Goal: Communication & Community: Answer question/provide support

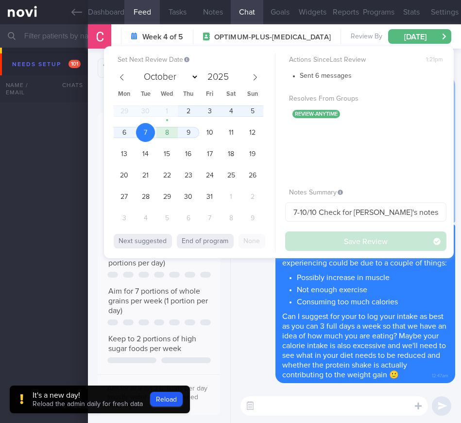
select select "9"
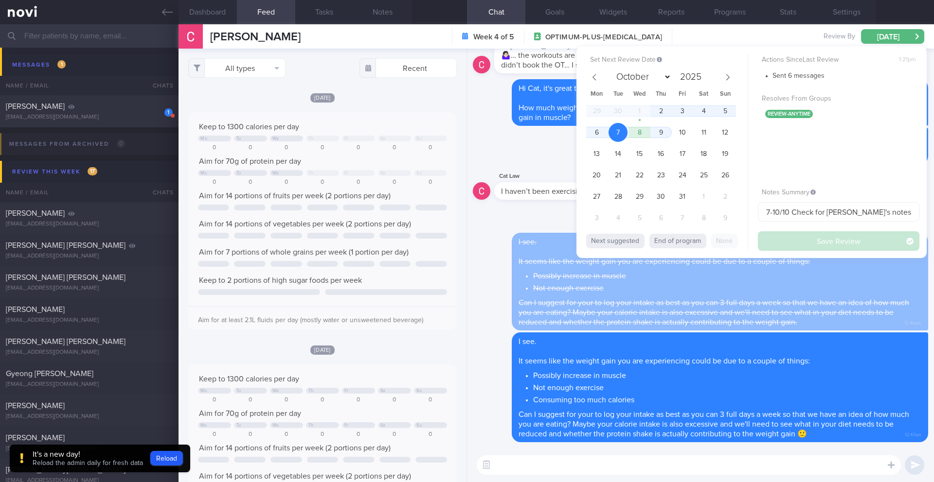
scroll to position [908, 0]
click at [461, 244] on div "Actions Since Last Review 1:21pm Sent 6 messages Resolves From Groups review-an…" at bounding box center [838, 151] width 161 height 197
click at [461, 172] on span "23" at bounding box center [660, 175] width 19 height 19
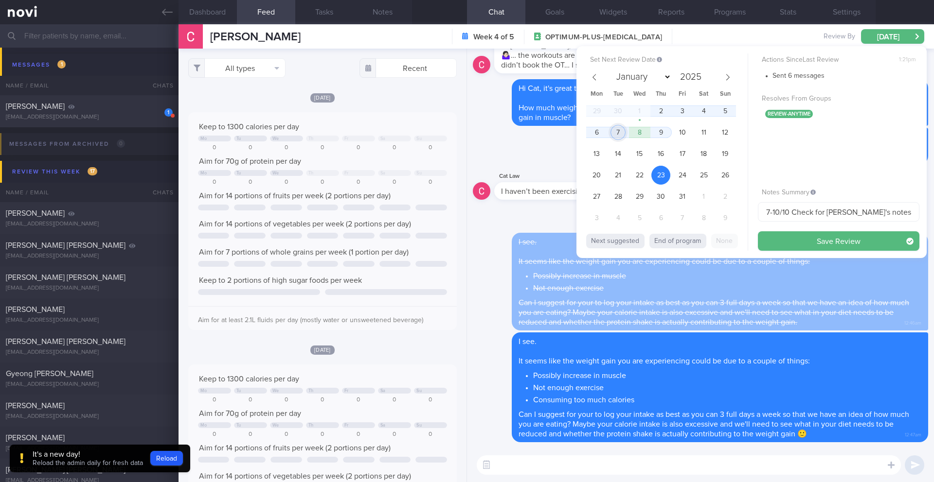
click at [461, 126] on span "7" at bounding box center [617, 132] width 19 height 19
click at [461, 245] on button "Save Review" at bounding box center [838, 240] width 161 height 19
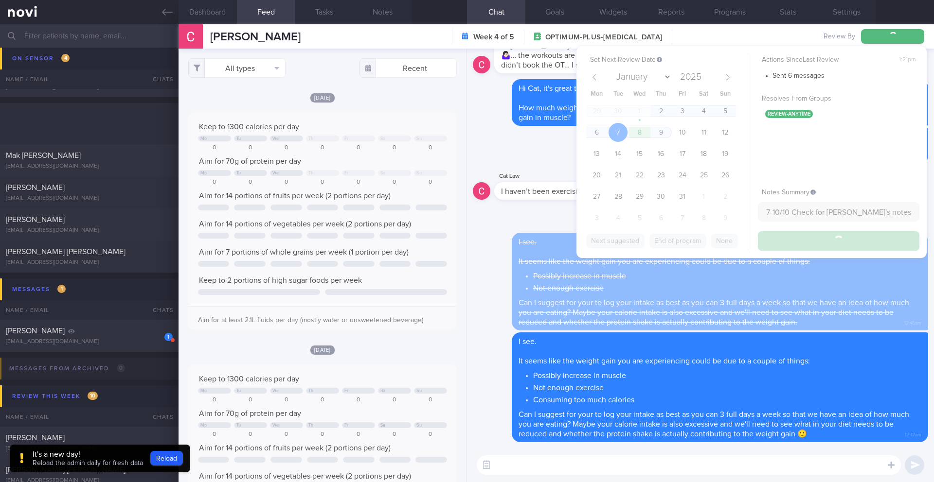
scroll to position [5917, 0]
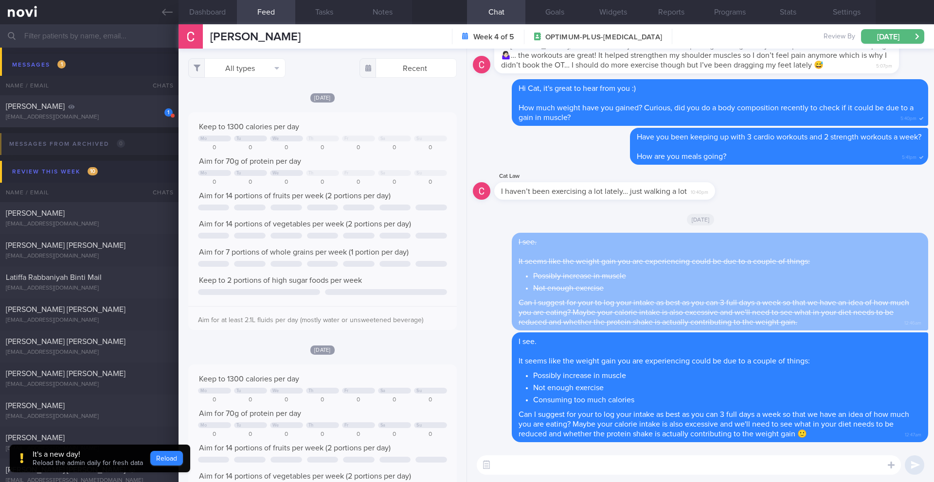
click at [176, 423] on button "Reload" at bounding box center [166, 458] width 33 height 15
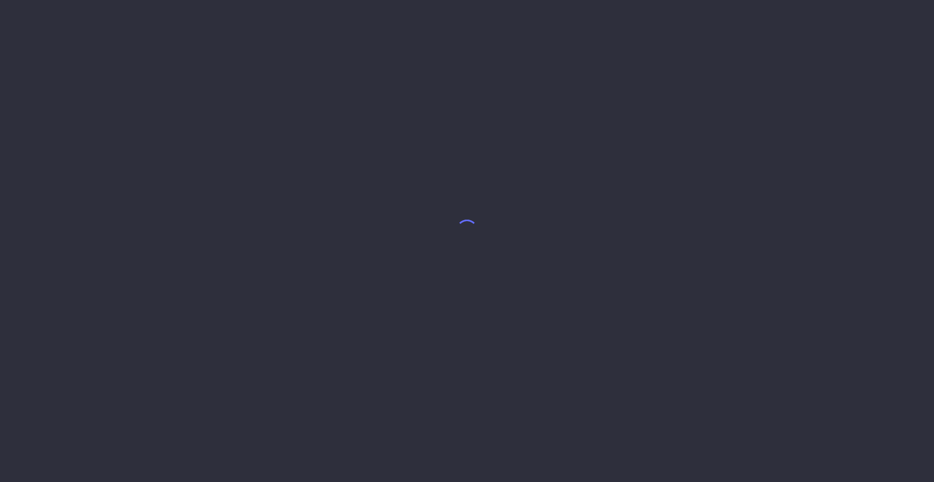
select select "9"
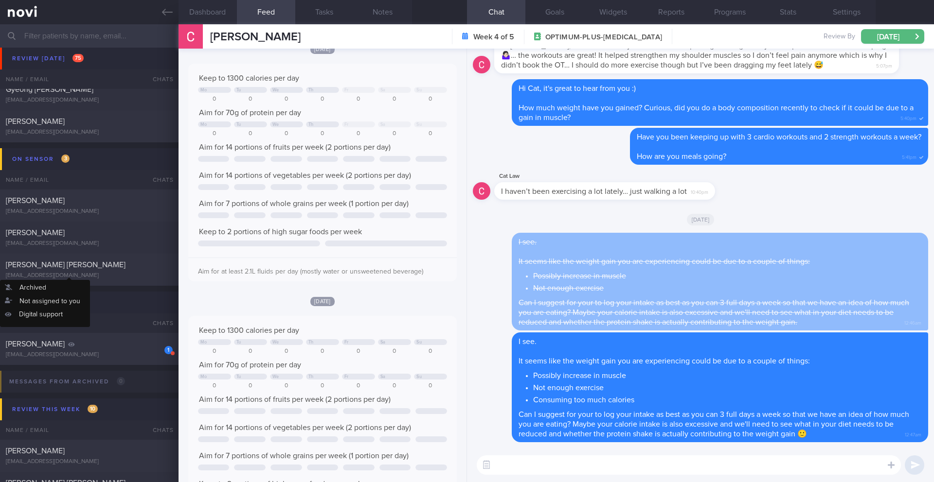
scroll to position [5777, 0]
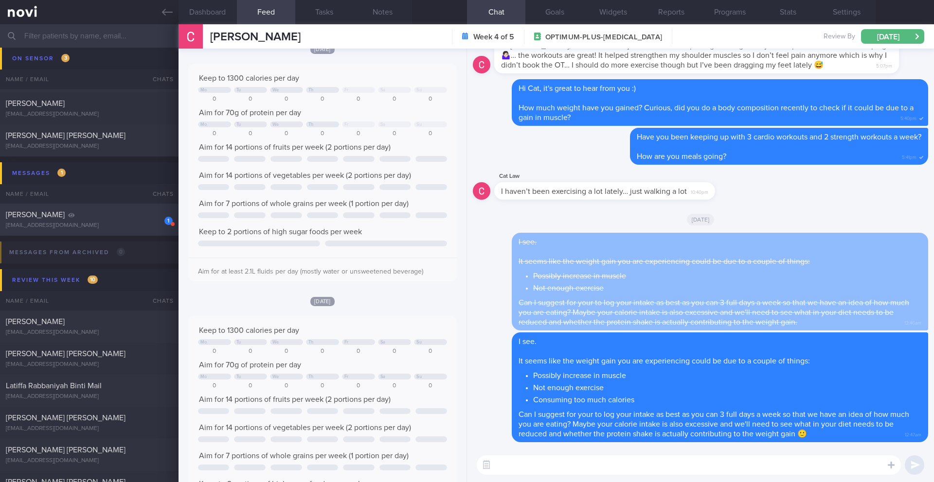
click at [101, 216] on div "[PERSON_NAME]" at bounding box center [88, 215] width 164 height 10
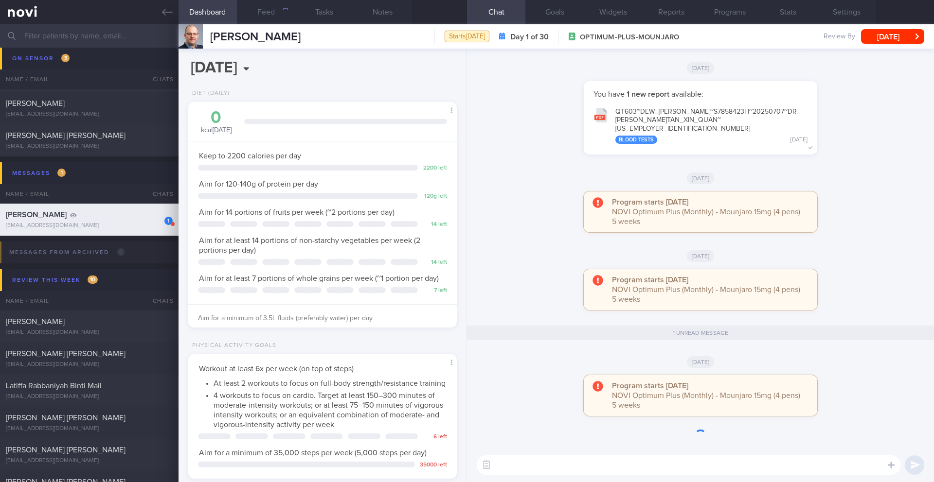
scroll to position [136, 244]
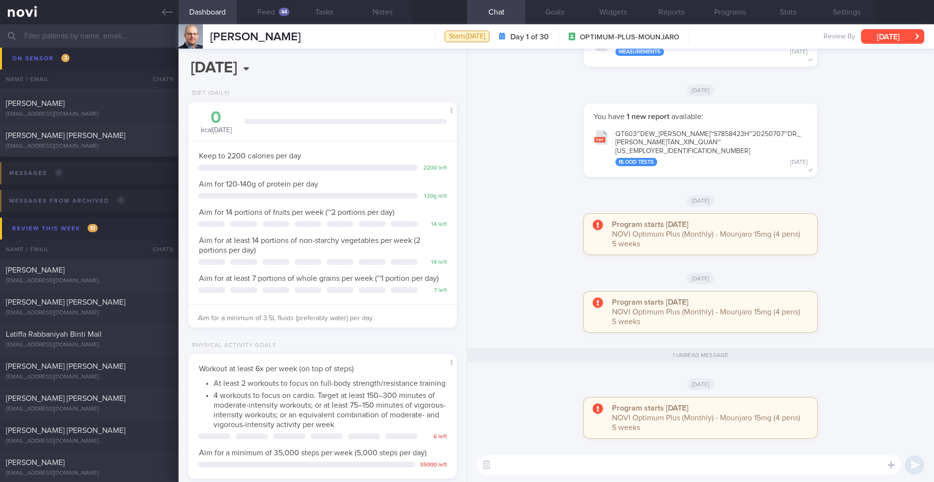
click at [871, 35] on button "[DATE]" at bounding box center [892, 36] width 63 height 15
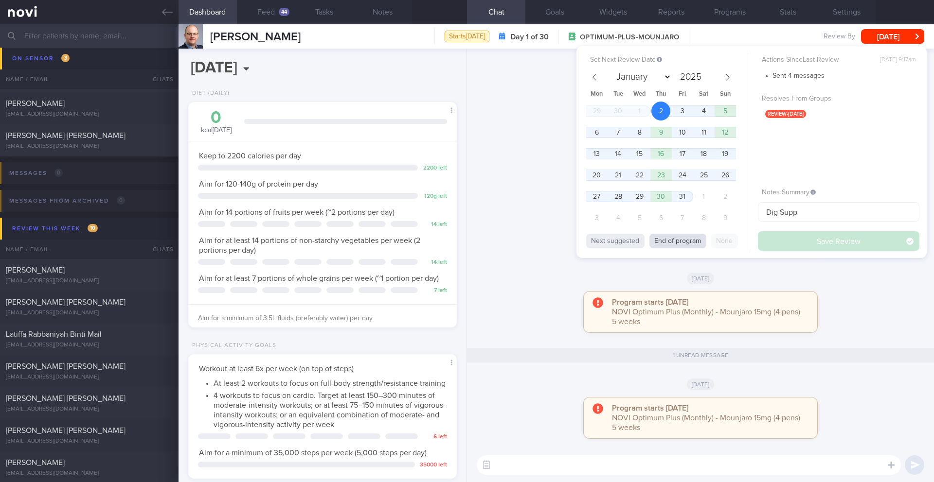
click at [699, 241] on button "End of program" at bounding box center [677, 241] width 57 height 15
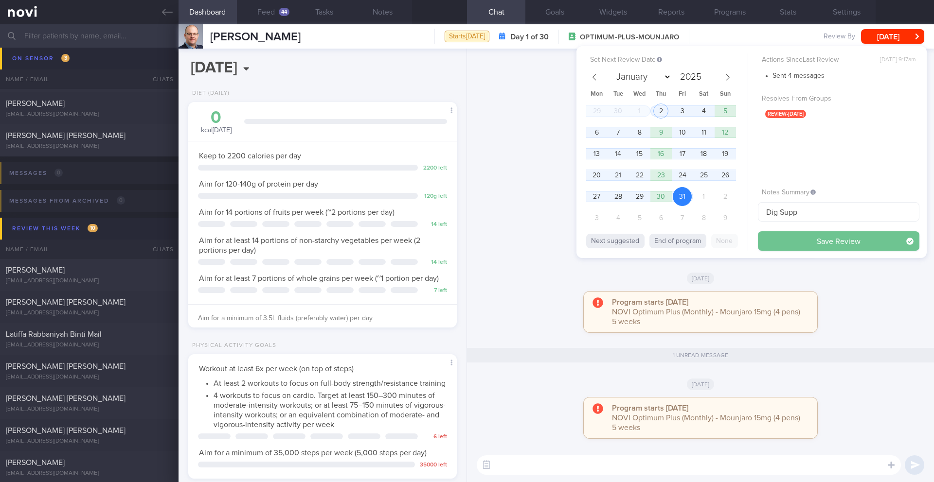
click at [800, 238] on button "Save Review" at bounding box center [838, 240] width 161 height 19
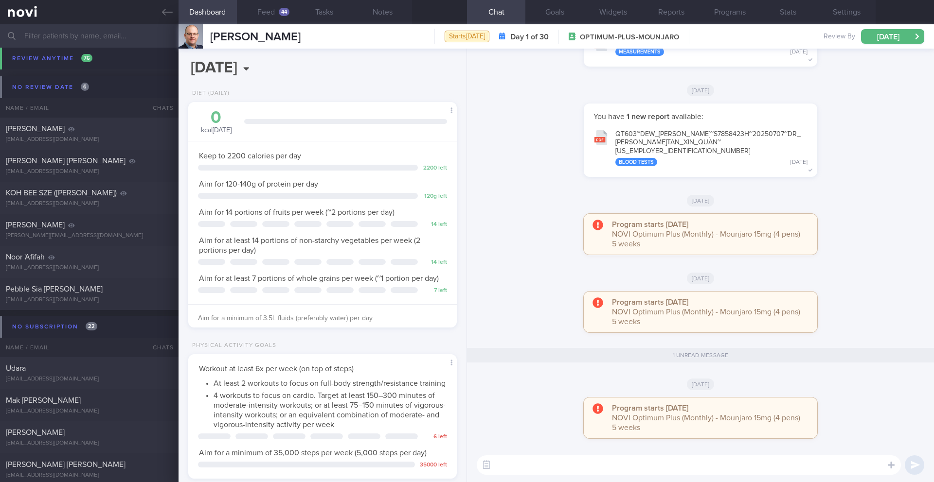
scroll to position [8561, 0]
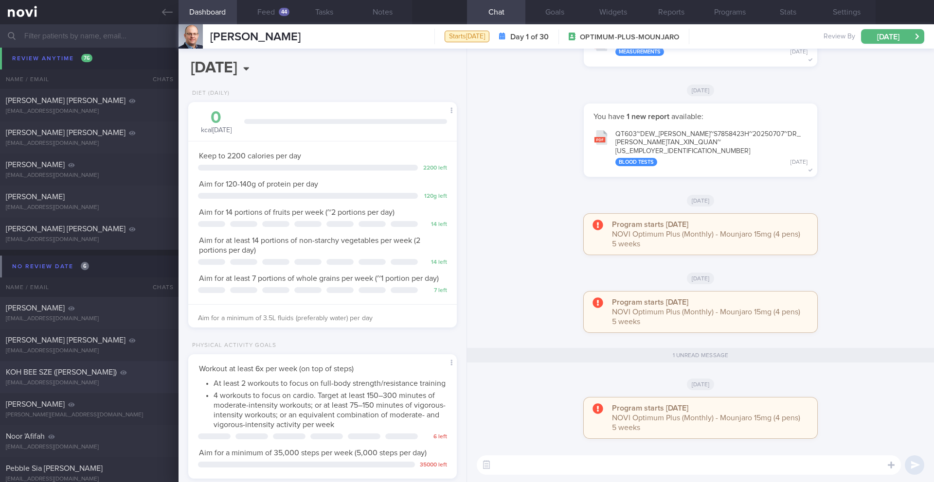
click at [111, 383] on div "[EMAIL_ADDRESS][DOMAIN_NAME]" at bounding box center [89, 383] width 167 height 7
type input "Unofficial Dig Supp (paused [MEDICAL_DATA] 7mg). Check for logs. Enc to do resi…"
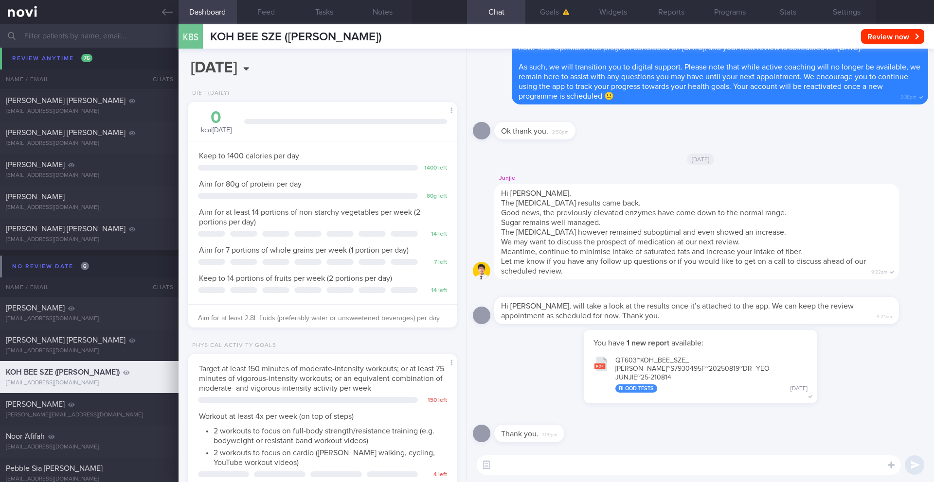
scroll to position [136, 244]
click at [741, 16] on button "Programs" at bounding box center [729, 12] width 58 height 24
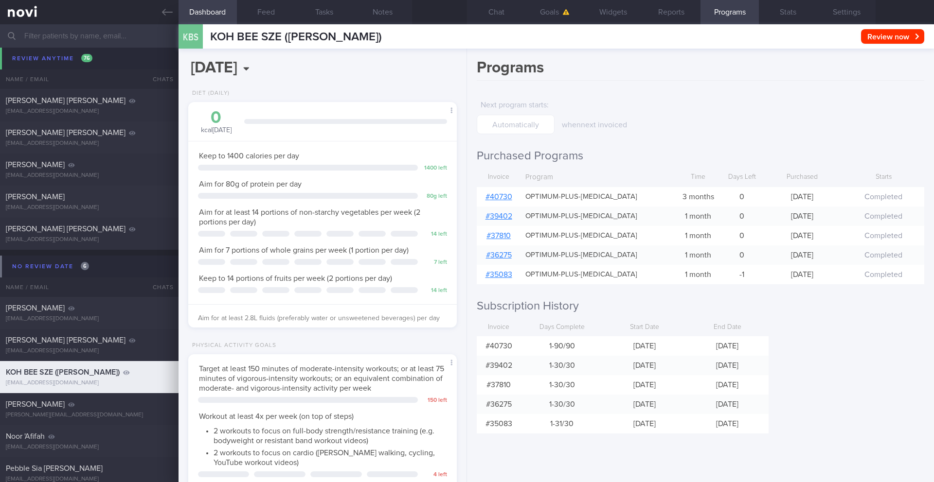
click at [318, 38] on div "KBS KOH BEE SZE ([PERSON_NAME]) KOH BEE SZE ([PERSON_NAME] [PERSON_NAME][EMAIL_…" at bounding box center [555, 36] width 755 height 24
drag, startPoint x: 283, startPoint y: 40, endPoint x: 206, endPoint y: 37, distance: 76.9
click at [205, 37] on div "KBS KOH BEE SZE ([PERSON_NAME]) KOH BEE SZE ([PERSON_NAME] [PERSON_NAME][EMAIL_…" at bounding box center [279, 36] width 203 height 24
copy div "KOH BEE SZE"
click at [391, 10] on button "Notes" at bounding box center [382, 12] width 58 height 24
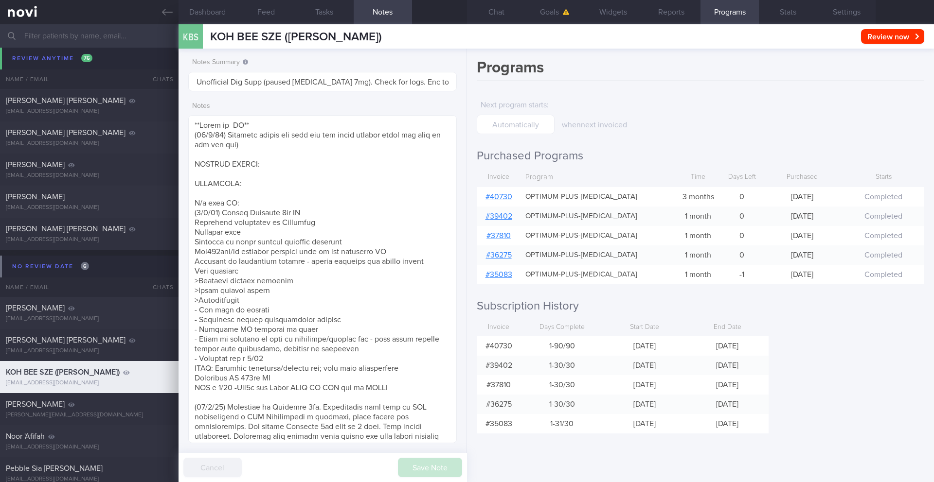
click at [138, 42] on input "text" at bounding box center [467, 35] width 934 height 23
click at [81, 42] on input "text" at bounding box center [467, 35] width 934 height 23
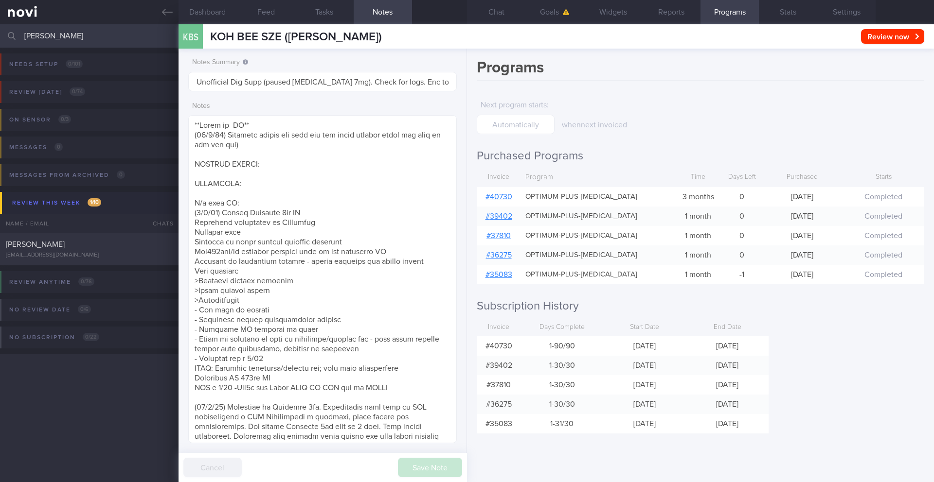
type input "[PERSON_NAME]"
click at [110, 267] on div "Review anytime 0 / 76 Name / Email Chats Review By Last Reviewed Active Program…" at bounding box center [467, 288] width 934 height 47
click at [114, 259] on div "[PERSON_NAME] [EMAIL_ADDRESS][DOMAIN_NAME] [DATE] [DATE] OPTIMUM-PLUS-MOUNJARO …" at bounding box center [467, 249] width 934 height 32
type input "3/10 NEW OP+"
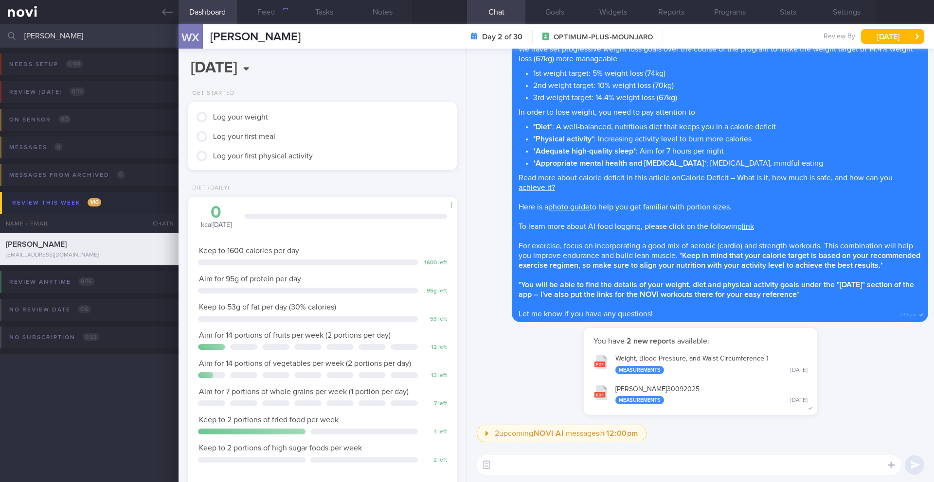
scroll to position [136, 244]
click at [387, 14] on button "Notes" at bounding box center [382, 12] width 58 height 24
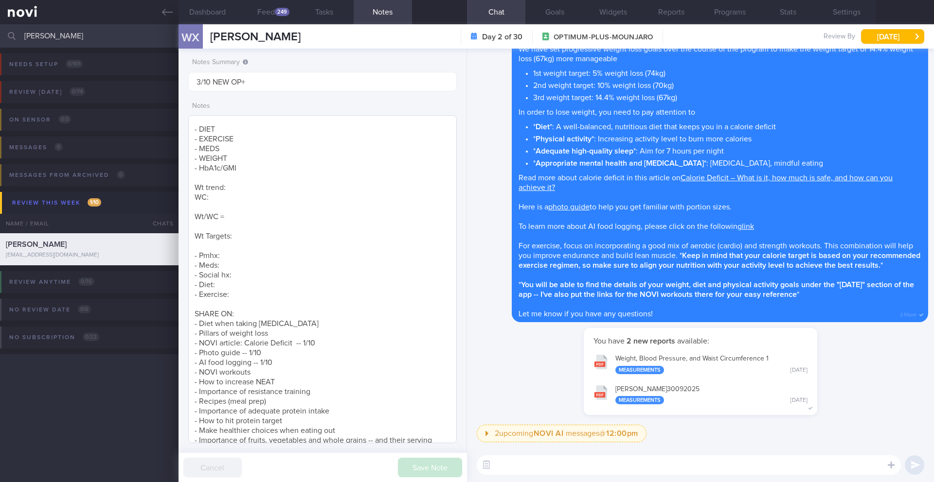
scroll to position [99, 0]
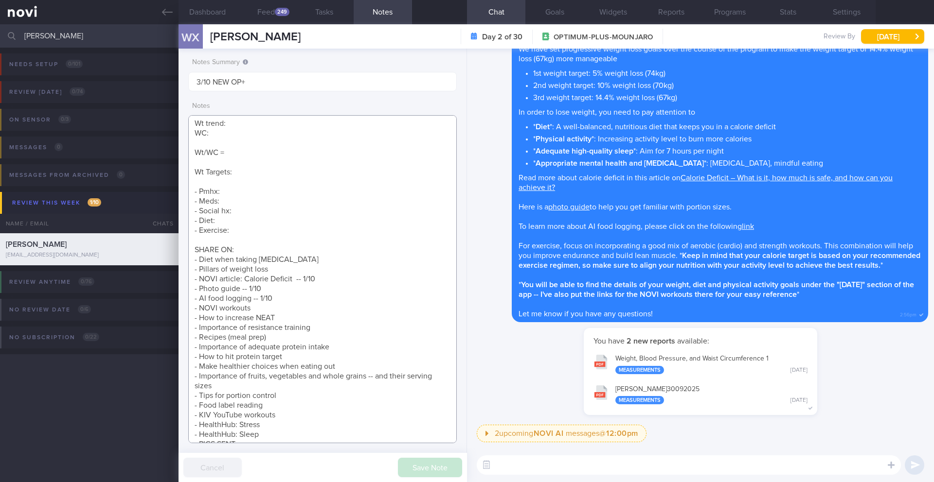
click at [303, 306] on textarea "SUPPORT NEEDED: CHALLENGE: - DIET - EXERCISE - MEDS - WEIGHT - HbA1c/GMI Wt tre…" at bounding box center [322, 279] width 268 height 328
click at [305, 300] on textarea "SUPPORT NEEDED: CHALLENGE: - DIET - EXERCISE - MEDS - WEIGHT - HbA1c/GMI Wt tre…" at bounding box center [322, 279] width 268 height 328
click at [300, 310] on textarea "SUPPORT NEEDED: CHALLENGE: - DIET - EXERCISE - MEDS - WEIGHT - HbA1c/GMI Wt tre…" at bounding box center [322, 279] width 268 height 328
click at [193, 15] on button "Dashboard" at bounding box center [207, 12] width 58 height 24
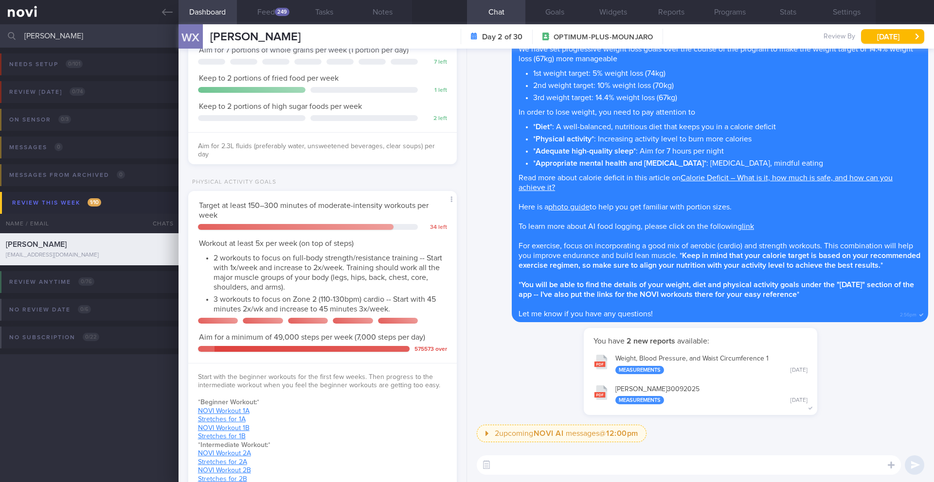
scroll to position [551, 0]
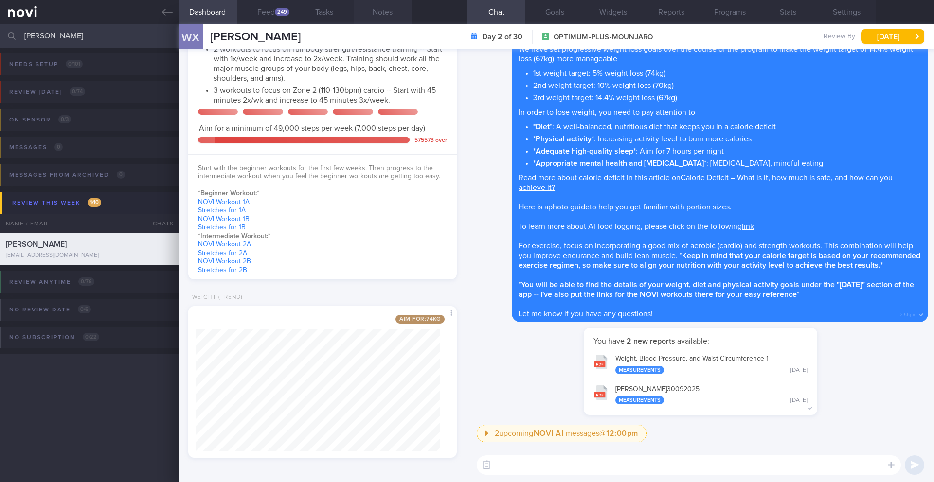
click at [386, 16] on button "Notes" at bounding box center [382, 12] width 58 height 24
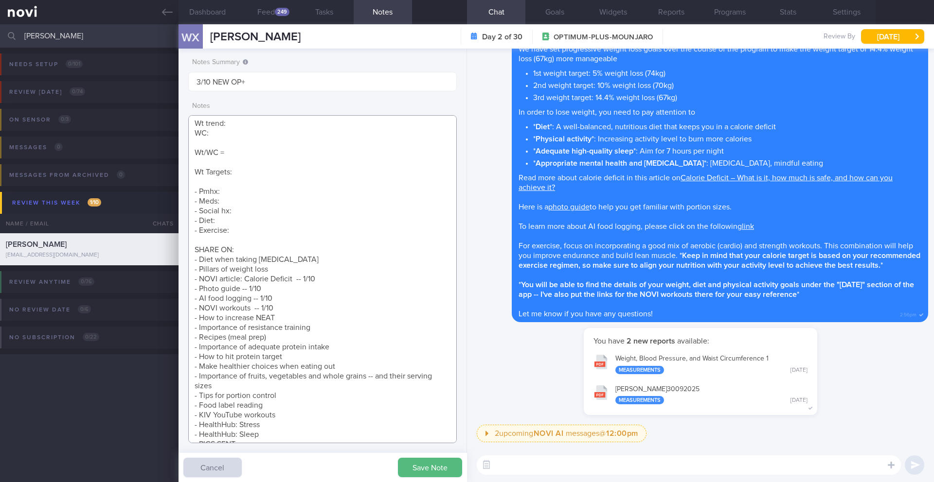
click at [311, 314] on textarea "SUPPORT NEEDED: CHALLENGE: - DIET - EXERCISE - MEDS - WEIGHT - HbA1c/GMI Wt tre…" at bounding box center [322, 279] width 268 height 328
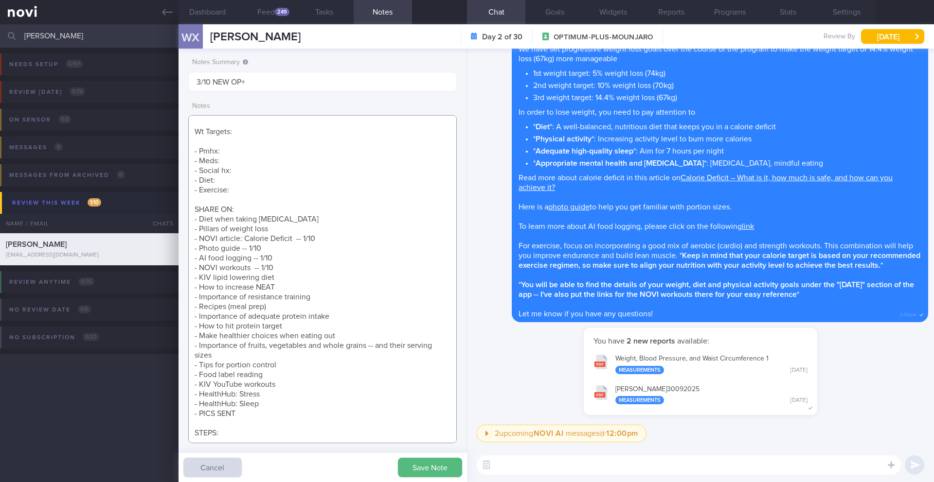
drag, startPoint x: 300, startPoint y: 283, endPoint x: 168, endPoint y: 279, distance: 131.9
click at [167, 279] on div "Patients New Users Coaches [PERSON_NAME] Assigned patients Assigned patients Al…" at bounding box center [467, 253] width 934 height 458
click at [251, 283] on textarea "SUPPORT NEEDED: CHALLENGE: - DIET - EXERCISE - MEDS - WEIGHT - HbA1c/GMI Wt tre…" at bounding box center [322, 279] width 268 height 328
drag, startPoint x: 264, startPoint y: 286, endPoint x: 231, endPoint y: 287, distance: 32.6
click at [231, 287] on textarea "SUPPORT NEEDED: CHALLENGE: - DIET - EXERCISE - MEDS - WEIGHT - HbA1c/GMI Wt tre…" at bounding box center [322, 279] width 268 height 328
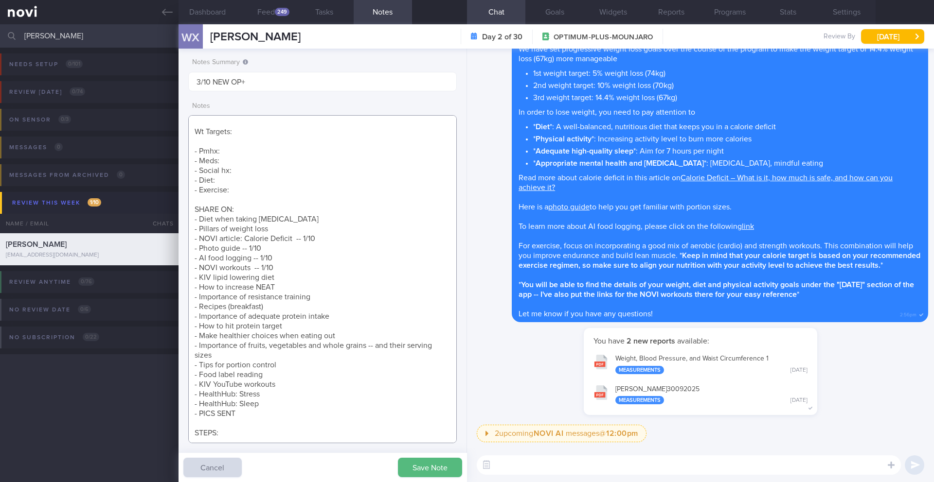
drag, startPoint x: 247, startPoint y: 287, endPoint x: 169, endPoint y: 282, distance: 78.0
click at [169, 282] on div "Patients New Users Coaches [PERSON_NAME] Assigned patients Assigned patients Al…" at bounding box center [467, 253] width 934 height 458
click at [281, 262] on textarea "SUPPORT NEEDED: CHALLENGE: - DIET - EXERCISE - MEDS - WEIGHT - HbA1c/GMI Wt tre…" at bounding box center [322, 279] width 268 height 328
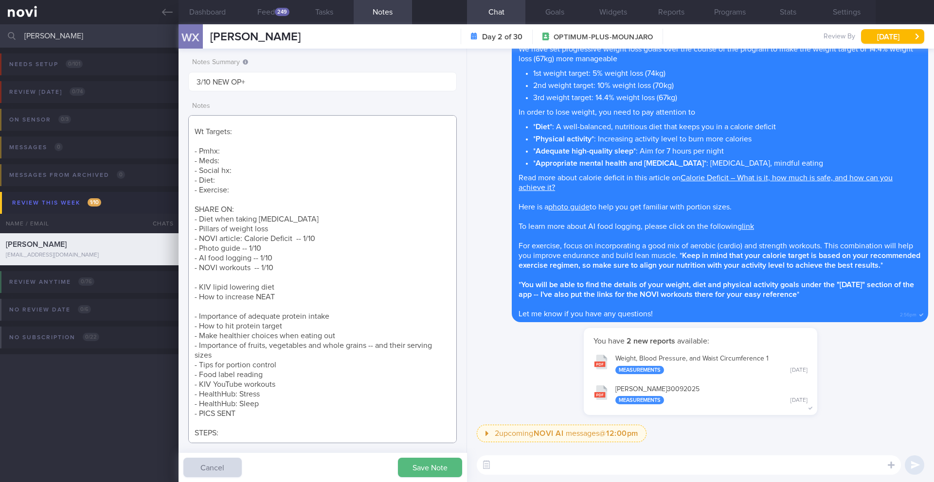
paste textarea "- Importance of resistance training - Recipes (breakfast)"
drag, startPoint x: 269, startPoint y: 266, endPoint x: 178, endPoint y: 267, distance: 91.4
click at [178, 267] on div "Notes Summary 3/10 NEW OP+ Notes Save Note Cancel" at bounding box center [322, 266] width 288 height 434
click at [288, 251] on textarea "SUPPORT NEEDED: CHALLENGE: - DIET - EXERCISE - MEDS - WEIGHT - HbA1c/GMI Wt tre…" at bounding box center [322, 279] width 268 height 328
paste textarea "- Recipes (breakfast)"
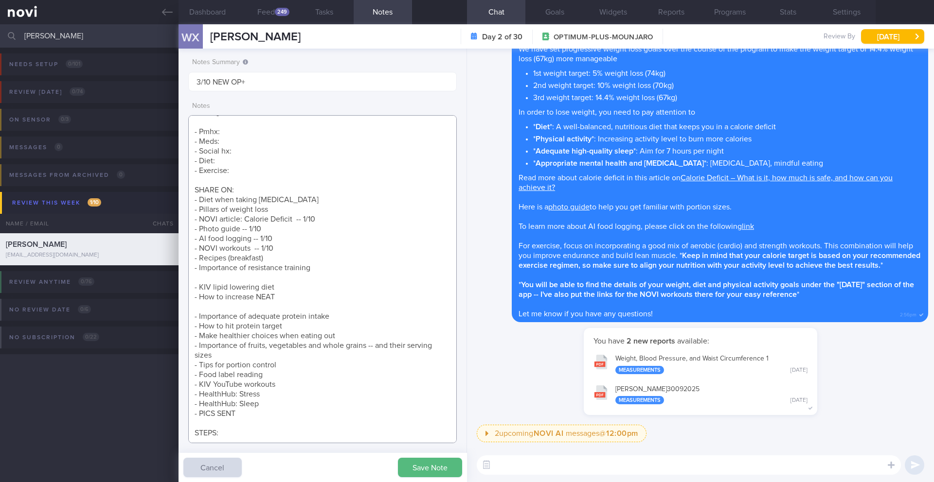
click at [211, 278] on textarea "SUPPORT NEEDED: CHALLENGE: - DIET - EXERCISE - MEDS - WEIGHT - HbA1c/GMI Wt tre…" at bounding box center [322, 279] width 268 height 328
click at [202, 294] on textarea "SUPPORT NEEDED: CHALLENGE: - DIET - EXERCISE - MEDS - WEIGHT - HbA1c/GMI Wt tre…" at bounding box center [322, 279] width 268 height 328
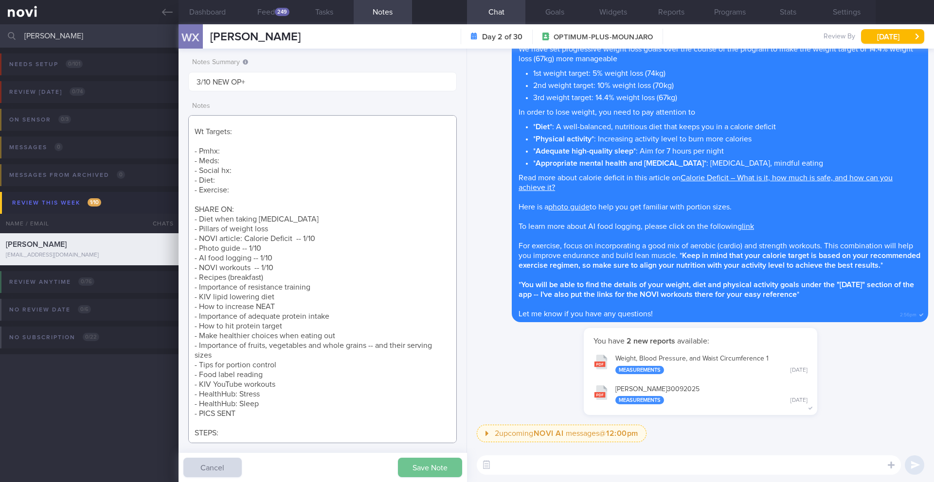
type textarea "SUPPORT NEEDED: CHALLENGE: - DIET - EXERCISE - MEDS - WEIGHT - HbA1c/GMI Wt tre…"
click at [423, 470] on button "Save Note" at bounding box center [430, 467] width 64 height 19
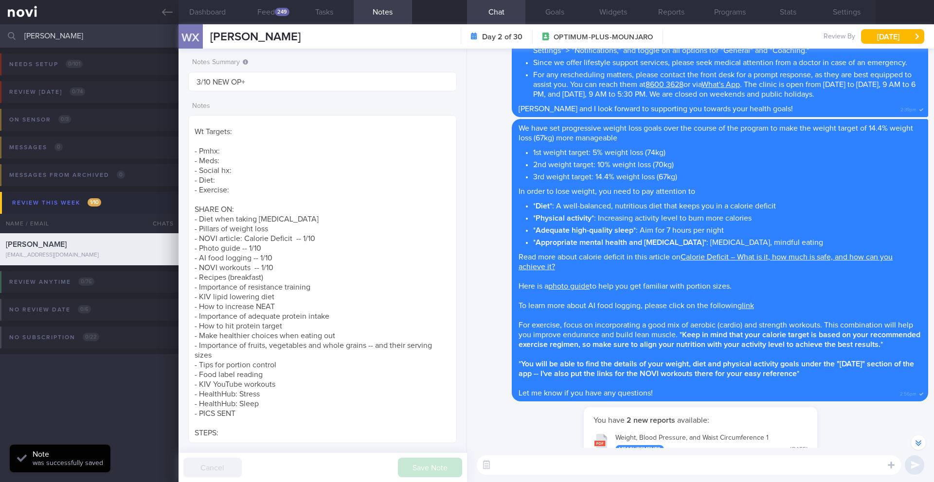
scroll to position [-194, 0]
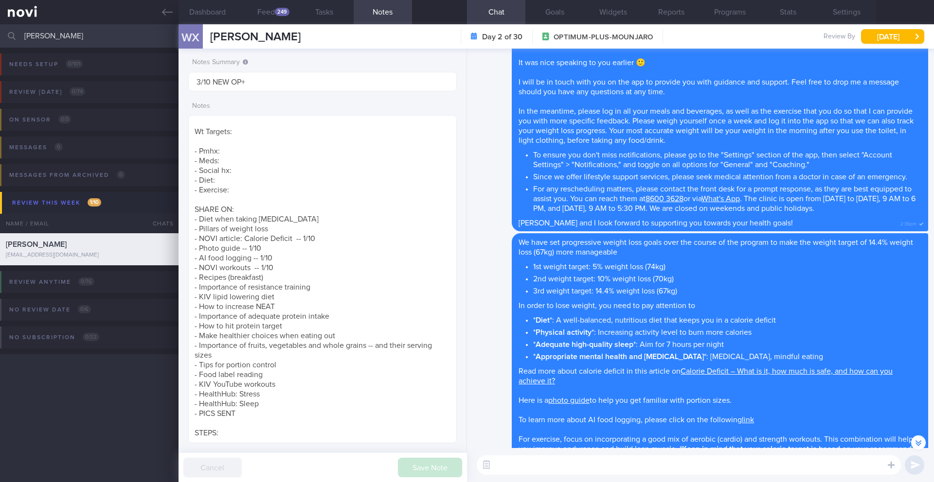
click at [65, 38] on input "[PERSON_NAME]" at bounding box center [467, 35] width 934 height 23
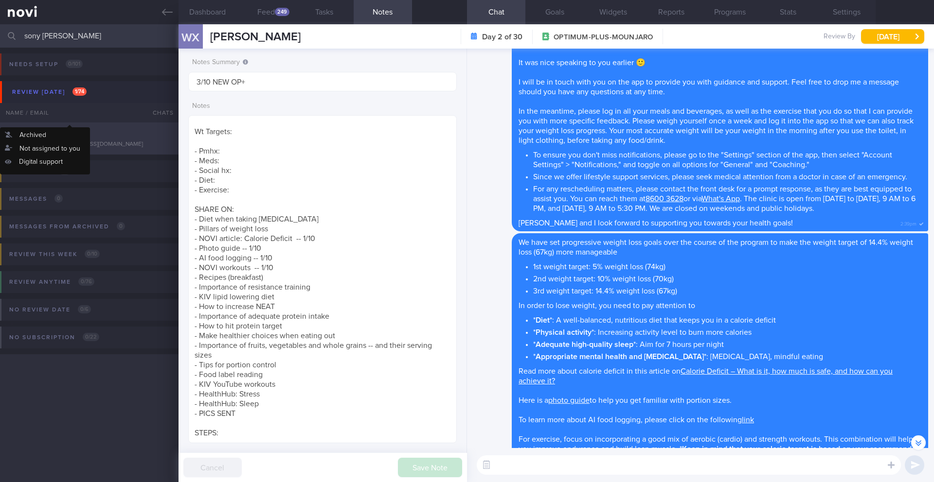
type input "sony [PERSON_NAME]"
click at [57, 136] on div "SONY [PERSON_NAME]" at bounding box center [88, 134] width 164 height 10
type input "22/9 Check if would like to try unflavored pro powder"
type textarea "SUPPORT NEEDED: How to prepare meals. How to choose healthier meals when eating…"
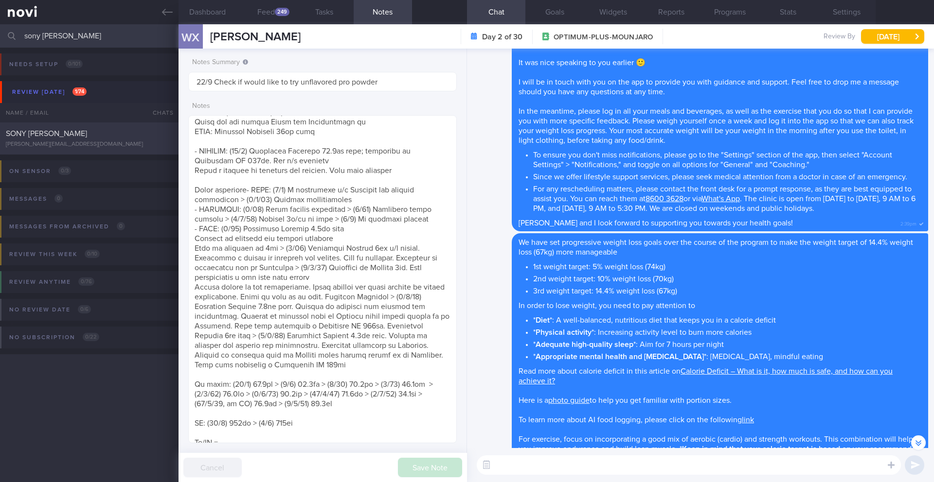
scroll to position [73, 0]
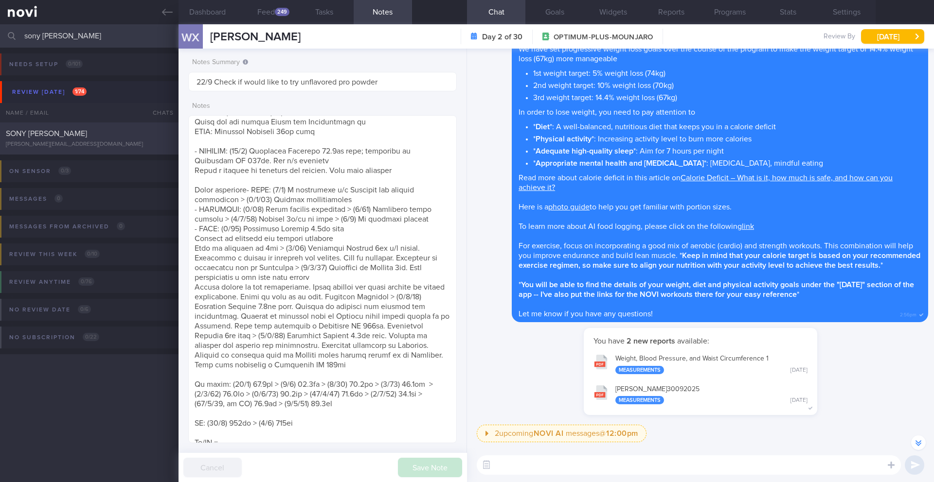
select select "8"
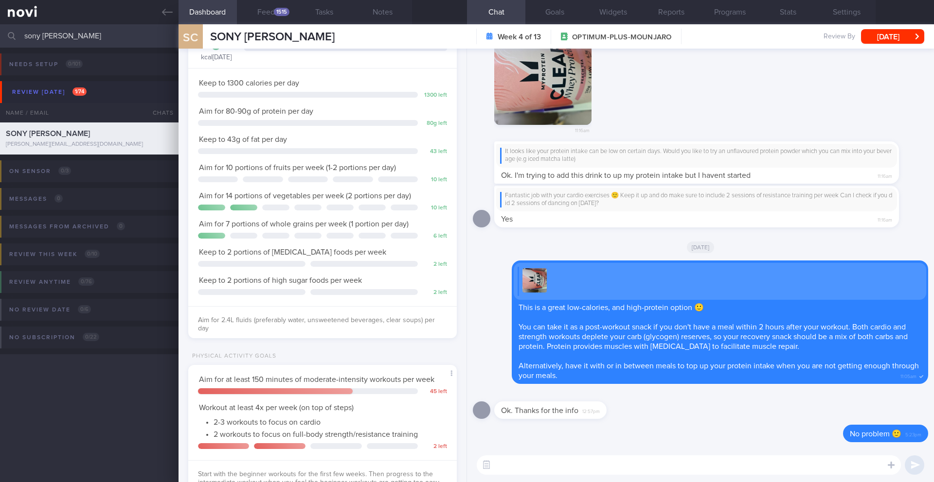
scroll to position [486083, 485975]
click at [269, 16] on button "Feed 1515" at bounding box center [266, 12] width 58 height 24
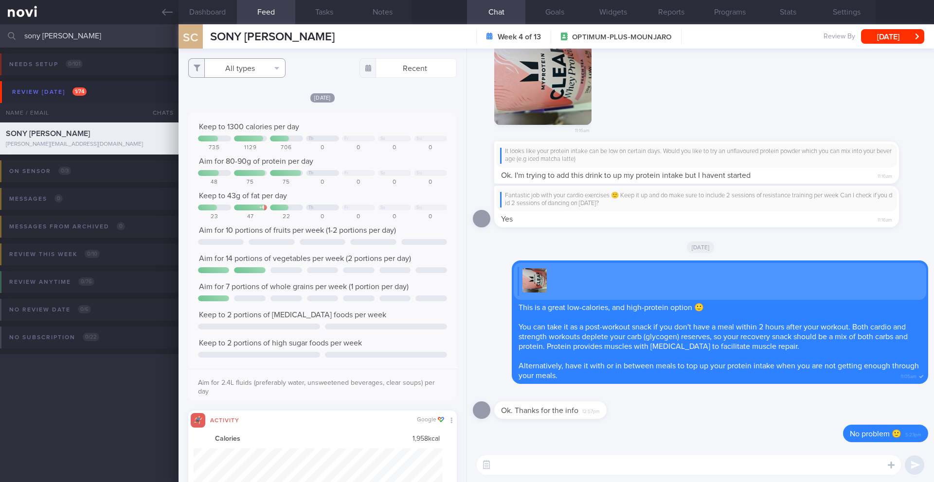
click at [209, 63] on button "All types" at bounding box center [236, 67] width 97 height 19
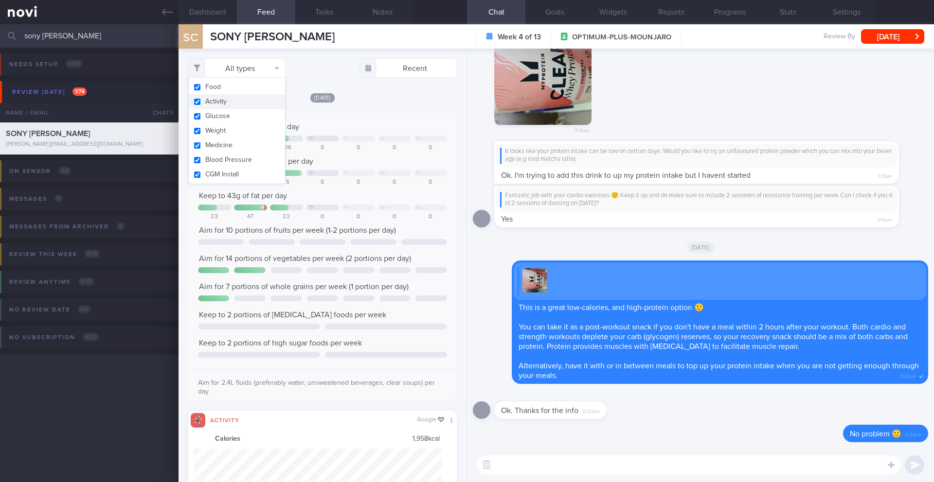
click at [214, 101] on button "Activity" at bounding box center [237, 101] width 96 height 15
checkbox input "false"
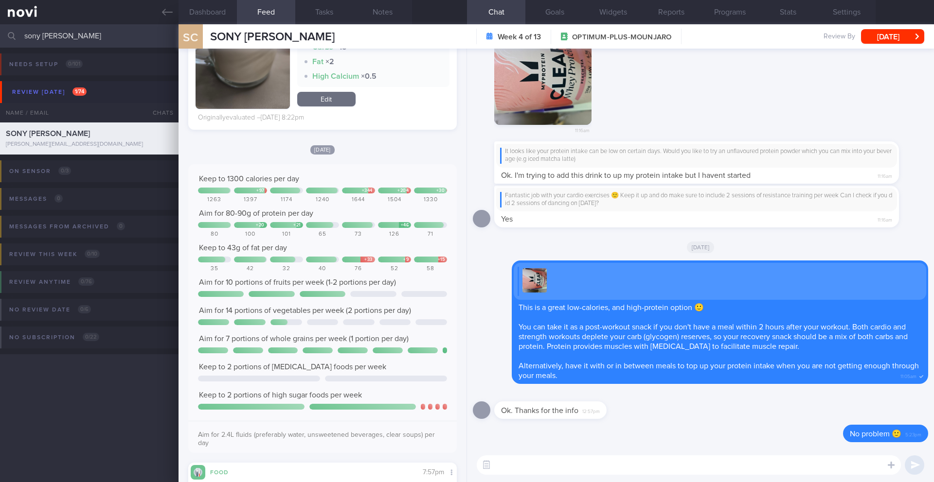
click at [544, 466] on textarea at bounding box center [688, 465] width 424 height 19
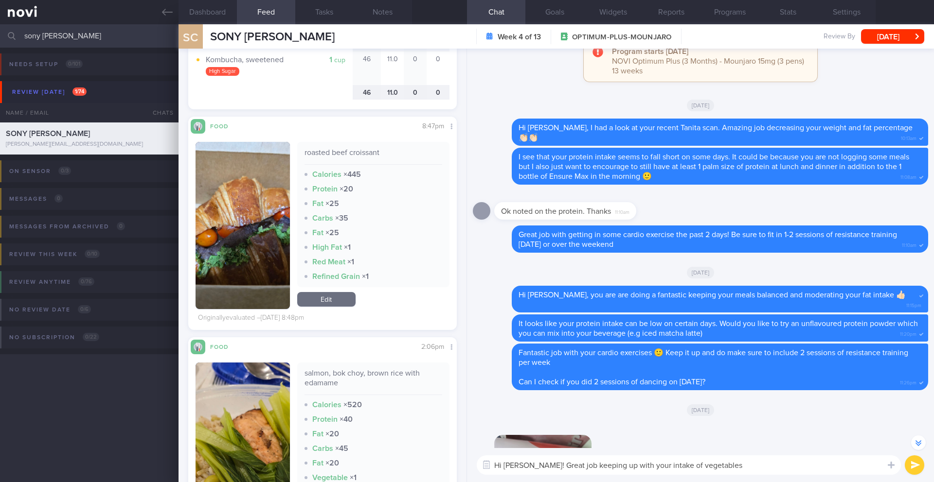
scroll to position [1416, 0]
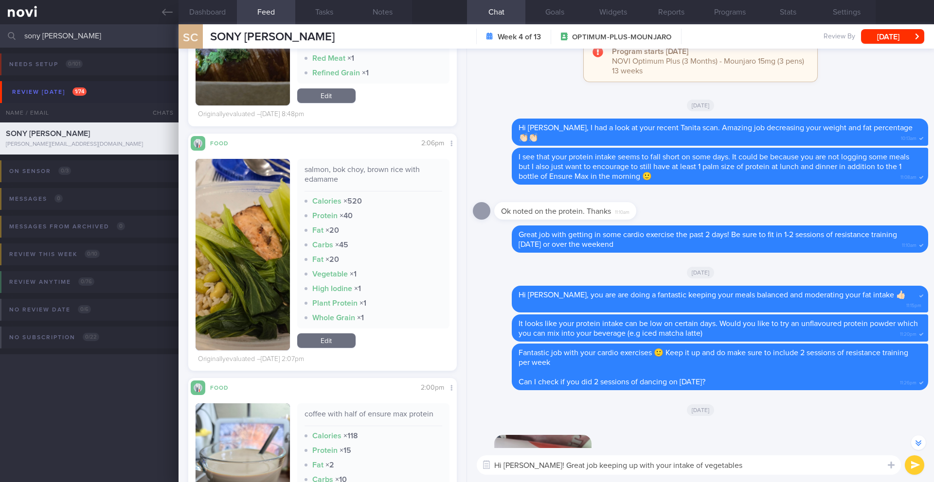
type textarea "Hi [PERSON_NAME]! Great job keeping up with your intake of vegetables."
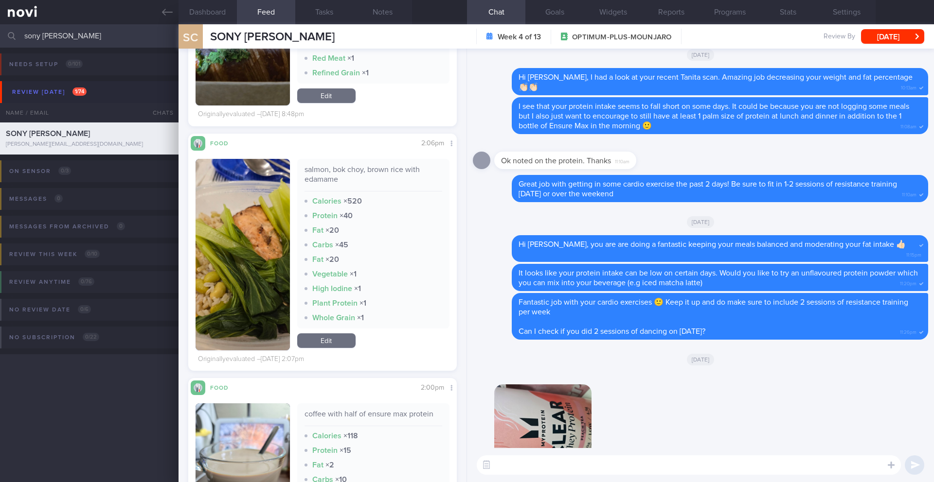
scroll to position [0, 0]
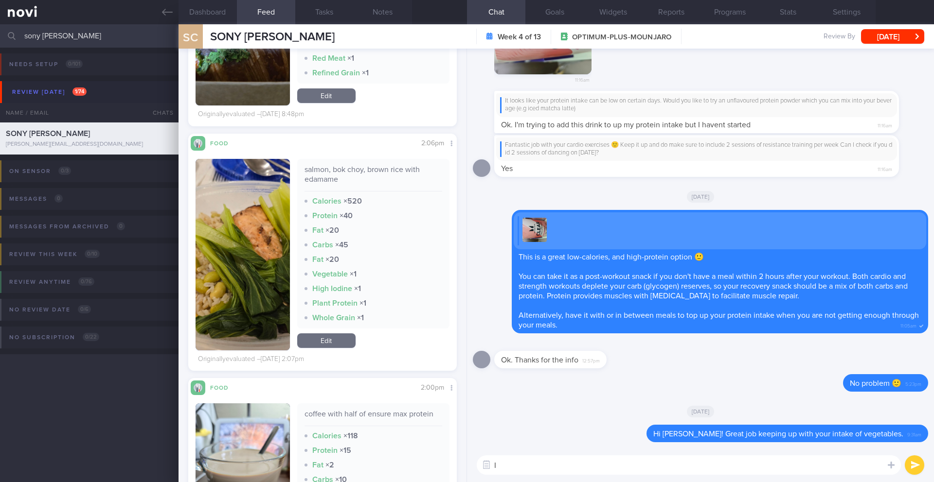
type textarea "I"
type textarea "t"
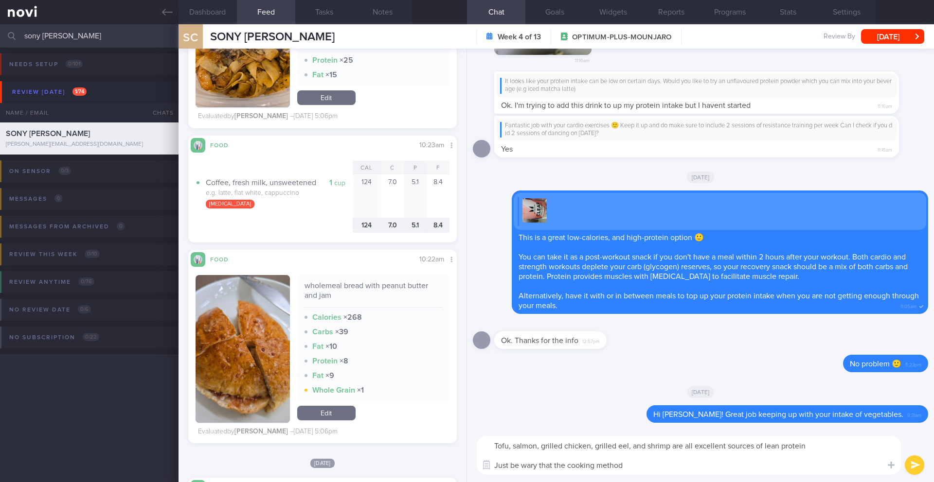
click at [539, 467] on textarea "Tofu, salmon, grilled chicken, grilled eel, and shrimp are all excellent source…" at bounding box center [688, 455] width 424 height 39
drag, startPoint x: 589, startPoint y: 466, endPoint x: 573, endPoint y: 465, distance: 16.1
click at [573, 465] on textarea "Tofu, salmon, grilled chicken, grilled eel, and shrimp are all excellent source…" at bounding box center [688, 455] width 424 height 39
click at [574, 468] on textarea "Tofu, salmon, grilled chicken, grilled eel, and shrimp are all excellent source…" at bounding box center [688, 455] width 424 height 39
click at [685, 465] on textarea "Tofu, salmon, grilled chicken, grilled eel, and shrimp are all excellent source…" at bounding box center [688, 455] width 424 height 39
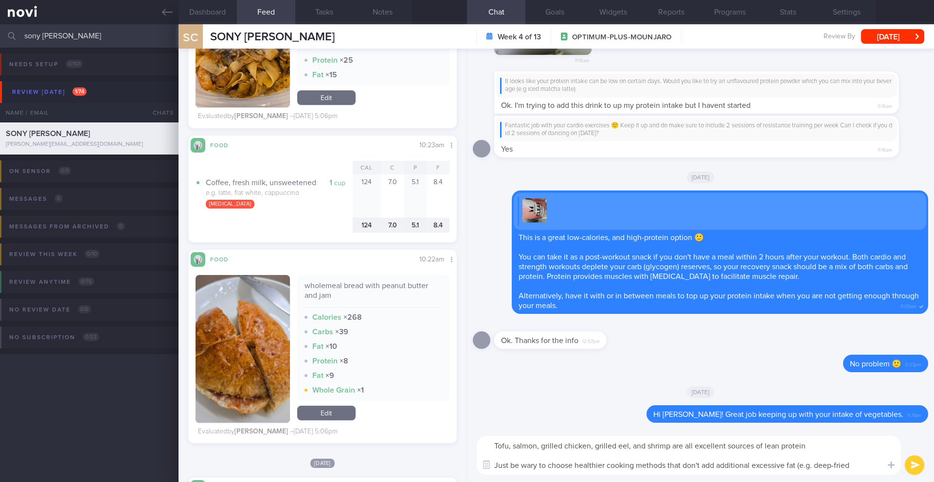
click at [795, 466] on textarea "Tofu, salmon, grilled chicken, grilled eel, and shrimp are all excellent source…" at bounding box center [688, 455] width 424 height 39
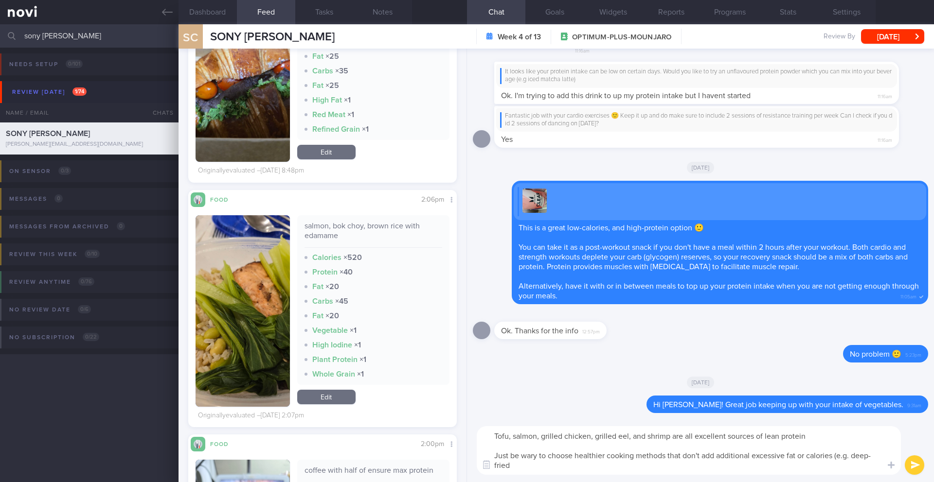
scroll to position [1017, 0]
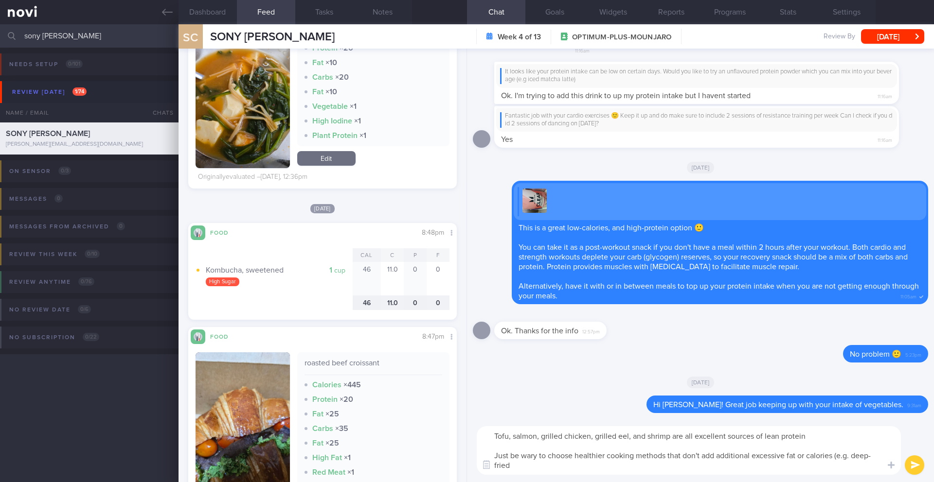
click at [577, 463] on textarea "Tofu, salmon, grilled chicken, grilled eel, and shrimp are all excellent source…" at bounding box center [688, 450] width 424 height 49
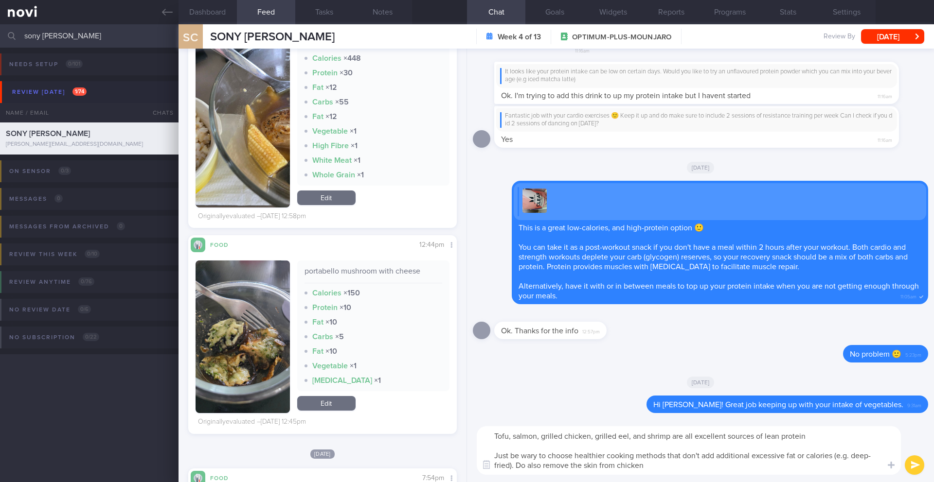
scroll to position [9737, 0]
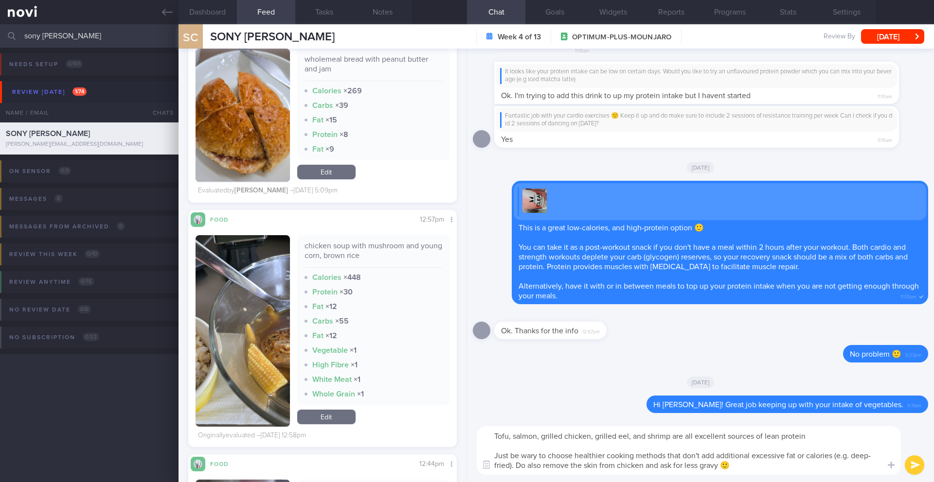
type textarea "Tofu, salmon, grilled chicken, grilled eel, and shrimp are all excellent source…"
click at [909, 466] on button "submit" at bounding box center [913, 465] width 19 height 19
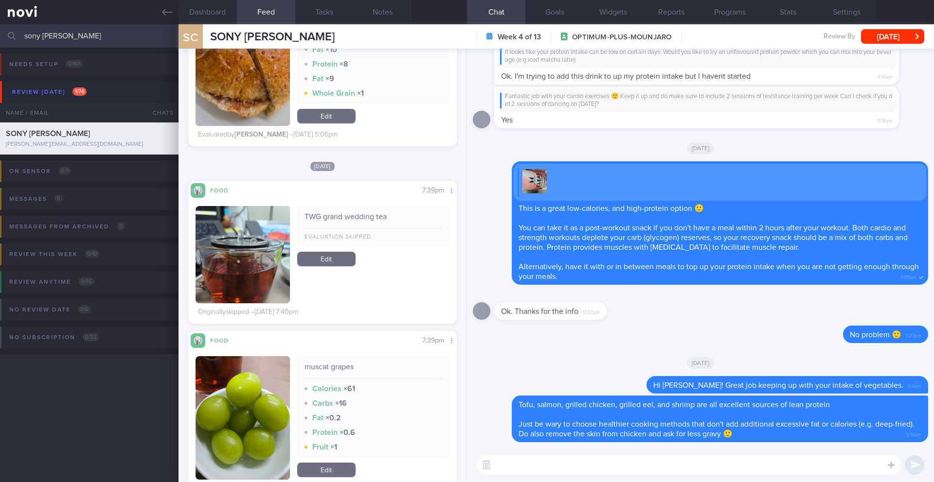
scroll to position [7628, 0]
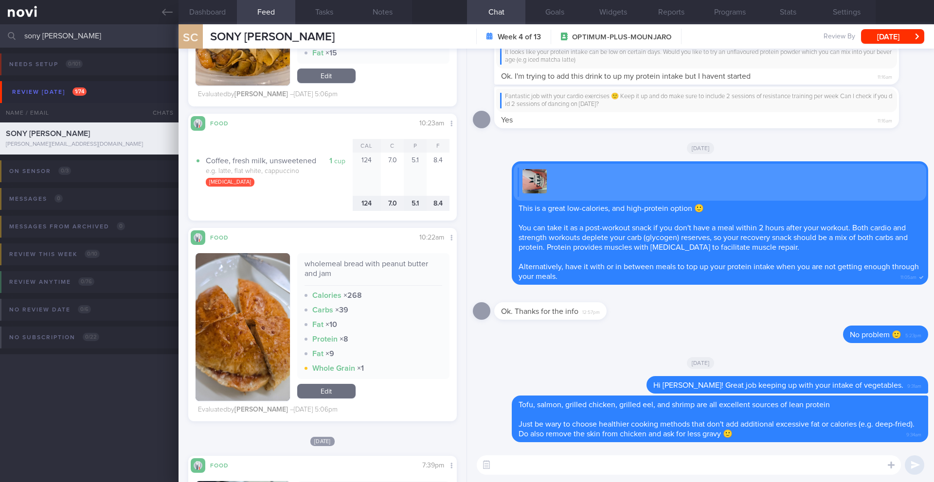
click at [587, 469] on textarea at bounding box center [688, 465] width 424 height 19
click at [212, 12] on button "Dashboard" at bounding box center [207, 12] width 58 height 24
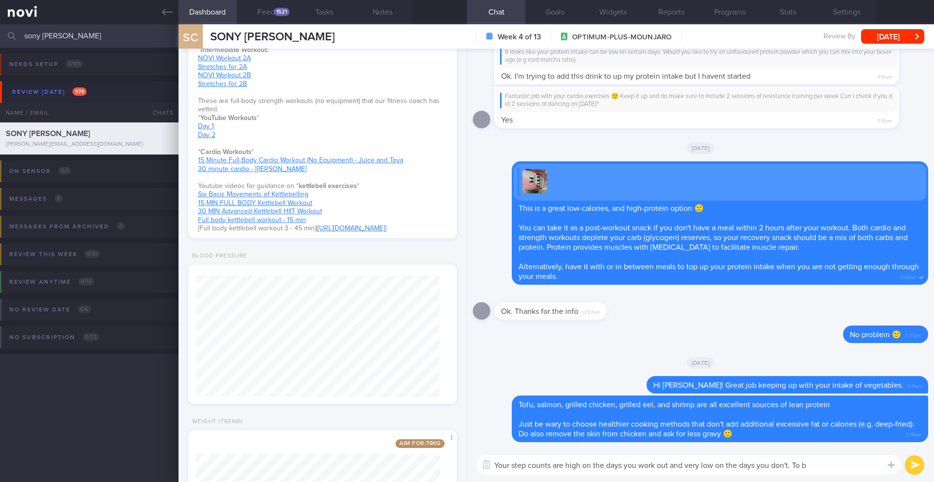
scroll to position [698, 0]
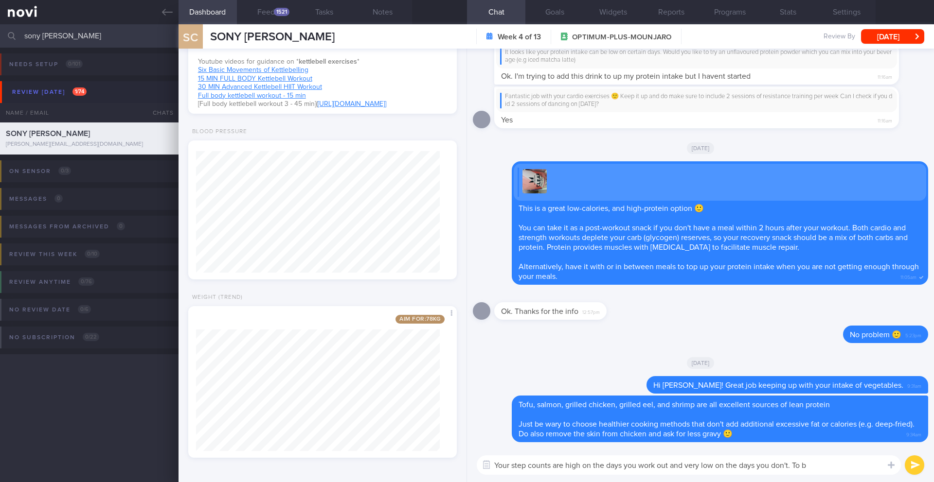
click at [836, 469] on textarea "Your step counts are high on the days you work out and very low on the days you…" at bounding box center [688, 465] width 424 height 19
click at [799, 465] on textarea "Your step counts are high on the days you work out and very low on the days you…" at bounding box center [688, 465] width 424 height 19
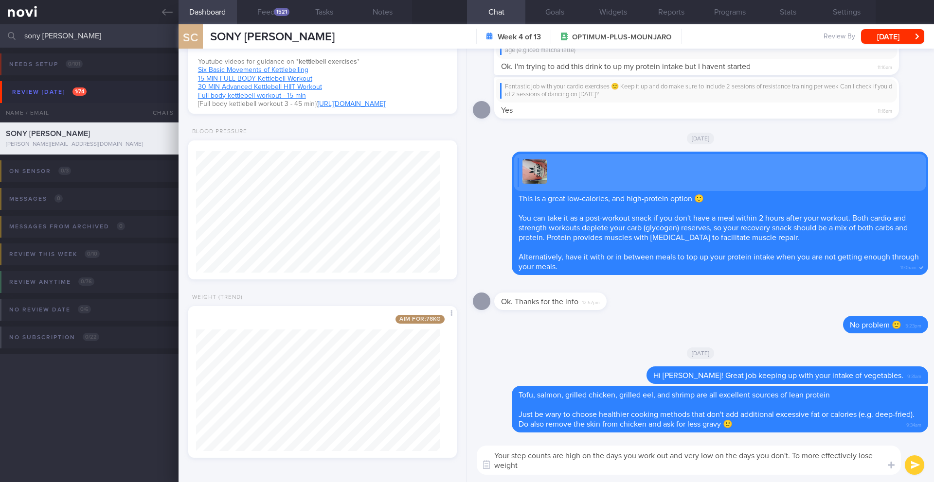
click at [620, 461] on textarea "Your step counts are high on the days you work out and very low on the days you…" at bounding box center [688, 460] width 424 height 29
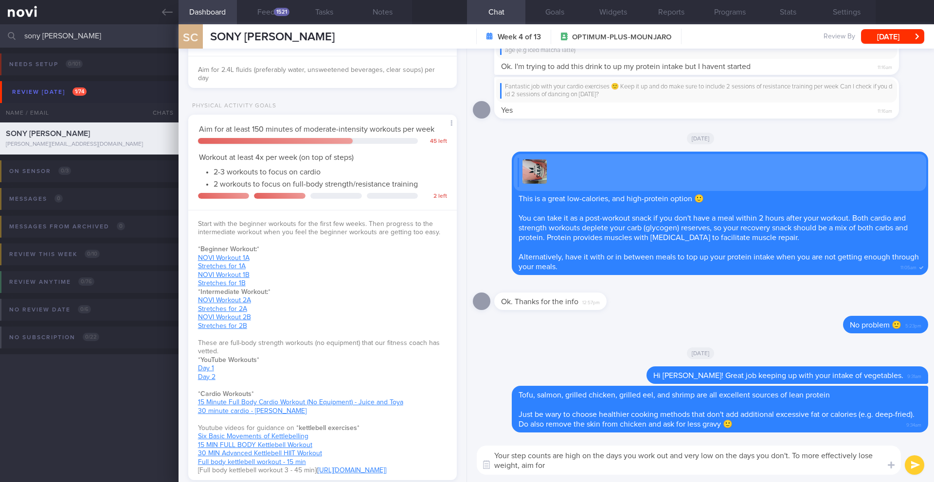
scroll to position [314, 0]
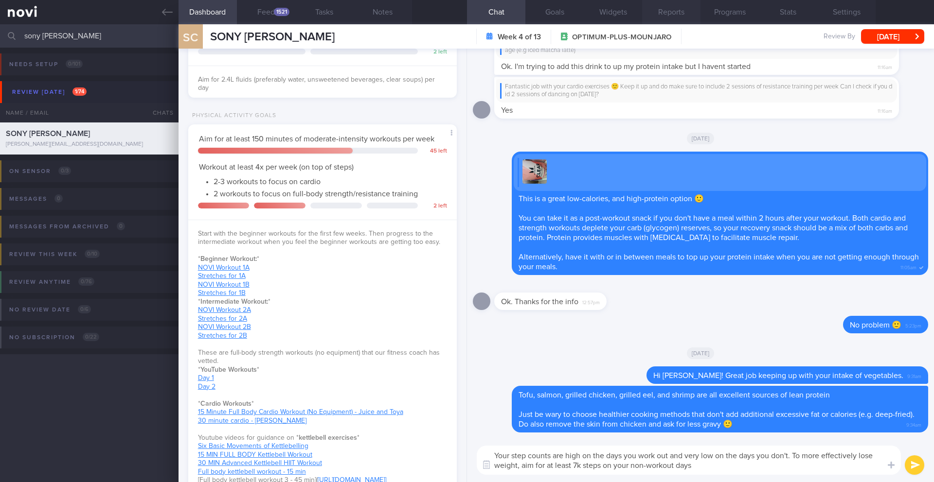
type textarea "Your step counts are high on the days you work out and very low on the days you…"
click at [796, 15] on button "Stats" at bounding box center [788, 12] width 58 height 24
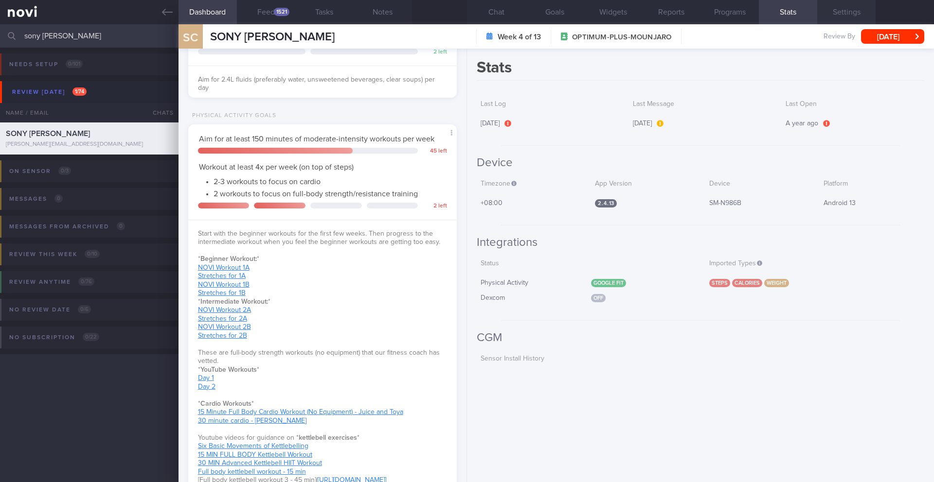
click at [845, 14] on button "Settings" at bounding box center [846, 12] width 58 height 24
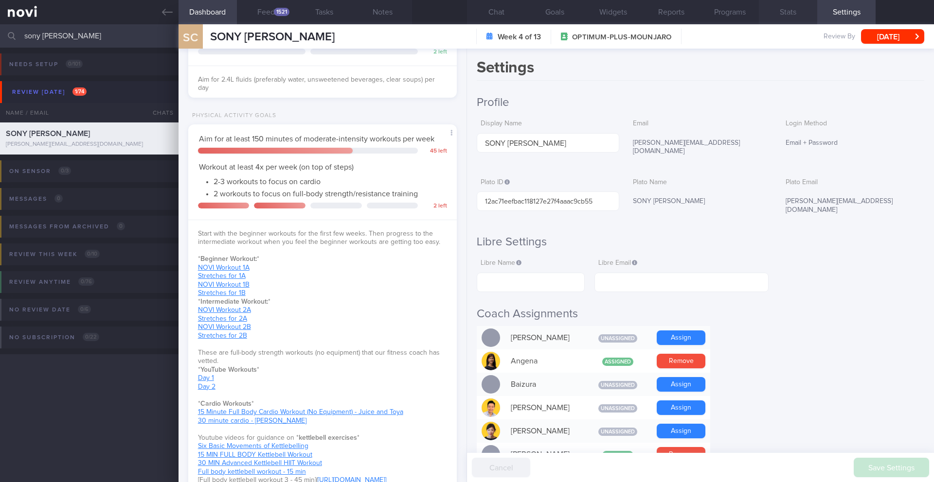
click at [788, 16] on button "Stats" at bounding box center [788, 12] width 58 height 24
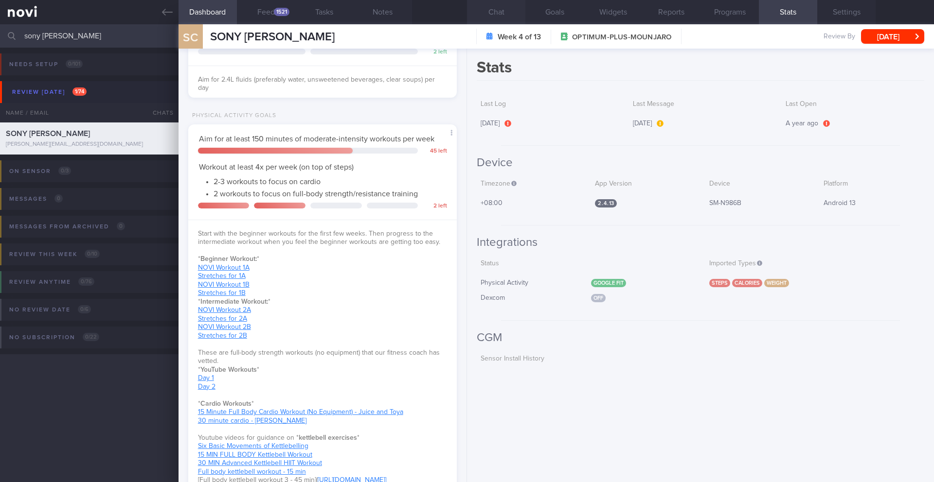
click at [490, 14] on button "Chat" at bounding box center [496, 12] width 58 height 24
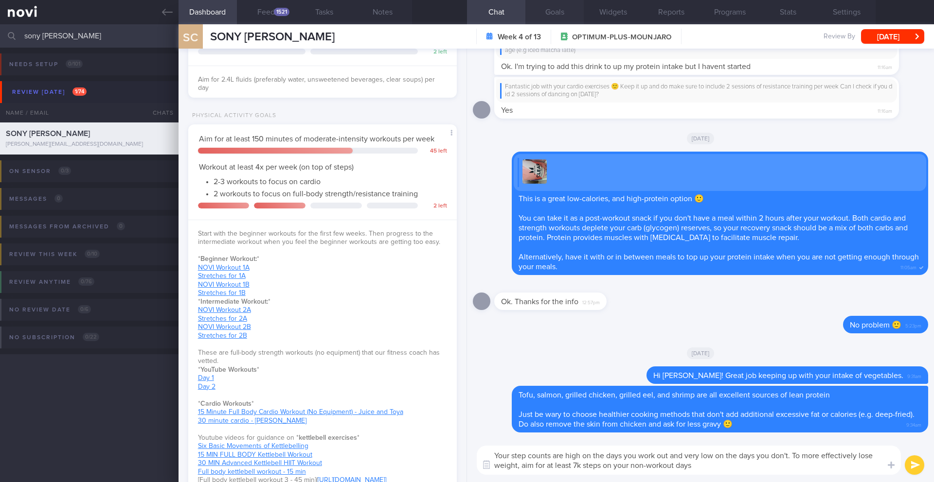
click at [554, 12] on button "Goals" at bounding box center [554, 12] width 58 height 24
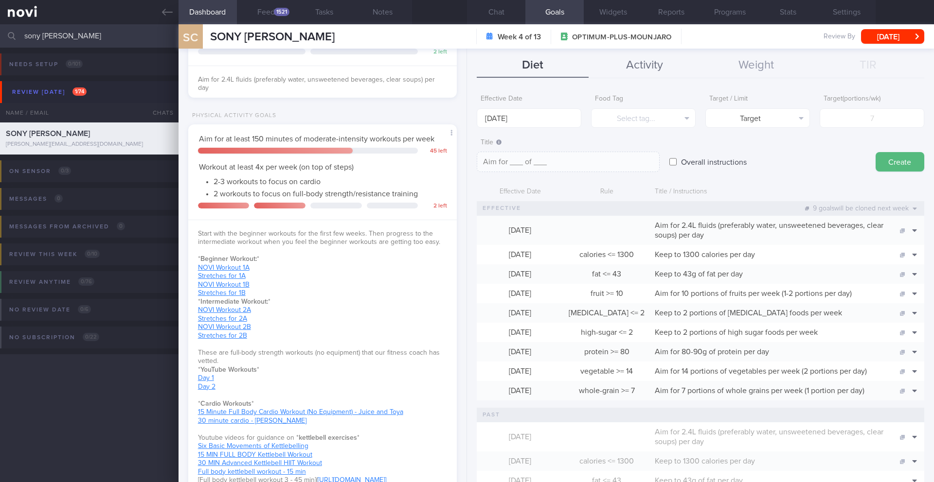
click at [665, 62] on button "Activity" at bounding box center [644, 65] width 112 height 24
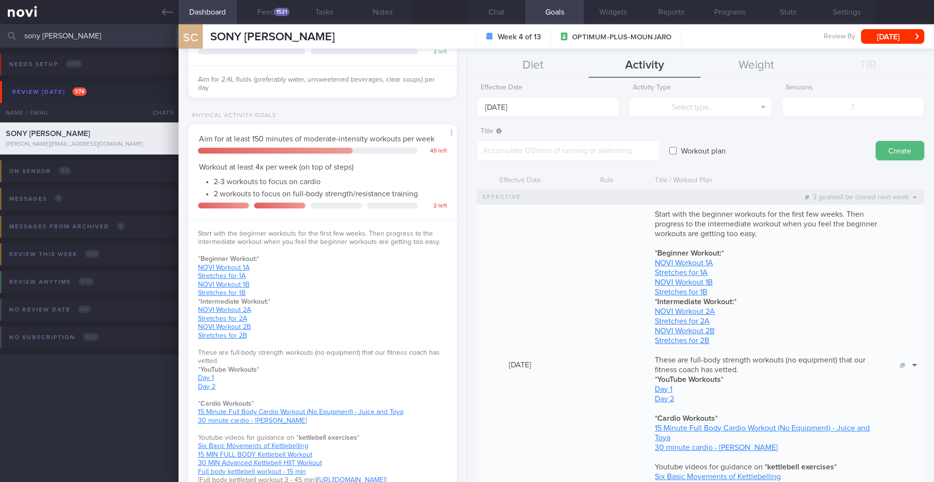
scroll to position [9, 0]
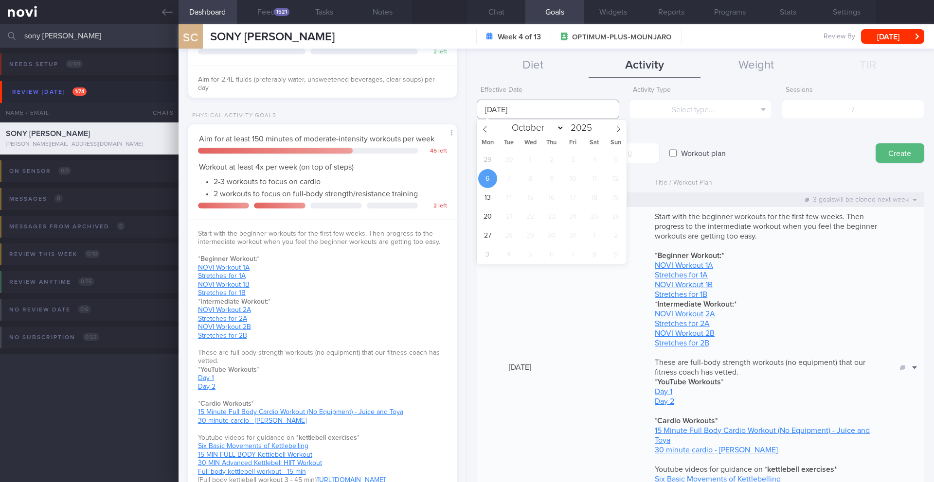
click at [513, 113] on input "[DATE]" at bounding box center [547, 109] width 142 height 19
click at [489, 158] on span "29" at bounding box center [487, 159] width 19 height 19
type input "[DATE]"
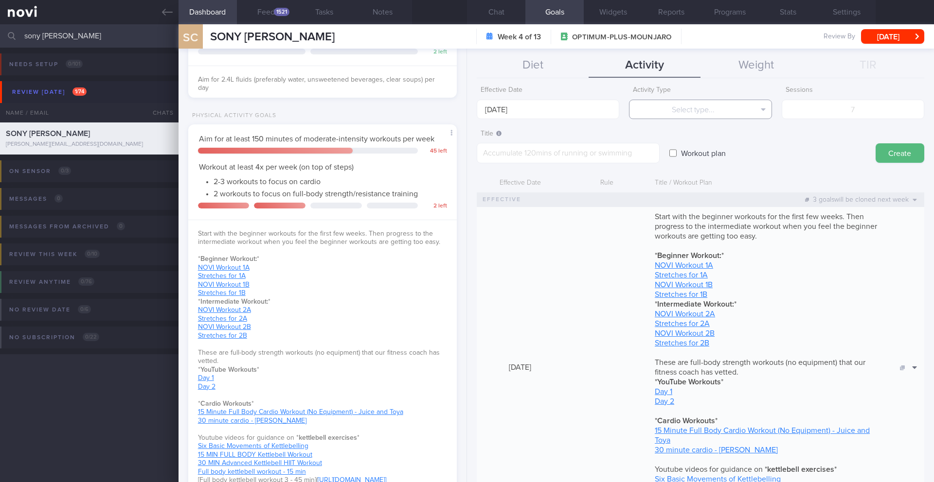
click at [719, 108] on button "Select type..." at bounding box center [700, 109] width 142 height 19
click at [716, 175] on button "Steps" at bounding box center [699, 172] width 141 height 15
click at [868, 108] on input "number" at bounding box center [852, 109] width 142 height 19
type input "56000"
click at [571, 159] on textarea at bounding box center [567, 153] width 183 height 20
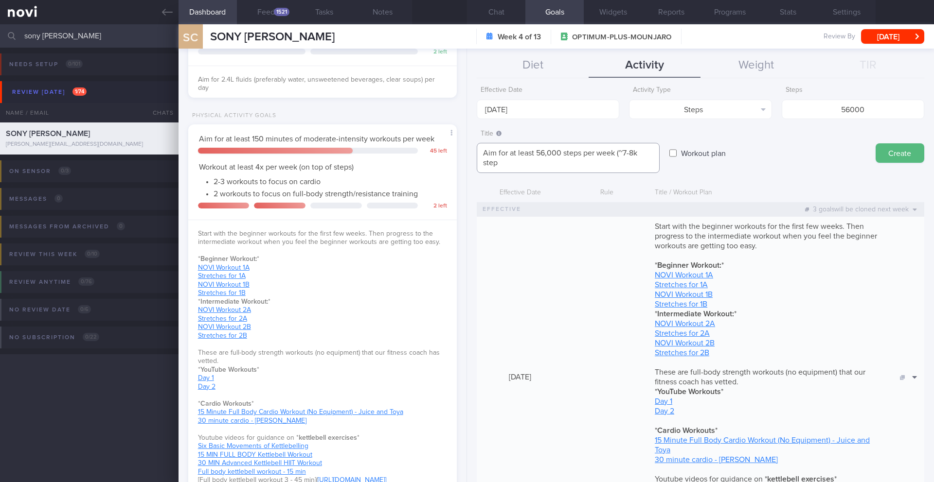
scroll to position [0, 0]
type textarea "Aim for at least 56,000 steps per week (~7-8k steps per day)"
click at [901, 159] on button "Create" at bounding box center [899, 152] width 49 height 19
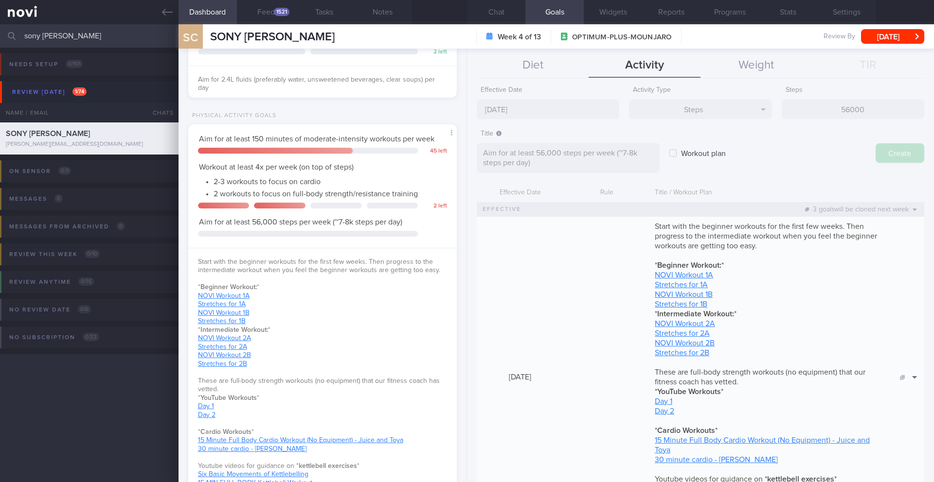
type input "[DATE]"
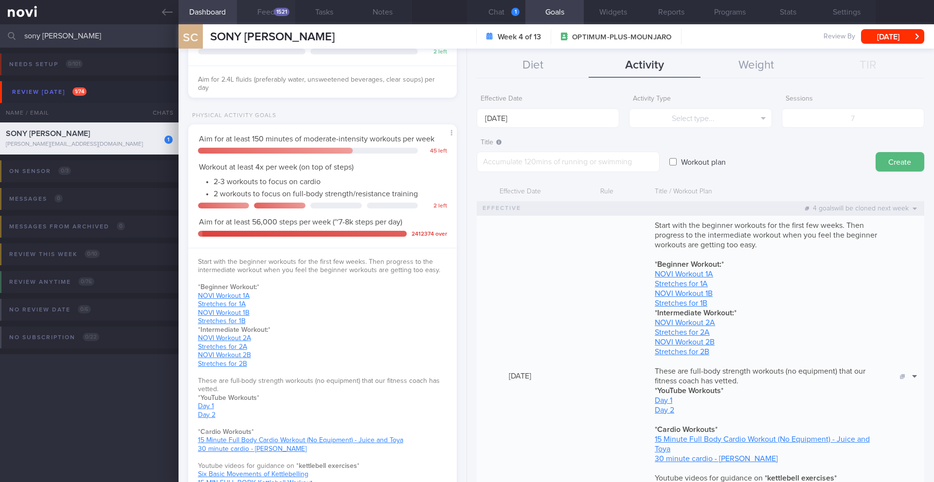
click at [276, 12] on div "1521" at bounding box center [282, 12] width 16 height 8
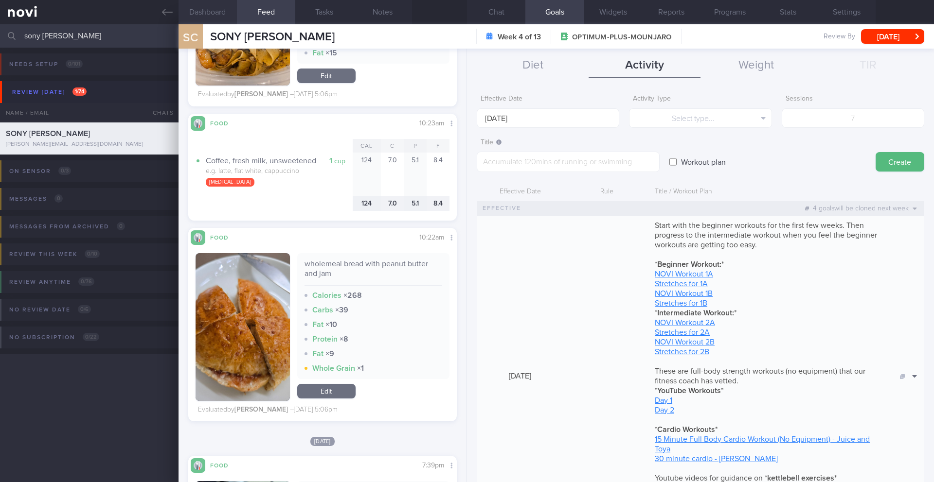
click at [204, 12] on button "Dashboard" at bounding box center [207, 12] width 58 height 24
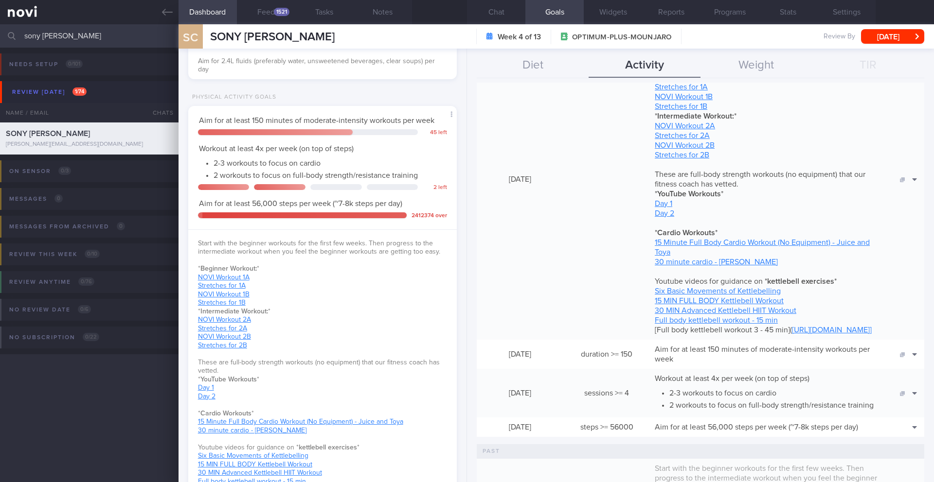
scroll to position [198, 0]
click at [897, 448] on button "Clone" at bounding box center [897, 441] width 47 height 15
type textarea "Aim for at least 56,000 steps per week (~7-8k steps per day)"
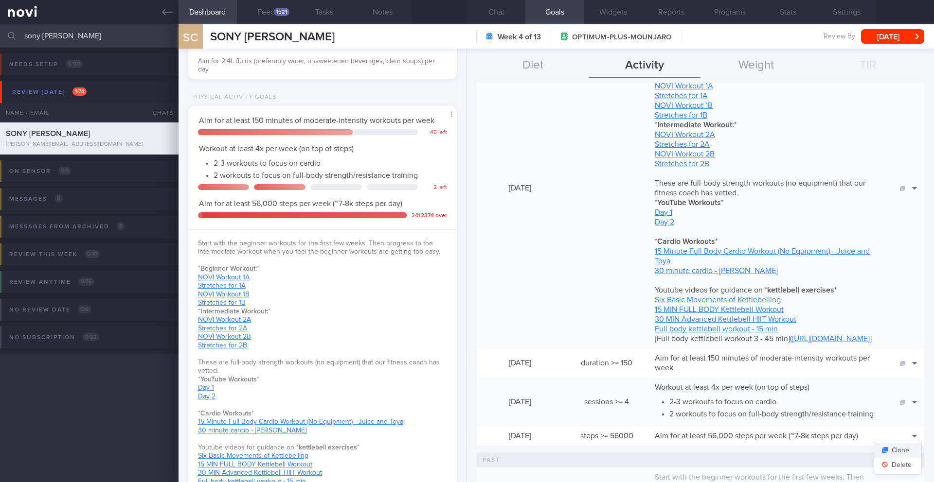
scroll to position [208, 0]
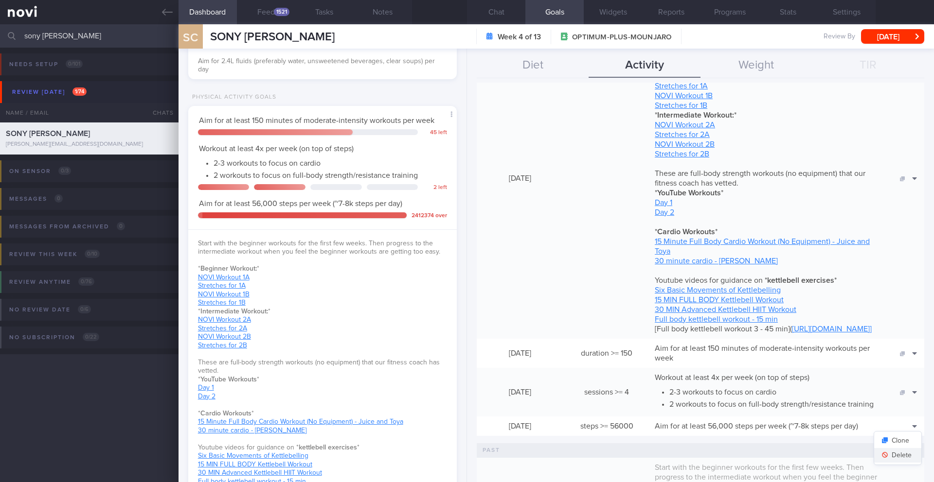
click at [898, 463] on button "Delete" at bounding box center [897, 455] width 47 height 15
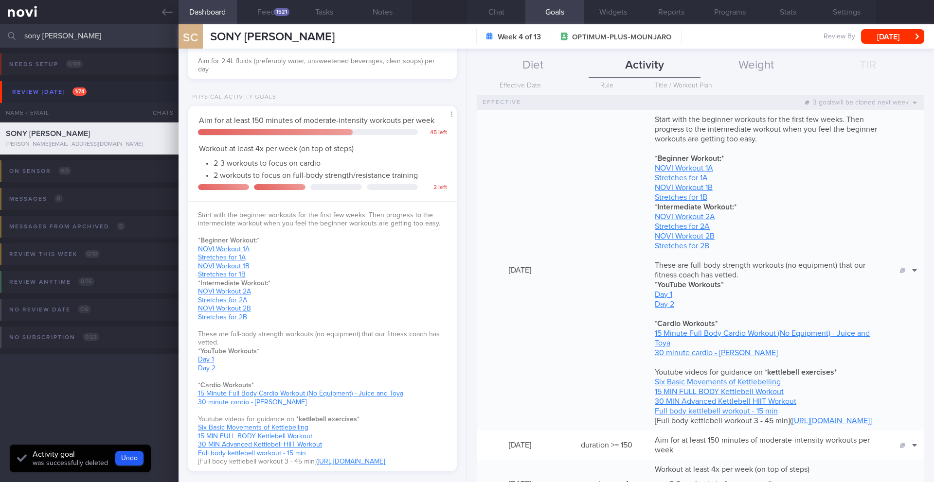
scroll to position [0, 0]
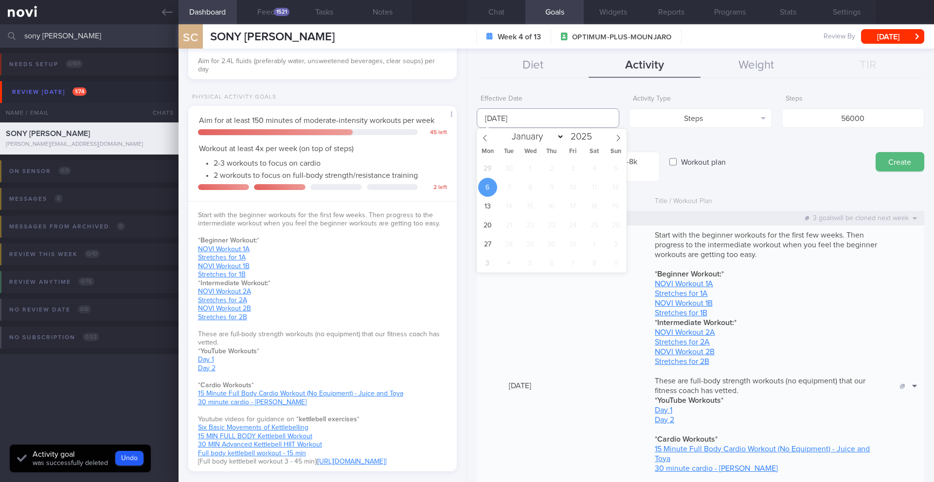
click at [512, 111] on input "[DATE]" at bounding box center [547, 117] width 142 height 19
click at [489, 168] on span "29" at bounding box center [487, 168] width 19 height 19
type input "[DATE]"
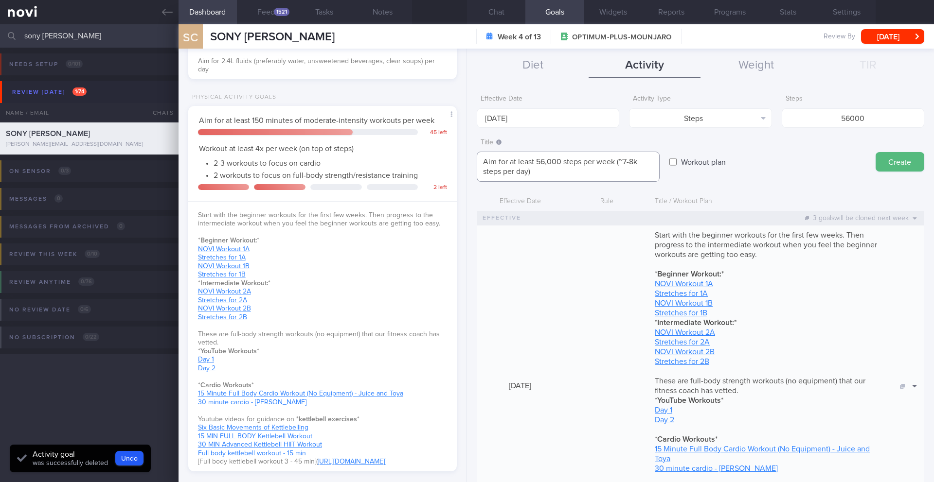
click at [626, 162] on textarea "Aim for at least 56,000 steps per week (~7-8k steps per day)" at bounding box center [567, 167] width 183 height 30
type textarea "Aim for at least 56,000 steps per week (~8k steps per day)"
drag, startPoint x: 902, startPoint y: 160, endPoint x: 897, endPoint y: 160, distance: 4.9
click at [897, 160] on button "Create" at bounding box center [899, 161] width 49 height 19
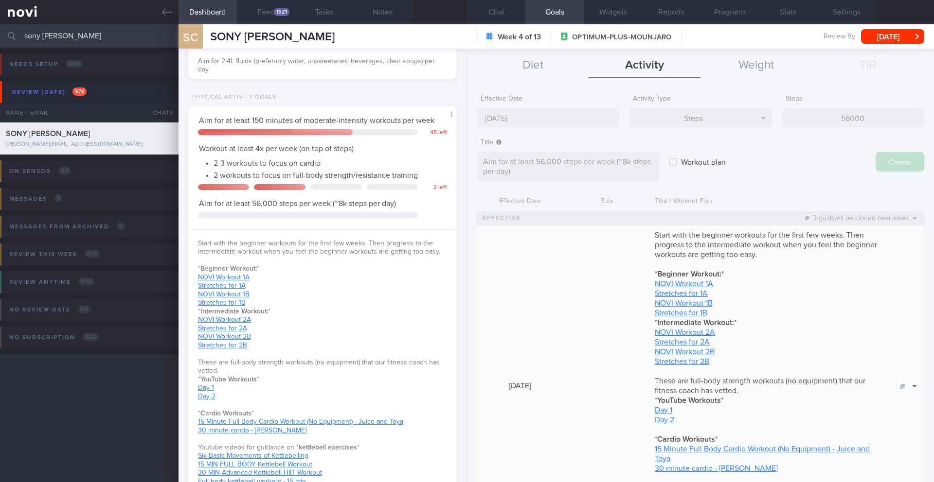
type input "[DATE]"
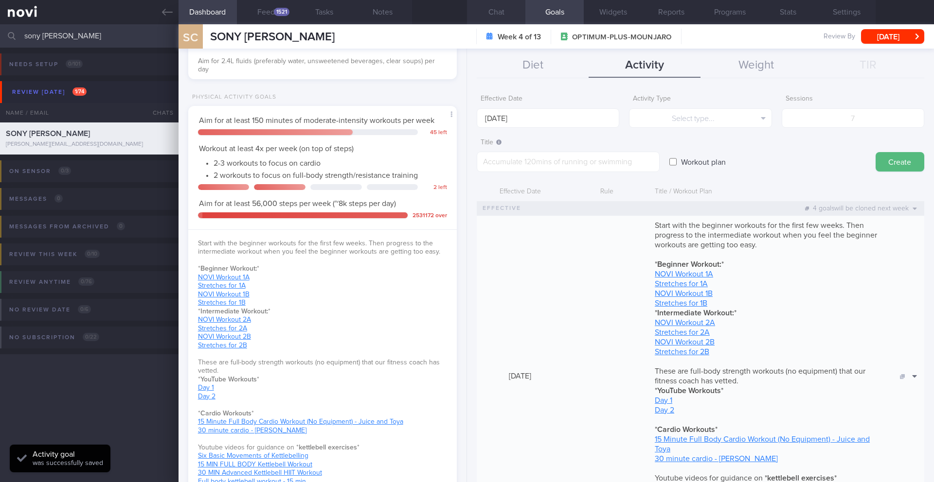
click at [491, 11] on button "Chat" at bounding box center [496, 12] width 58 height 24
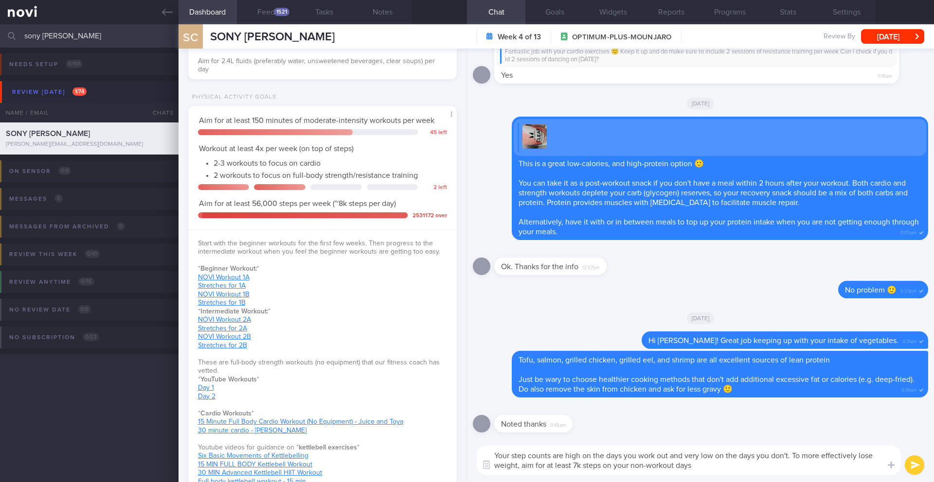
drag, startPoint x: 709, startPoint y: 471, endPoint x: 620, endPoint y: 449, distance: 91.6
click at [620, 449] on textarea "Your step counts are high on the days you work out and very low on the days you…" at bounding box center [688, 460] width 424 height 29
click at [583, 470] on textarea "Your step counts are high on the days you work out and very low on the days you…" at bounding box center [688, 460] width 424 height 29
click at [576, 466] on textarea "Your step counts are high on the days you work out and very low on the days you…" at bounding box center [688, 460] width 424 height 29
drag, startPoint x: 704, startPoint y: 464, endPoint x: 449, endPoint y: 451, distance: 255.1
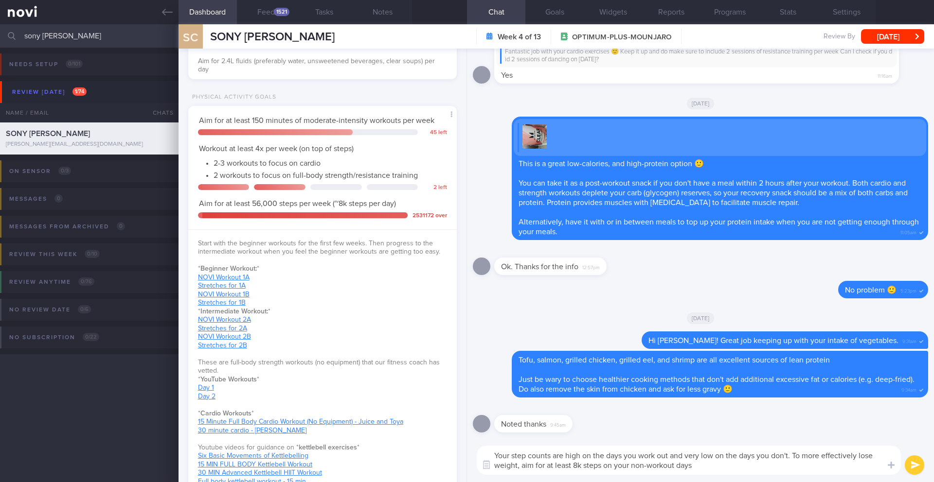
click at [449, 451] on div "Dashboard Feed 1521 Tasks Notes Chat Goals Widgets Reports Programs Stats Setti…" at bounding box center [555, 253] width 755 height 458
click at [690, 465] on textarea "Your step counts are high on the days you work out and very low on the days you…" at bounding box center [688, 460] width 424 height 29
click at [577, 468] on textarea "Your step counts are high on the days you work out and very low on the days you…" at bounding box center [688, 460] width 424 height 29
drag, startPoint x: 714, startPoint y: 465, endPoint x: 462, endPoint y: 459, distance: 251.9
click at [462, 459] on div "Dashboard Feed 1521 Tasks Notes Chat Goals Widgets Reports Programs Stats Setti…" at bounding box center [555, 253] width 755 height 458
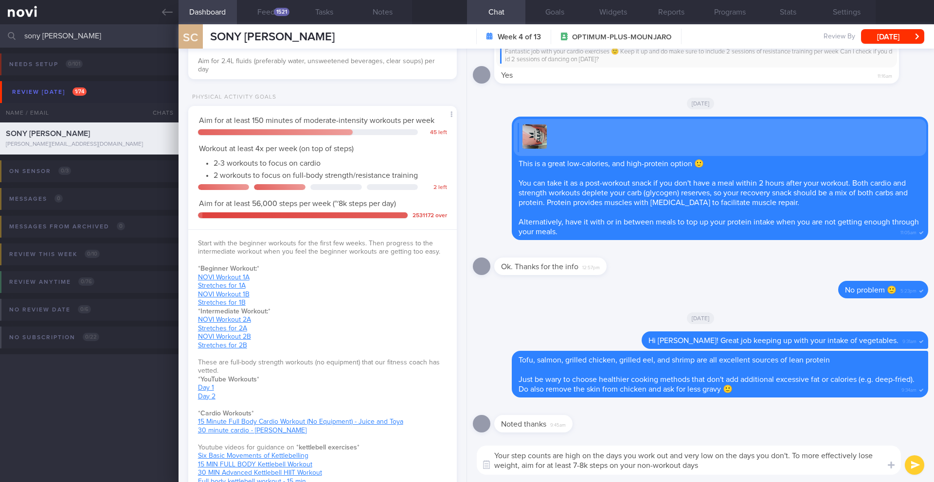
paste textarea "I notice you're doing great with your steps on your workout days! To make your …"
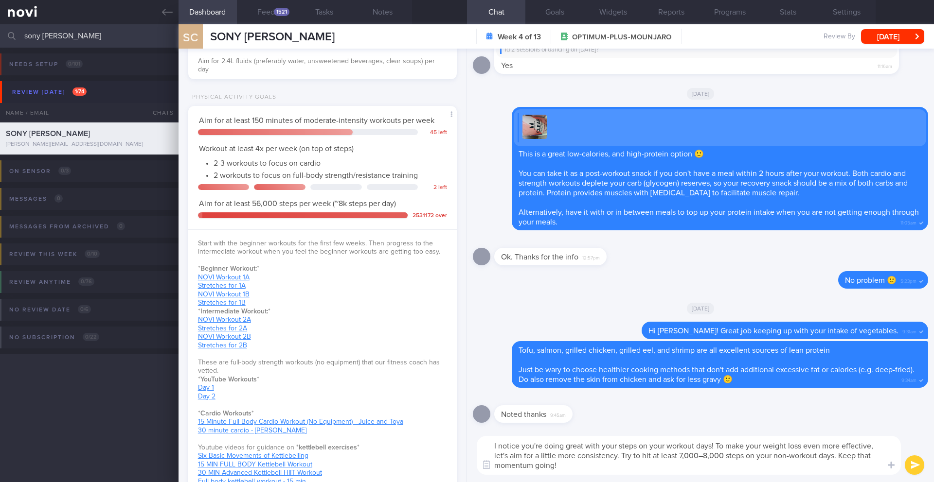
type textarea "I notice you're doing great with your steps on your workout days! To make your …"
click at [915, 469] on button "submit" at bounding box center [913, 465] width 19 height 19
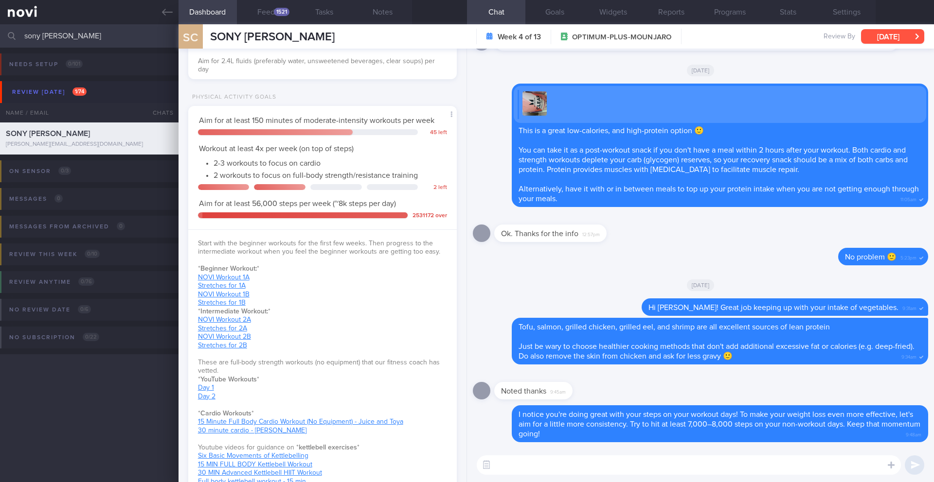
click at [903, 39] on button "[DATE]" at bounding box center [892, 36] width 63 height 15
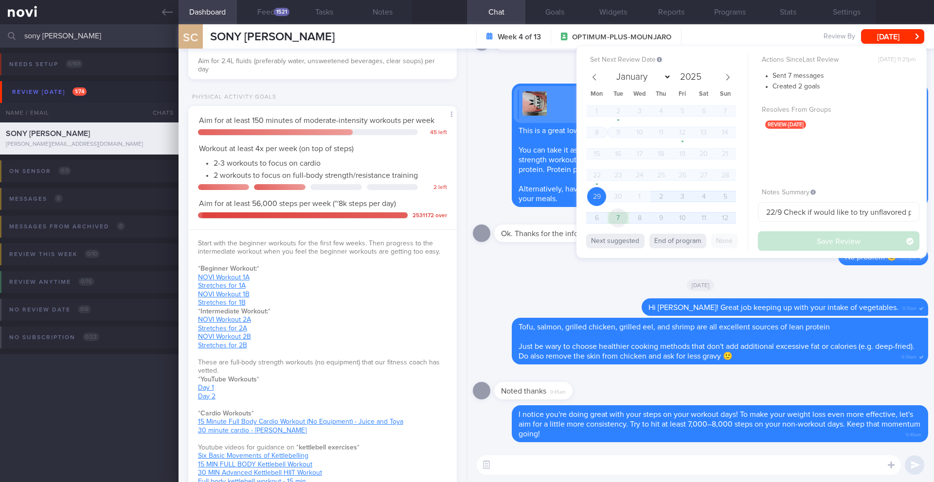
click at [618, 216] on span "7" at bounding box center [617, 218] width 19 height 19
select select "9"
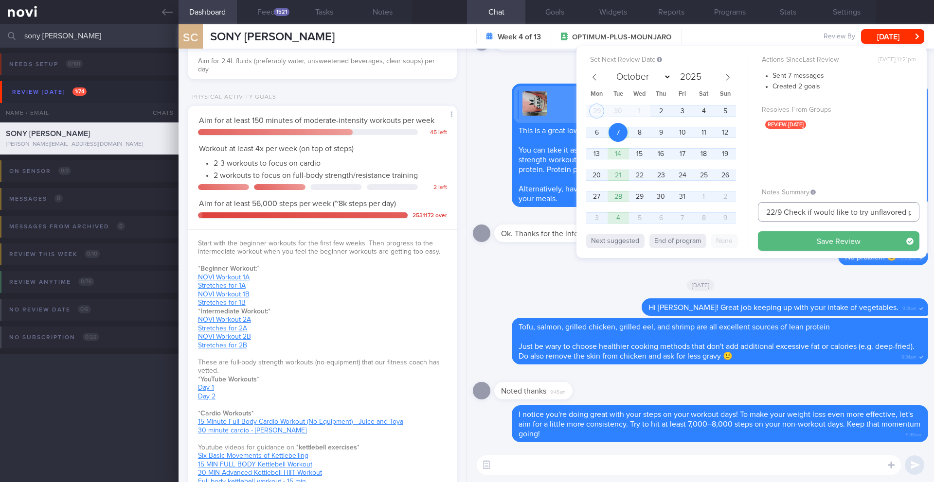
drag, startPoint x: 781, startPoint y: 212, endPoint x: 735, endPoint y: 211, distance: 45.7
click at [735, 211] on div "Set Next Review Date [DATE] January February March April May June July August S…" at bounding box center [751, 152] width 350 height 212
type input "7-9/10 Check if would like to try unflavored pro powder"
click at [797, 248] on button "Save Review" at bounding box center [838, 240] width 161 height 19
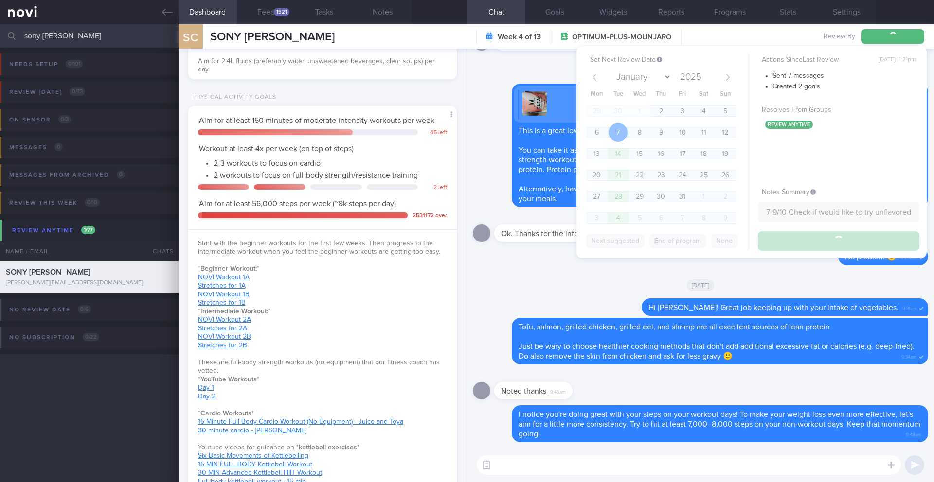
type input "7-9/10 Check if would like to try unflavored pro powder"
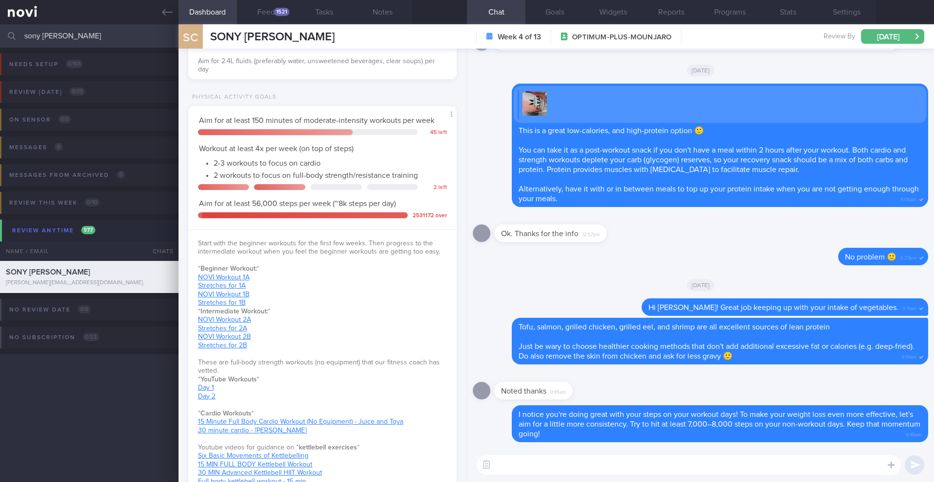
click at [73, 35] on input "sony [PERSON_NAME]" at bounding box center [467, 35] width 934 height 23
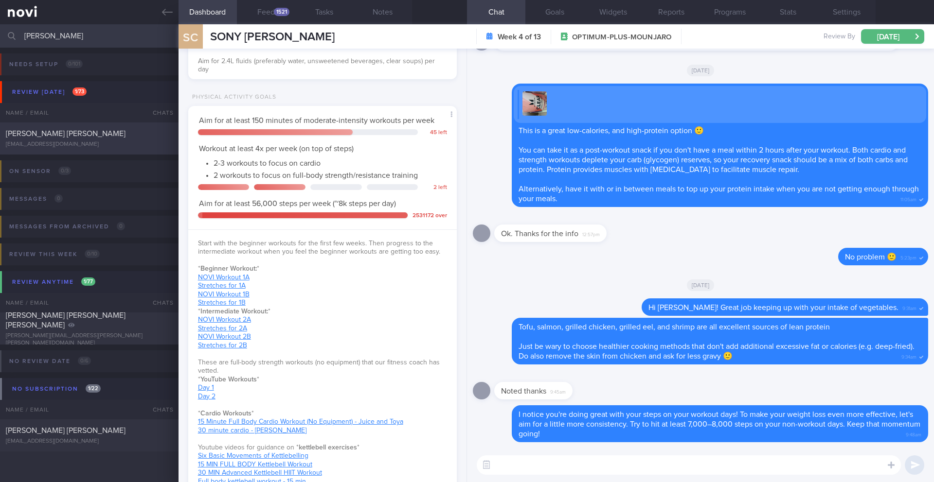
type input "[PERSON_NAME]"
click at [74, 136] on div "[PERSON_NAME] [PERSON_NAME]" at bounding box center [88, 134] width 164 height 10
type input "30/9 Check for logs and coach"
type textarea "**Wants to avoid whey products** SUPPORT NEEDED: Food suggestions for healthier…"
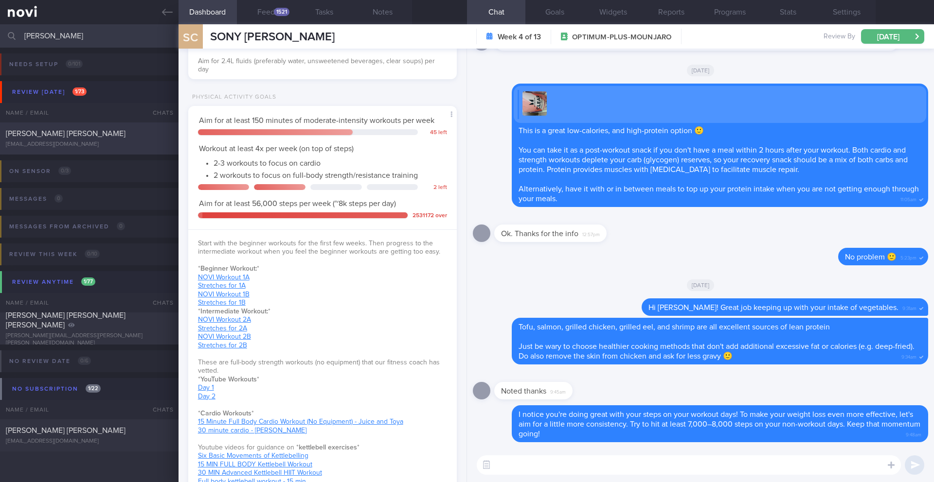
select select "8"
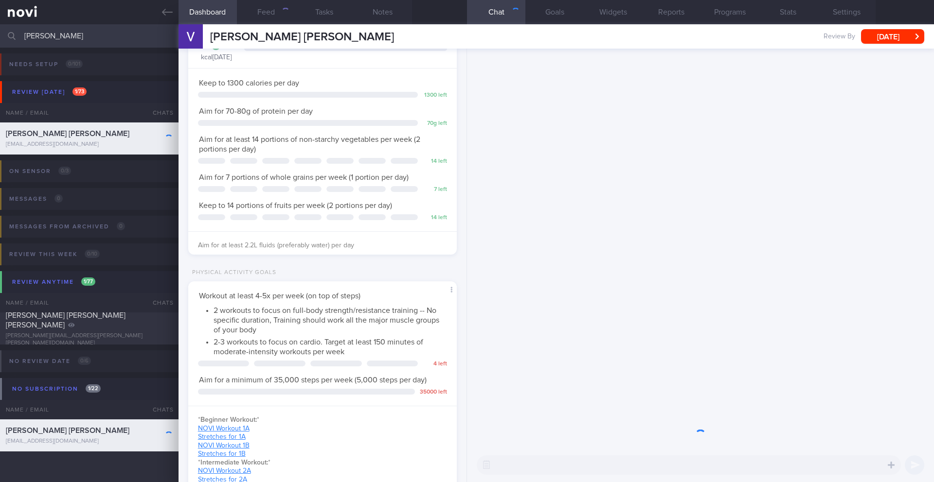
scroll to position [136, 244]
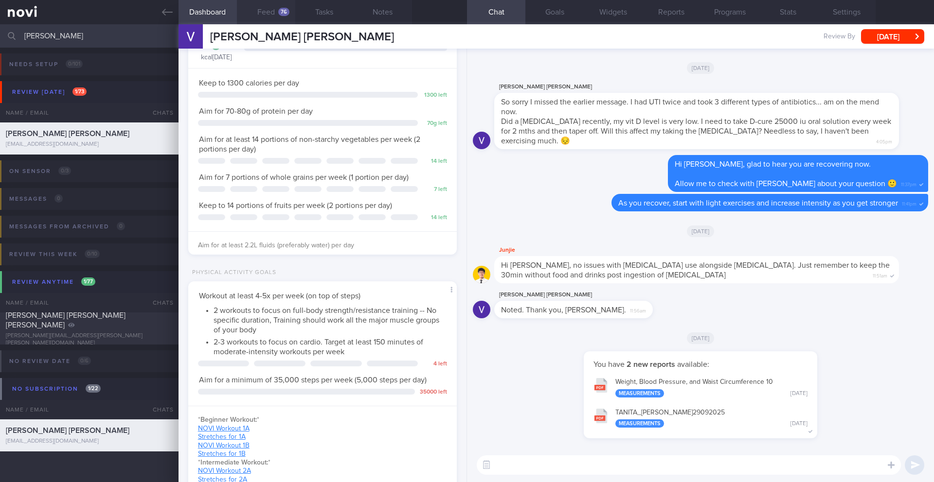
click at [268, 7] on button "Feed 76" at bounding box center [266, 12] width 58 height 24
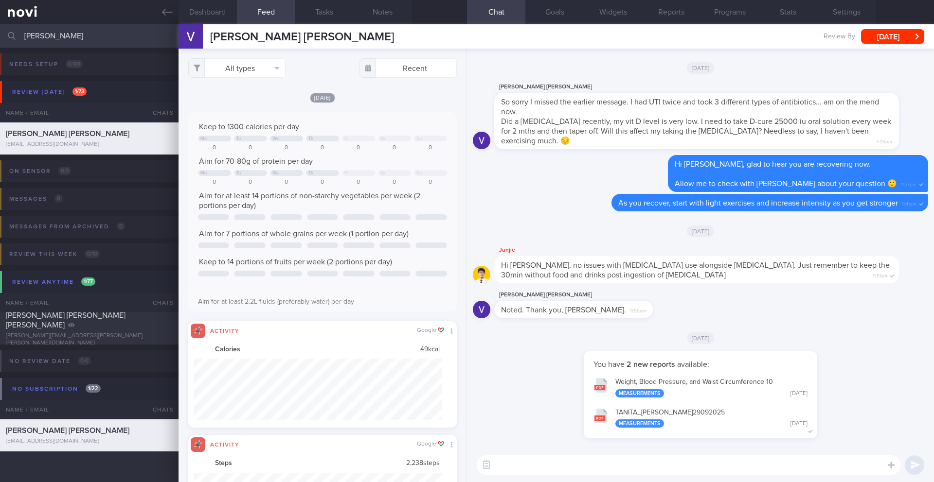
scroll to position [62, 249]
click at [381, 10] on button "Notes" at bounding box center [382, 12] width 58 height 24
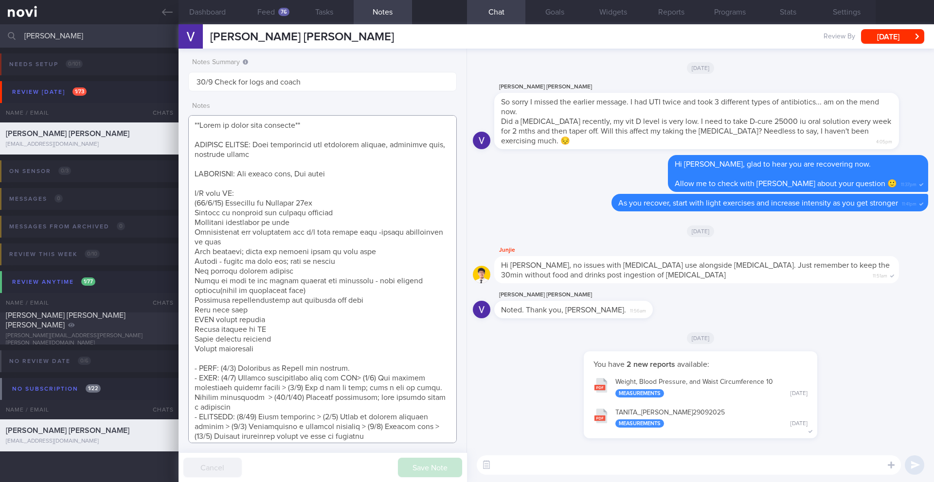
click at [266, 194] on textarea at bounding box center [322, 279] width 268 height 328
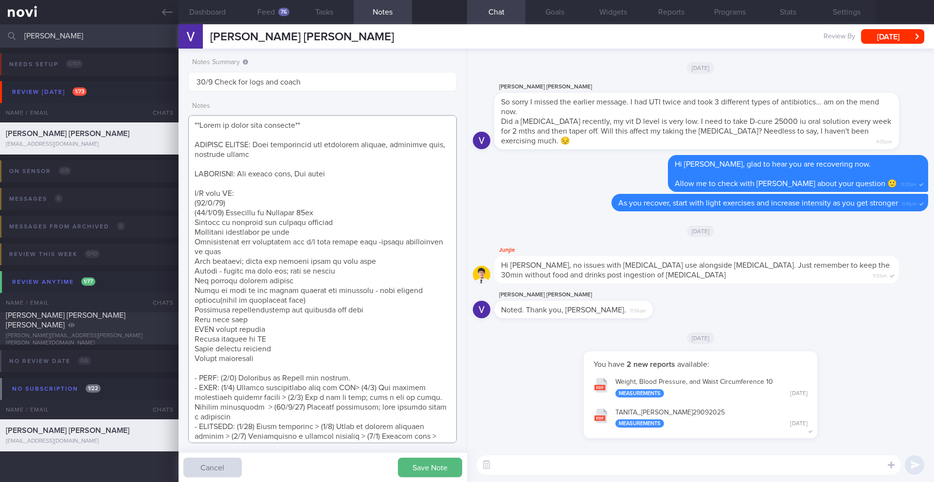
paste textarea "Continued on [MEDICAL_DATA] 14mg OM Ready for escalation of meds Discussed [MED…"
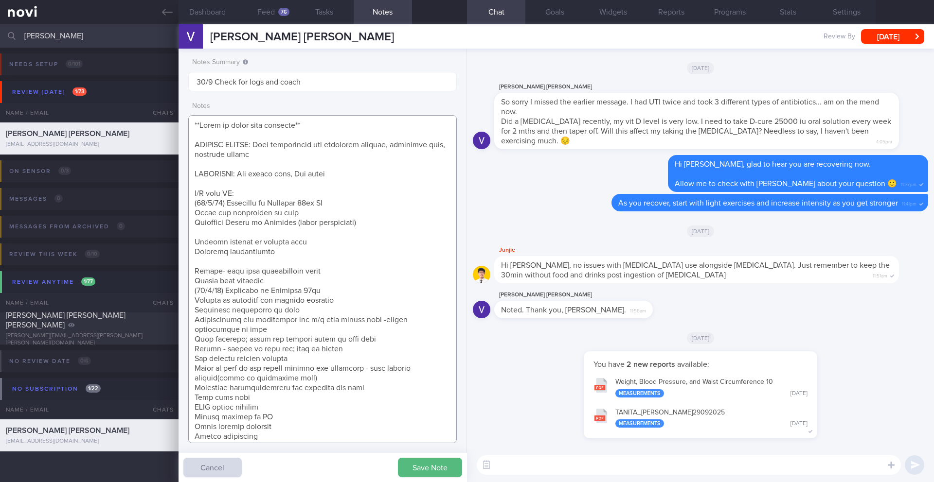
click at [262, 235] on textarea at bounding box center [322, 279] width 268 height 328
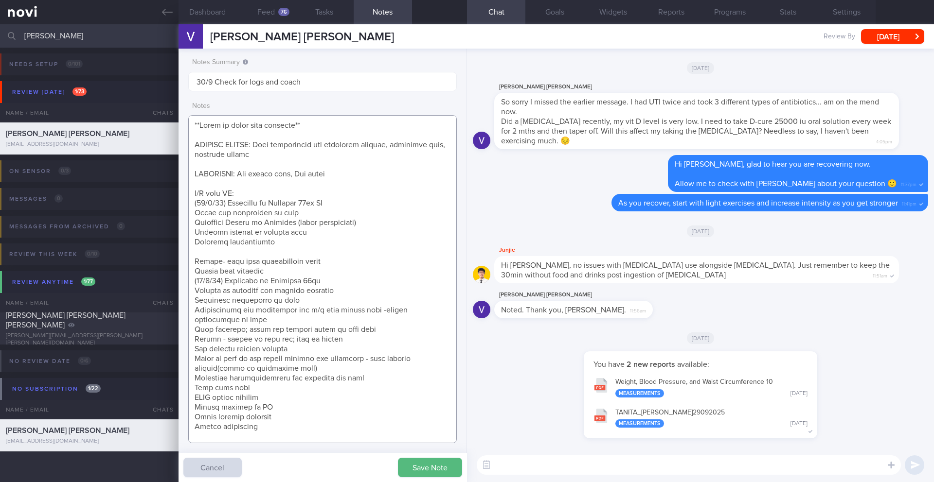
click at [259, 249] on textarea at bounding box center [322, 279] width 268 height 328
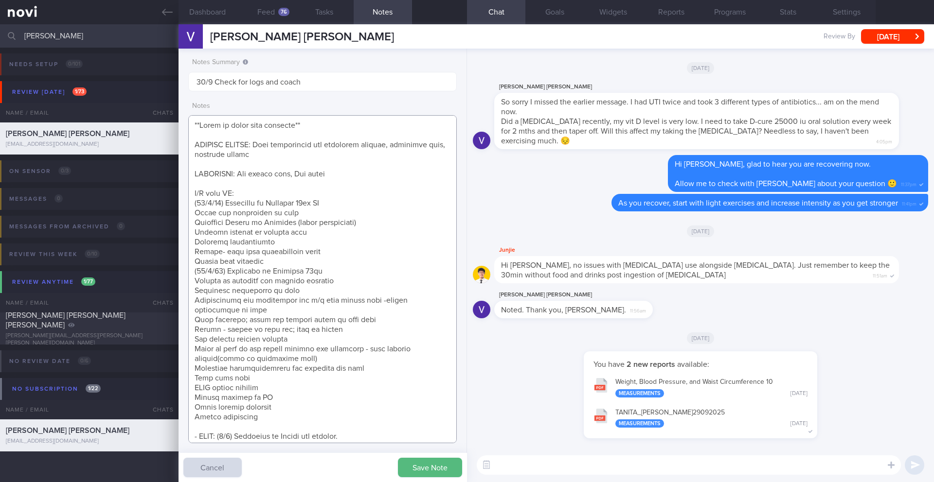
click at [332, 259] on textarea at bounding box center [322, 279] width 268 height 328
click at [339, 251] on textarea at bounding box center [322, 279] width 268 height 328
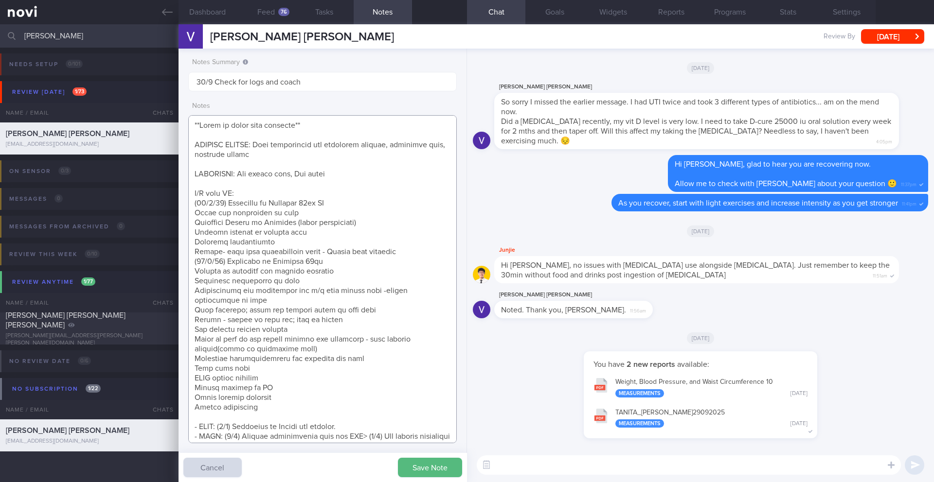
click at [408, 252] on textarea at bounding box center [322, 279] width 268 height 328
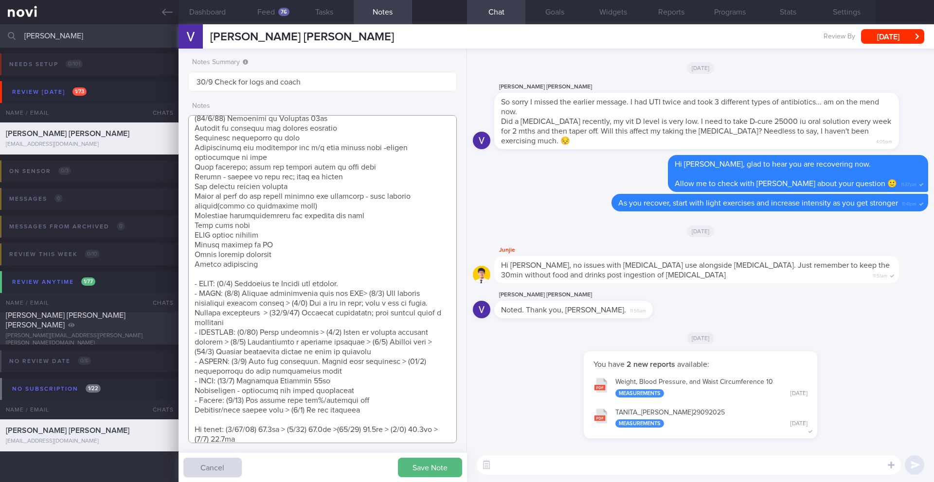
scroll to position [198, 0]
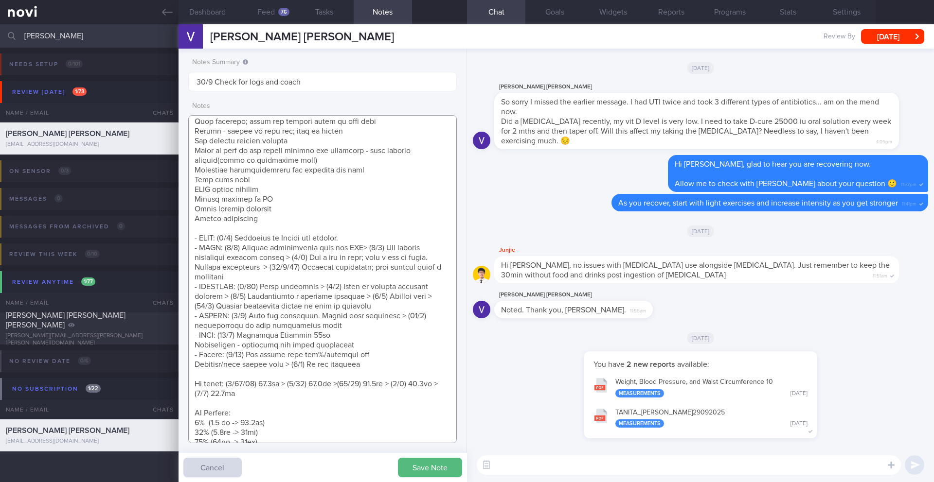
click at [305, 391] on textarea at bounding box center [322, 279] width 268 height 328
paste textarea "66.1kg"
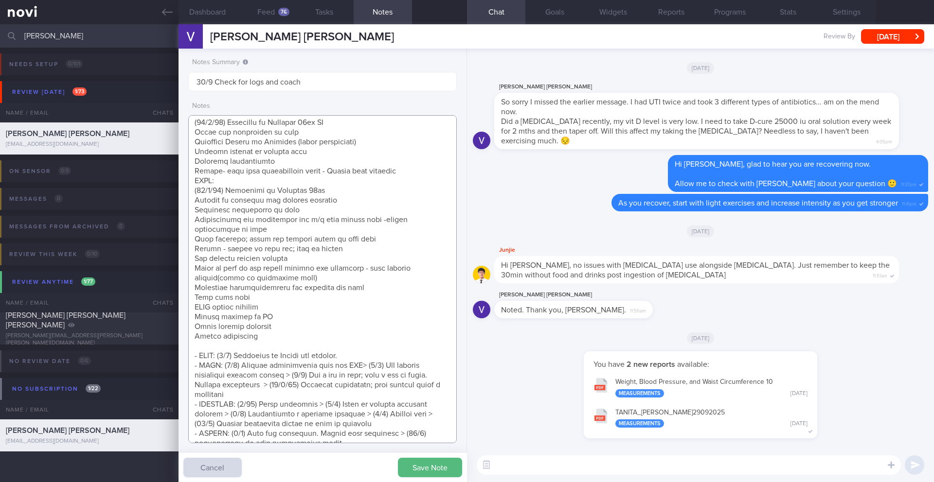
scroll to position [0, 0]
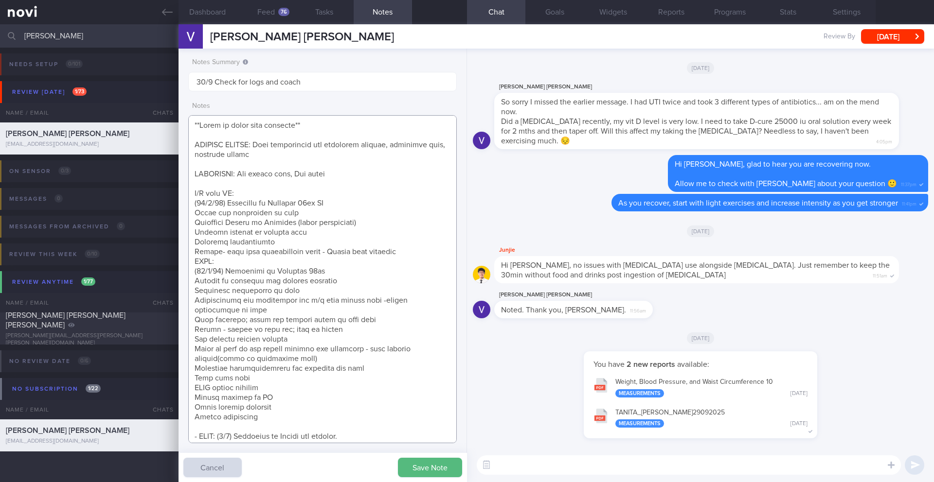
click at [229, 260] on textarea at bounding box center [322, 279] width 268 height 328
paste textarea "[MEDICAL_DATA] 1mg wkly"
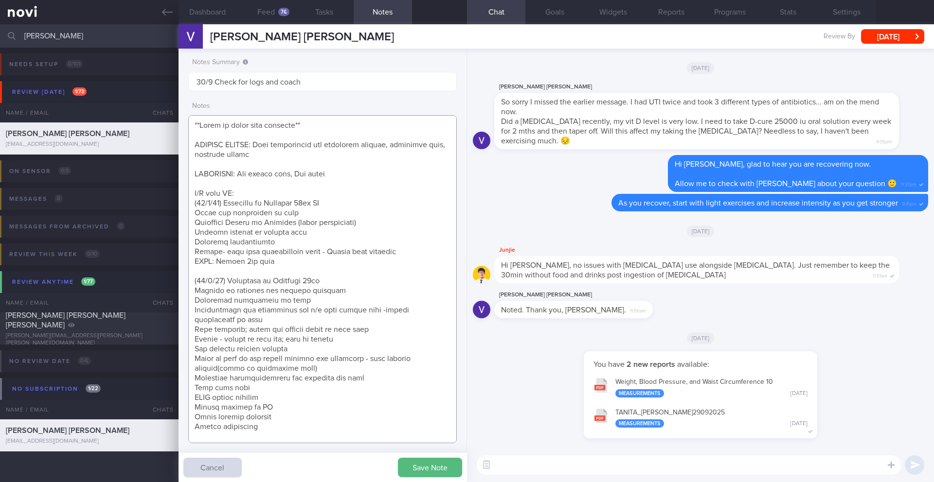
click at [280, 431] on textarea at bounding box center [322, 279] width 268 height 328
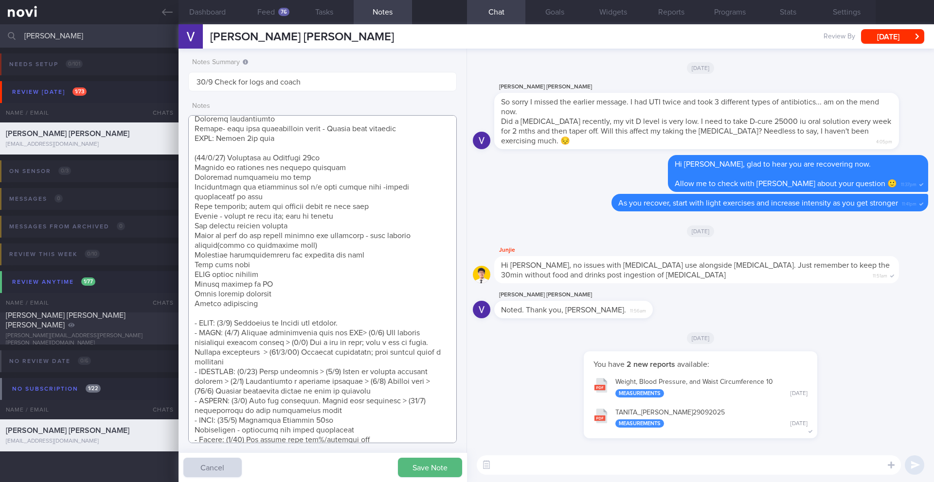
scroll to position [159, 0]
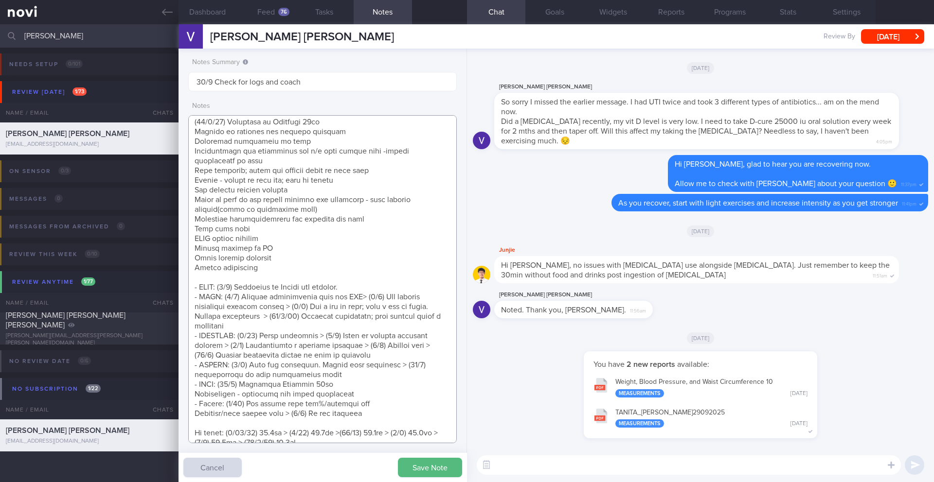
click at [241, 277] on textarea at bounding box center [322, 279] width 268 height 328
paste textarea "Continue [MEDICAL_DATA] 14mg OM"
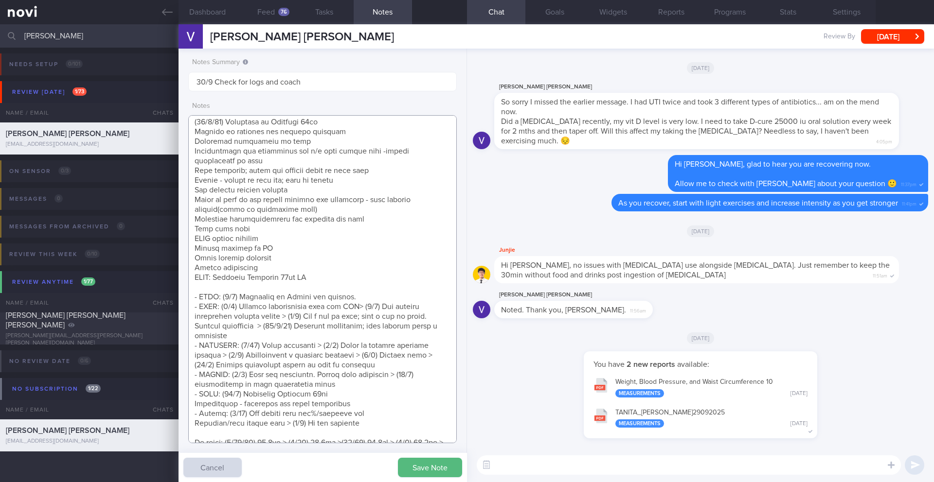
scroll to position [327, 0]
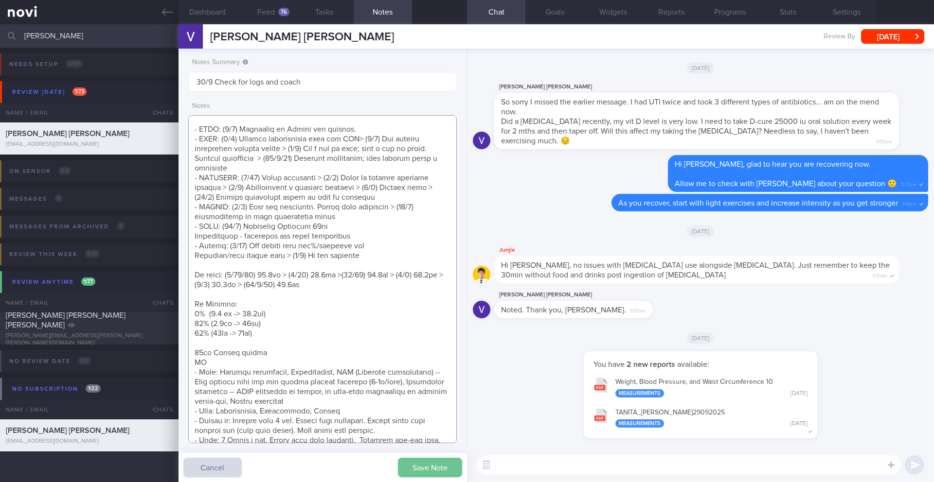
type textarea "**Wants to avoid whey products** SUPPORT NEEDED: Food suggestions for healthier…"
click at [431, 461] on button "Save Note" at bounding box center [430, 467] width 64 height 19
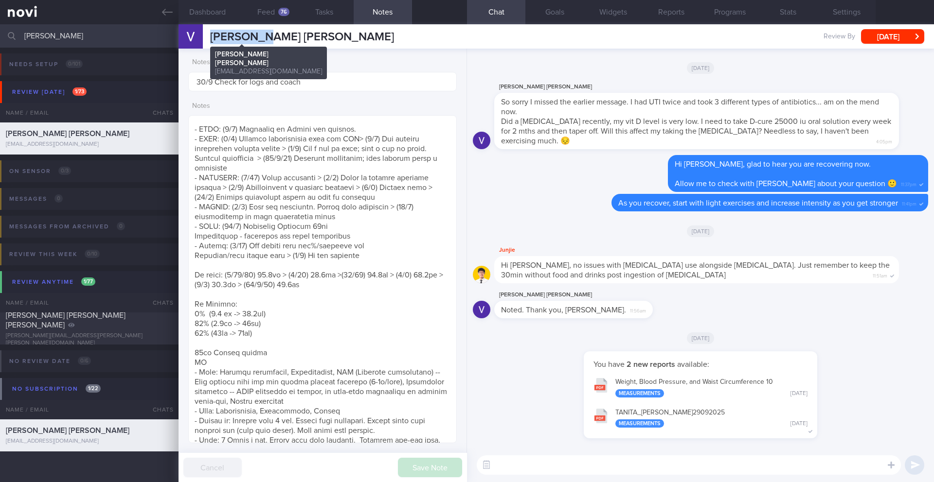
drag, startPoint x: 271, startPoint y: 35, endPoint x: 212, endPoint y: 38, distance: 59.4
click at [212, 38] on span "[PERSON_NAME] [PERSON_NAME]" at bounding box center [302, 37] width 184 height 12
copy span "[PERSON_NAME] [PERSON_NAME]"
click at [740, 15] on button "Programs" at bounding box center [729, 12] width 58 height 24
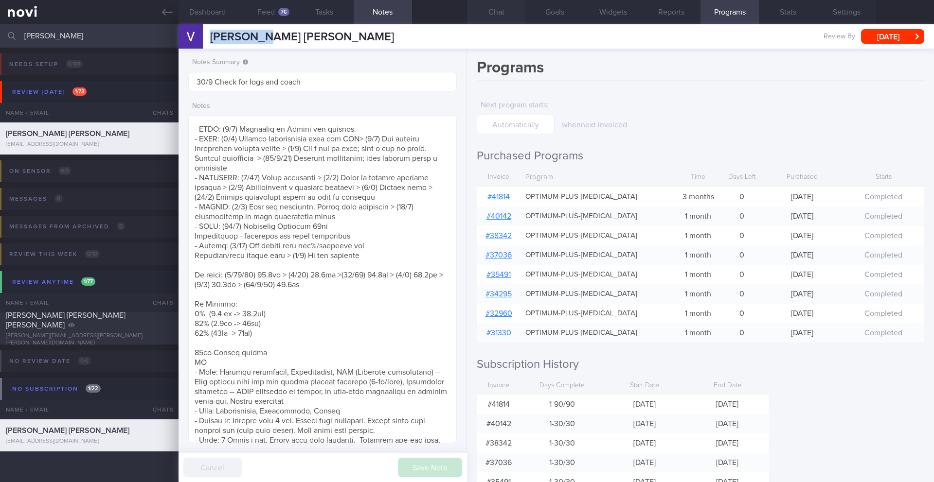
click at [498, 17] on button "Chat" at bounding box center [496, 12] width 58 height 24
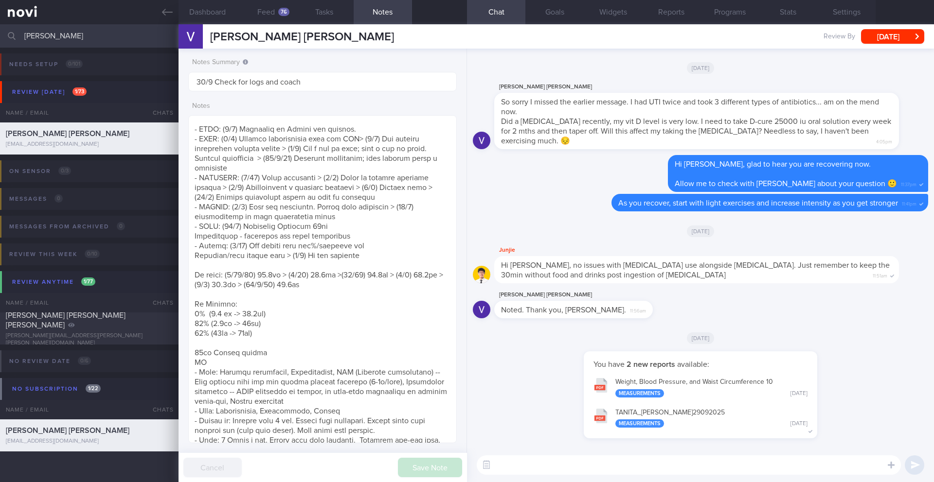
click at [550, 473] on textarea at bounding box center [688, 465] width 424 height 19
type textarea "Hi [PERSON_NAME], how are you doing on [MEDICAL_DATA] so far? 🙂"
click at [271, 13] on button "Feed 76" at bounding box center [266, 12] width 58 height 24
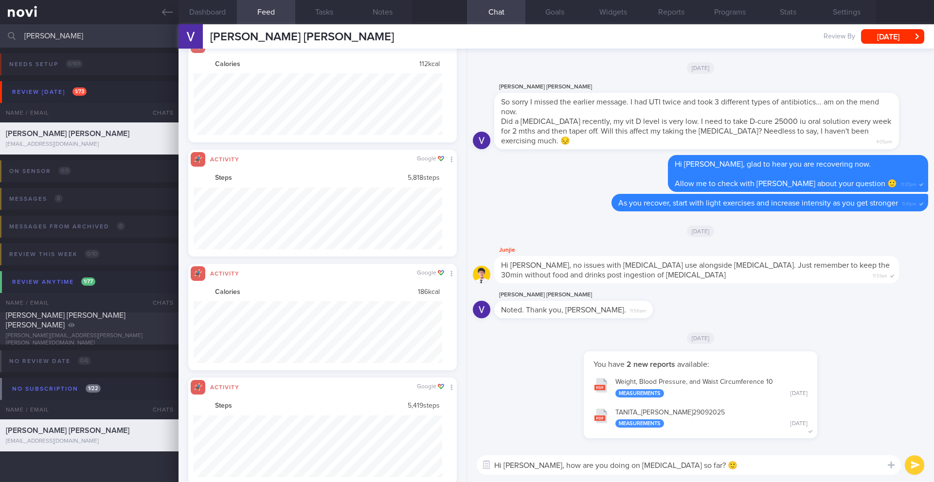
scroll to position [62, 249]
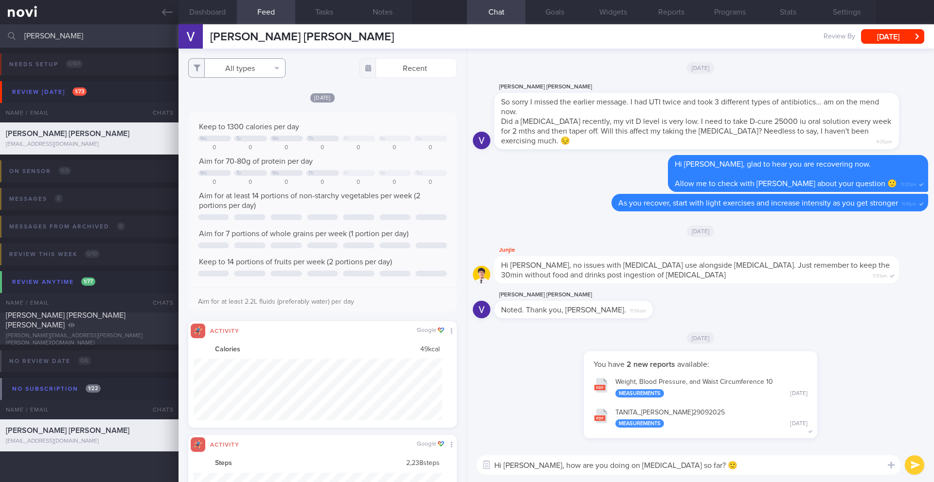
click at [242, 67] on button "All types" at bounding box center [236, 67] width 97 height 19
click at [237, 100] on button "Activity" at bounding box center [237, 101] width 96 height 15
checkbox input "false"
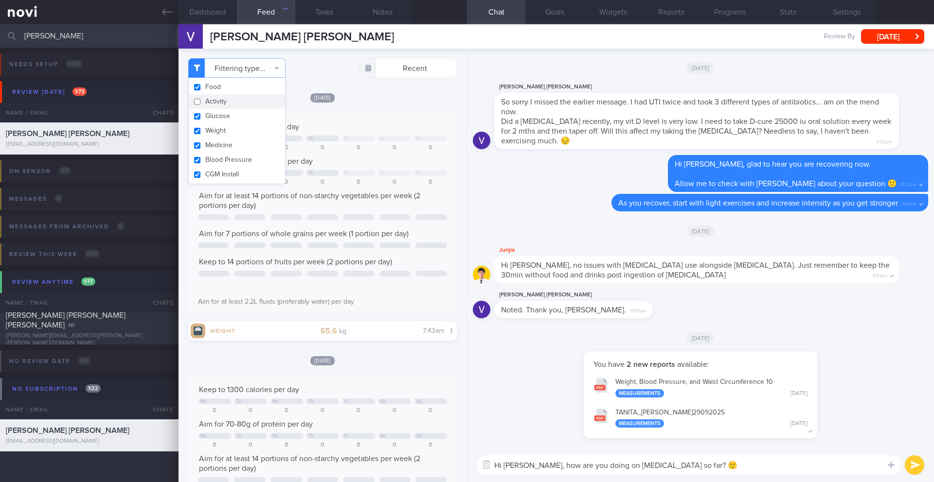
click at [380, 104] on div "[DATE] Keep to 1300 calories per day Mo Tu We Th Fr Sa Su 0 0 0 0 0 0 0 Aim for…" at bounding box center [322, 216] width 268 height 248
click at [212, 14] on button "Dashboard" at bounding box center [207, 12] width 58 height 24
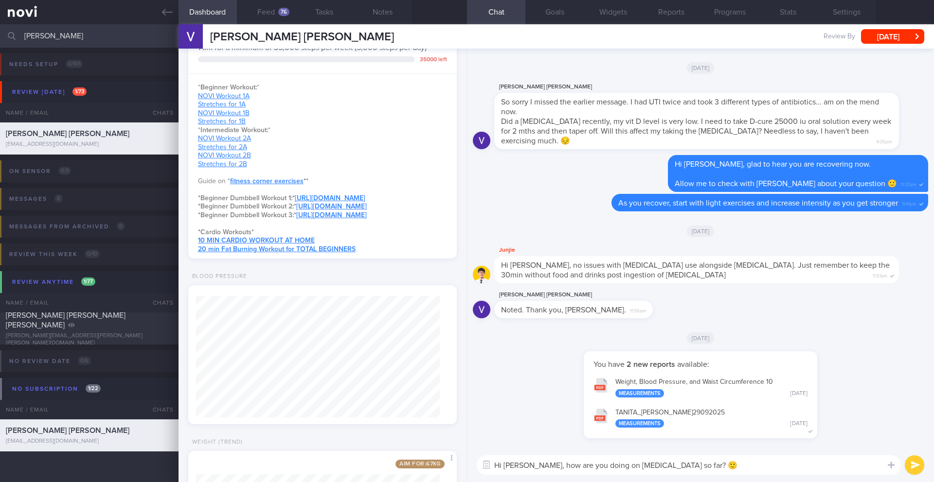
scroll to position [576, 0]
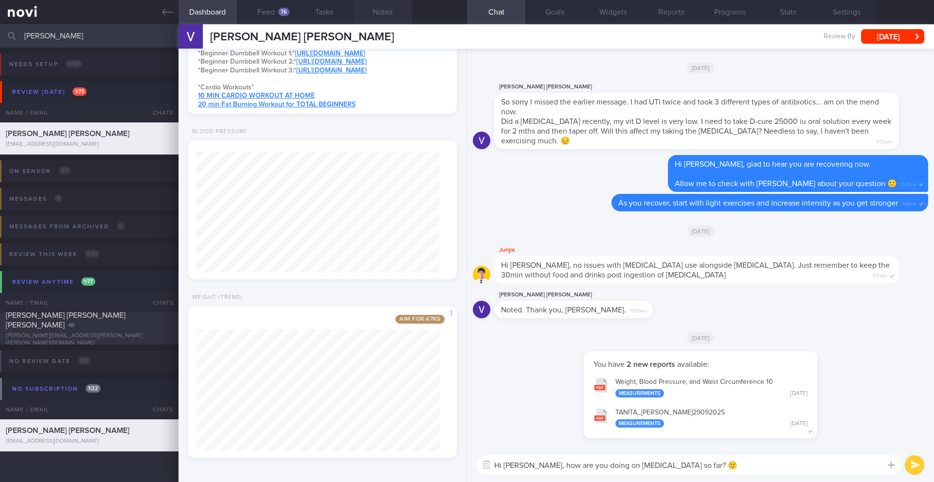
click at [381, 22] on button "Notes" at bounding box center [382, 12] width 58 height 24
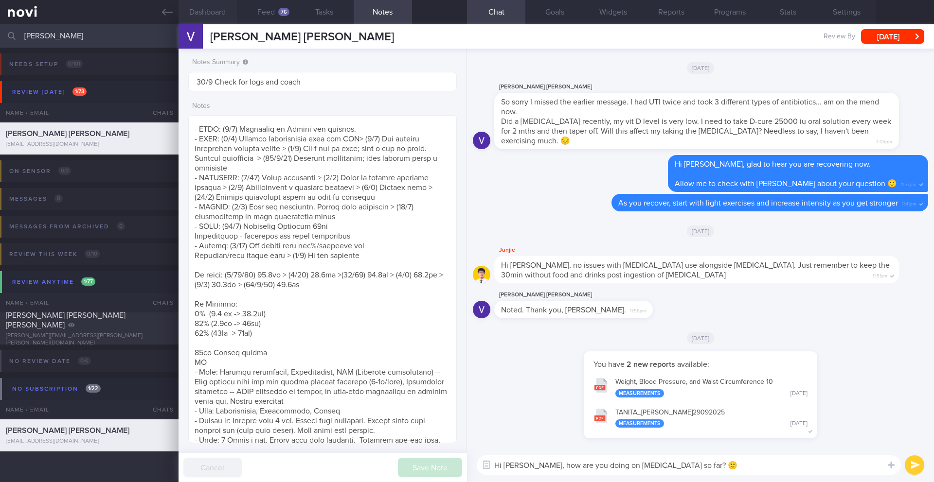
click at [227, 13] on button "Dashboard" at bounding box center [207, 12] width 58 height 24
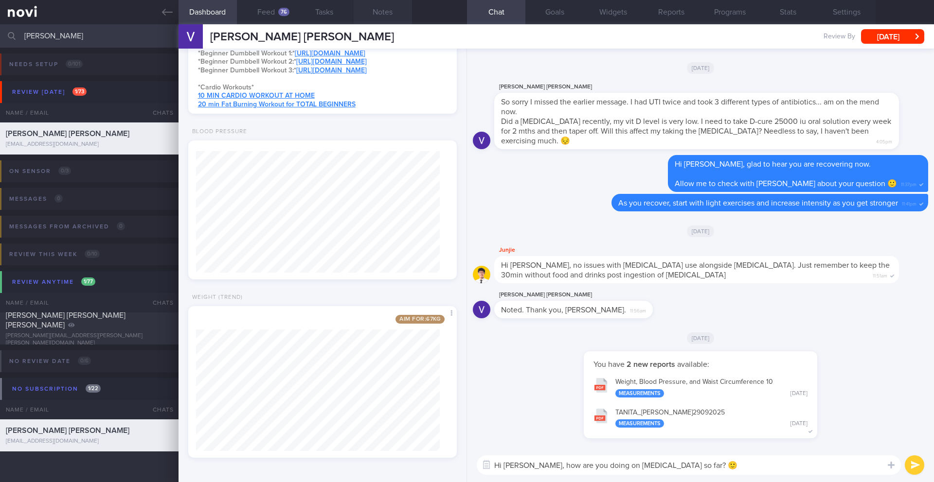
click at [393, 19] on button "Notes" at bounding box center [382, 12] width 58 height 24
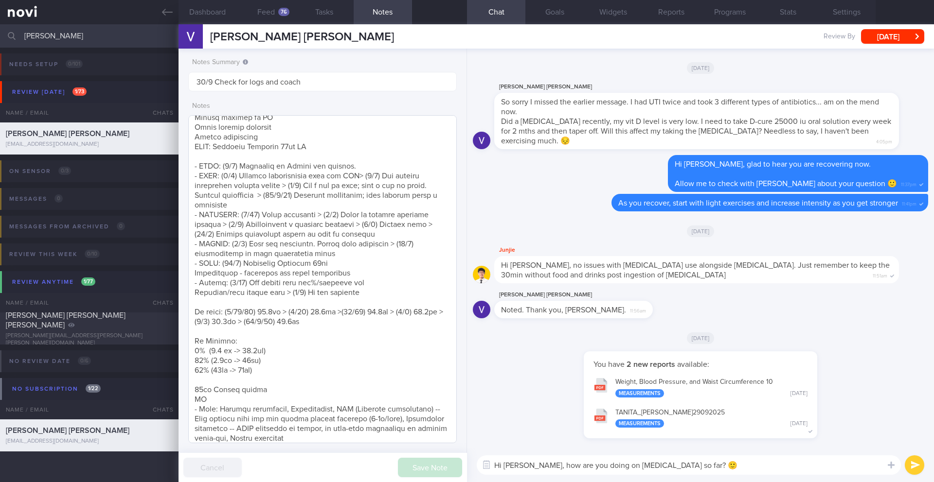
scroll to position [270, 0]
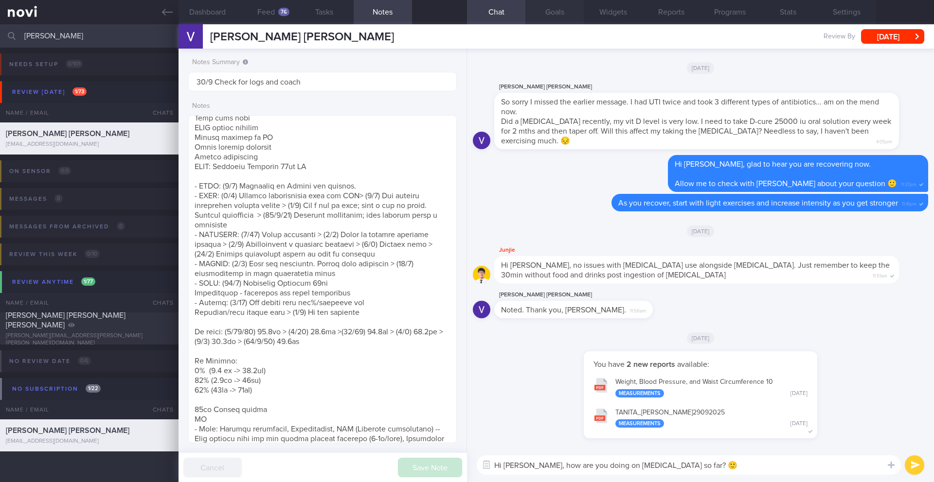
click at [555, 15] on button "Goals" at bounding box center [554, 12] width 58 height 24
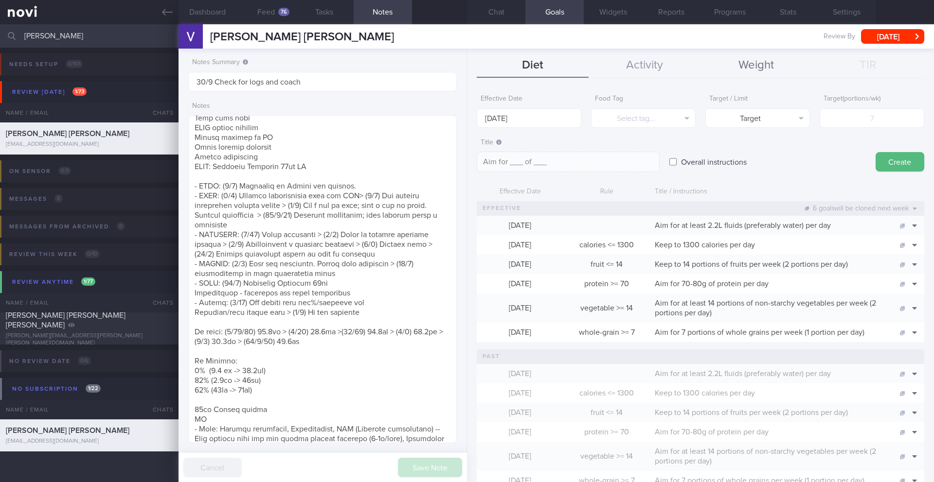
click at [747, 68] on button "Weight" at bounding box center [756, 65] width 112 height 24
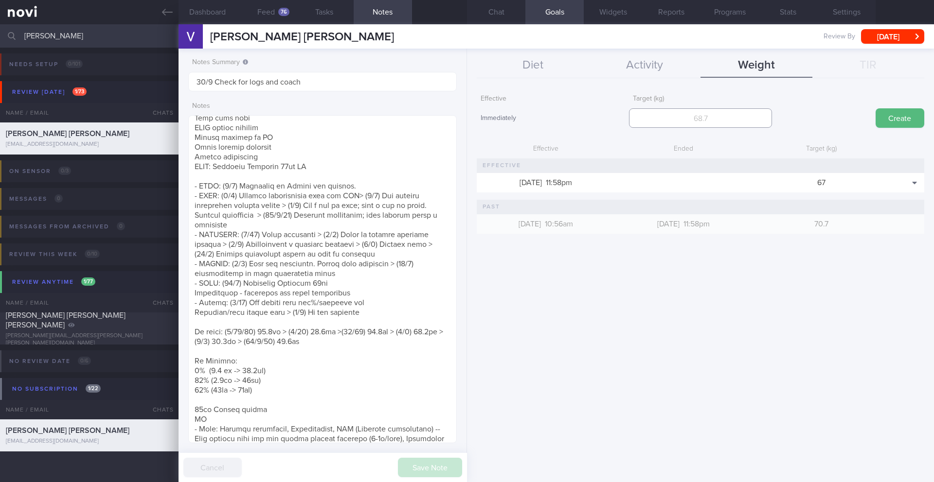
click at [673, 111] on input "number" at bounding box center [700, 117] width 142 height 19
type input "63"
click at [902, 121] on button "Create" at bounding box center [899, 117] width 49 height 19
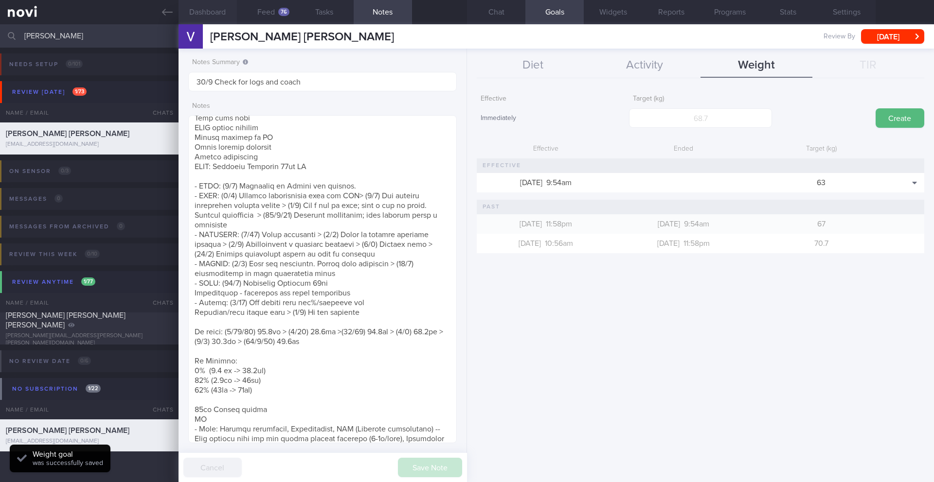
click at [213, 16] on button "Dashboard" at bounding box center [207, 12] width 58 height 24
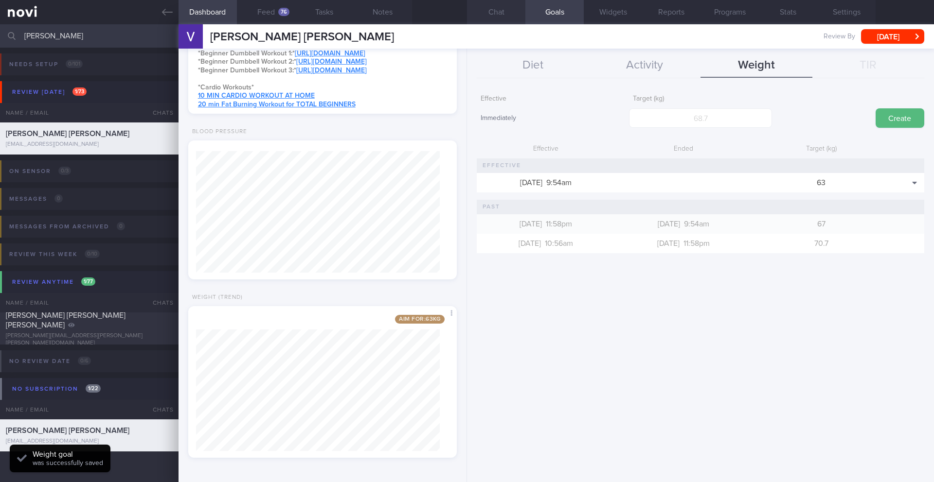
click at [502, 16] on button "Chat" at bounding box center [496, 12] width 58 height 24
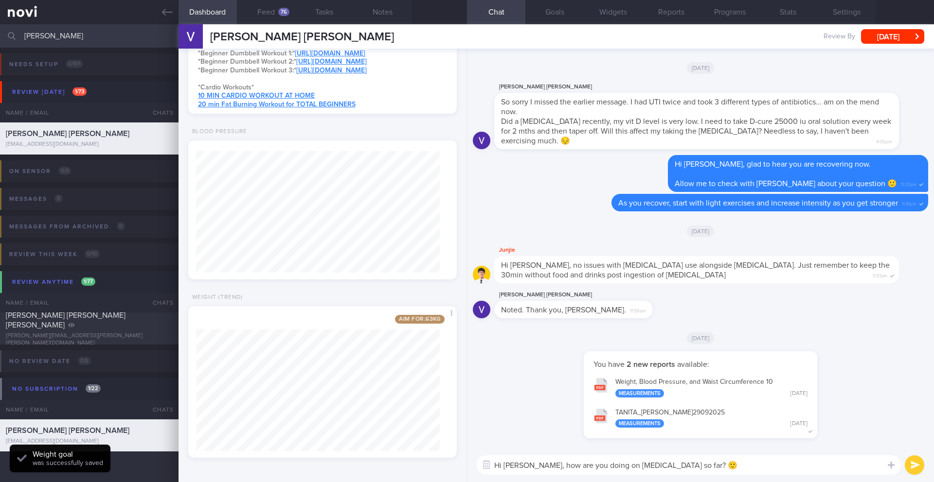
click at [523, 463] on textarea "Hi [PERSON_NAME], how are you doing on [MEDICAL_DATA] so far? 🙂" at bounding box center [688, 465] width 424 height 19
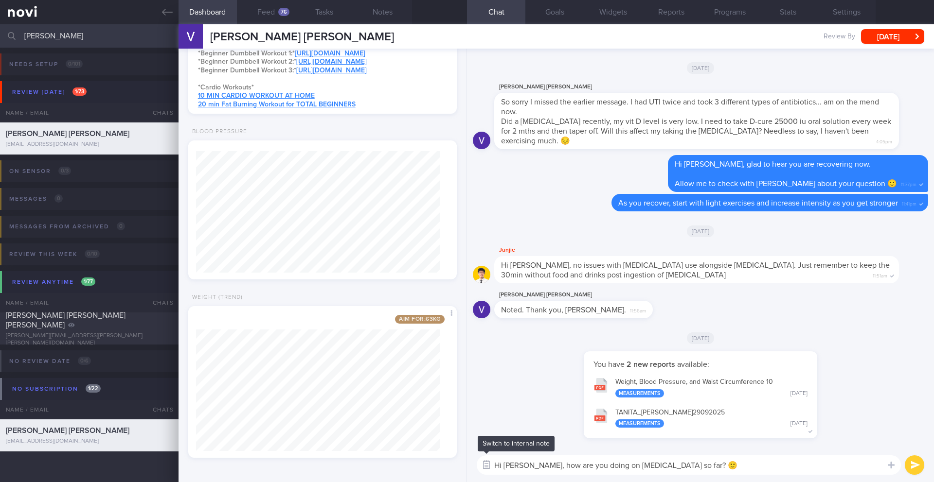
drag, startPoint x: 676, startPoint y: 469, endPoint x: 490, endPoint y: 467, distance: 185.7
click at [490, 467] on div "Chat Templates Admin [MEDICAL_DATA] Weight Nutrition Physical Activity Infograp…" at bounding box center [700, 465] width 467 height 34
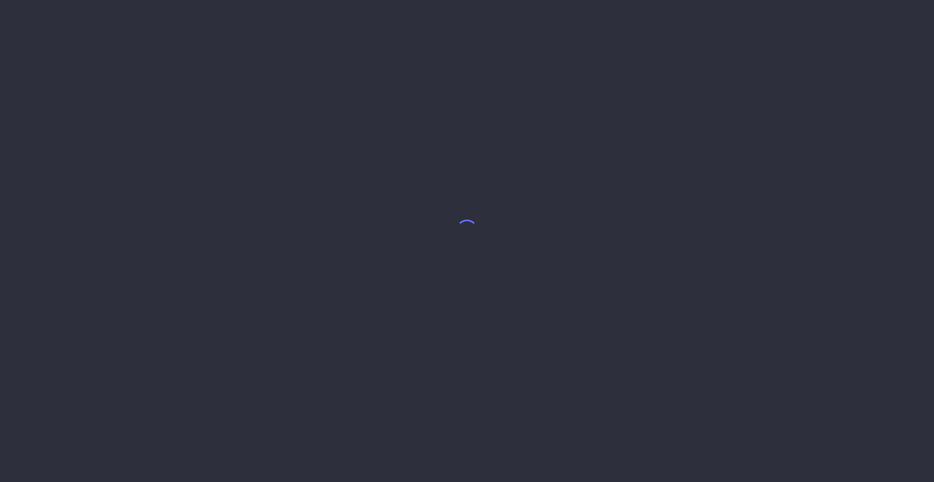
select select "8"
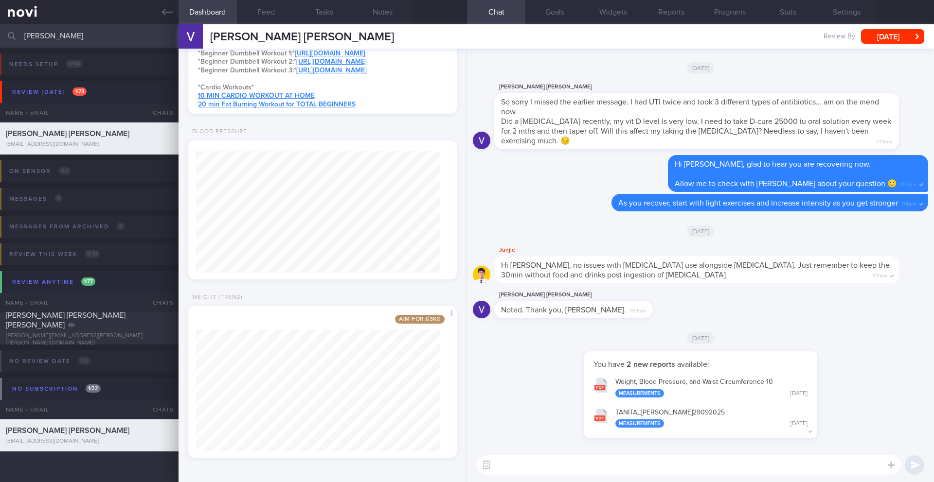
scroll to position [576, 0]
paste textarea "Hi [PERSON_NAME], how are you doing on [MEDICAL_DATA] so far? 🙂"
click at [524, 467] on textarea "Hi [PERSON_NAME], how are you doing on [MEDICAL_DATA] so far? 🙂" at bounding box center [688, 465] width 424 height 19
click at [377, 14] on button "Notes" at bounding box center [382, 12] width 58 height 24
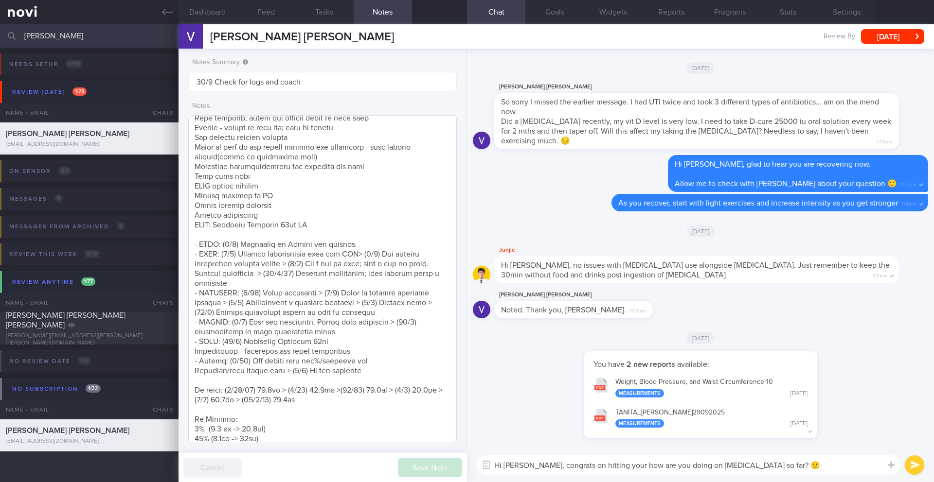
scroll to position [291, 0]
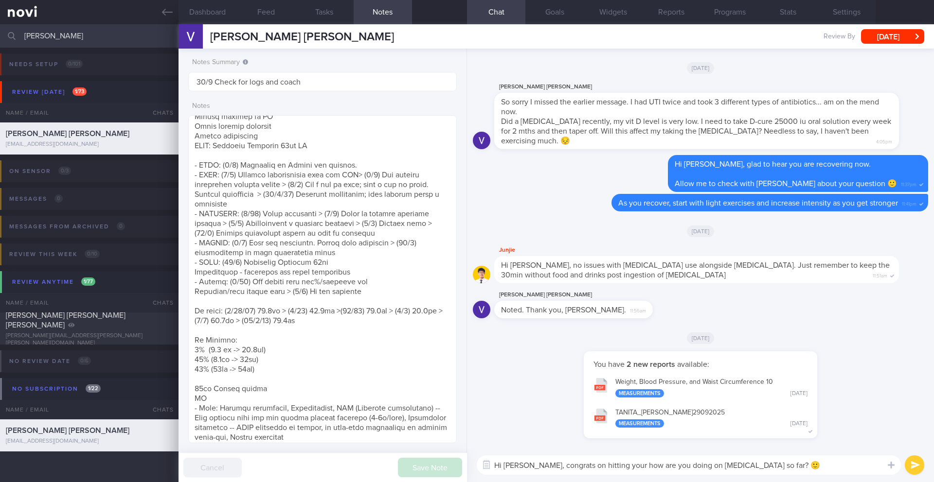
click at [604, 469] on textarea "Hi Vera, congrats on hitting your how are you doing on Wegovy so far? 🙂" at bounding box center [688, 465] width 424 height 19
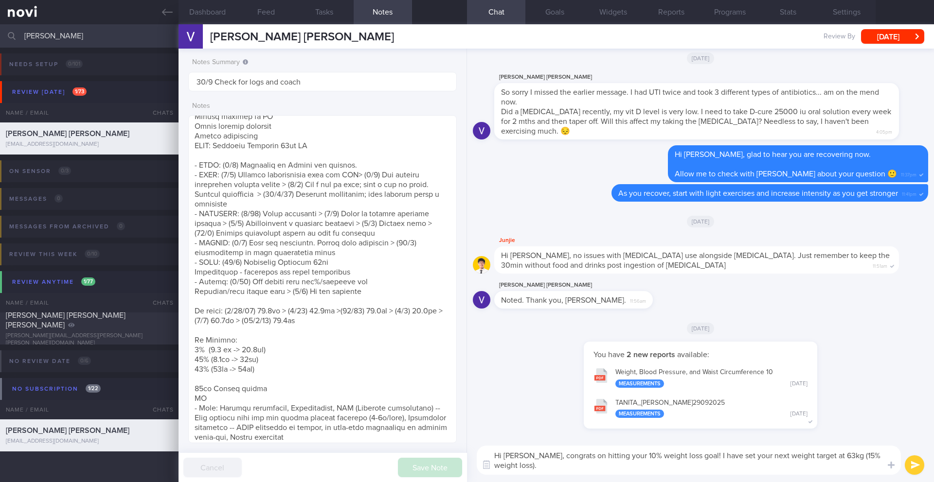
scroll to position [10, 0]
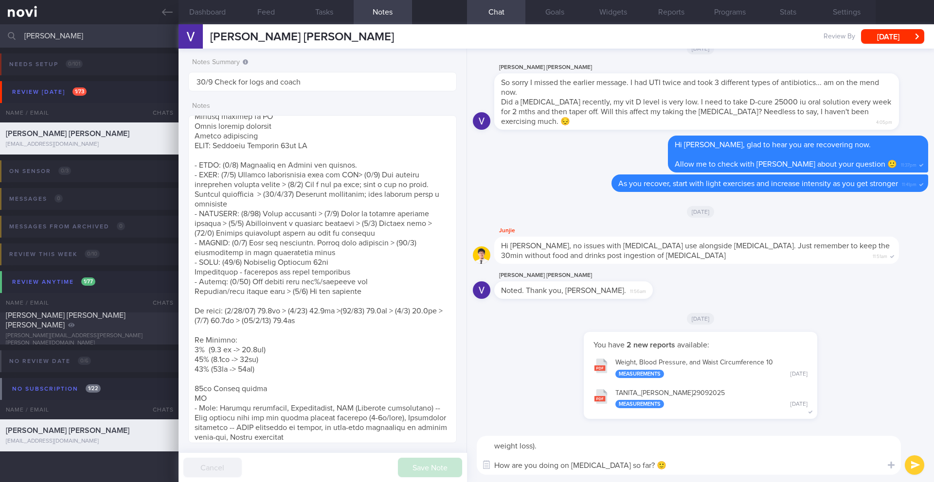
click at [545, 448] on textarea "Hi Vera, congrats on hitting your 10% weight loss goal! I have set your next we…" at bounding box center [688, 455] width 424 height 39
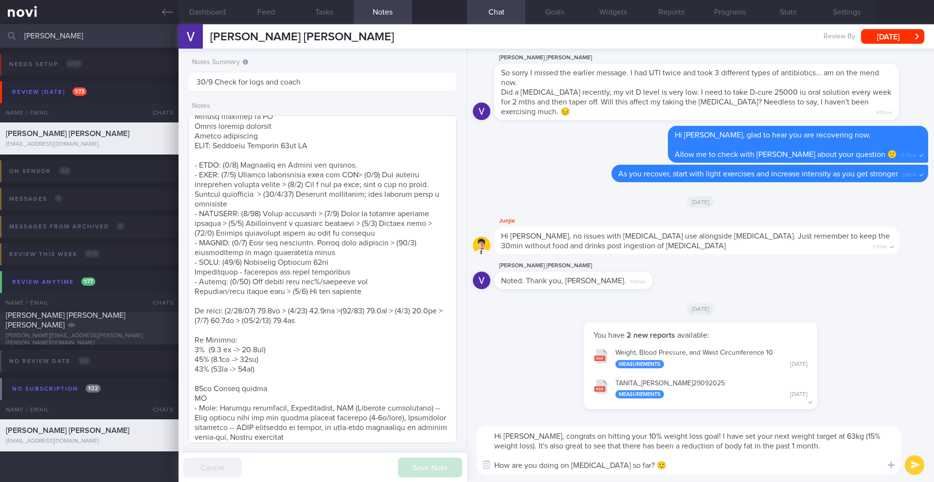
scroll to position [82, 0]
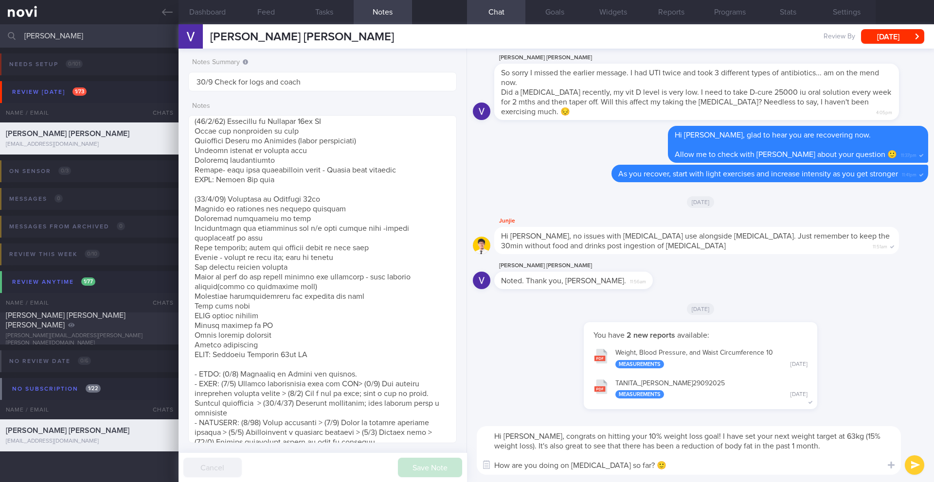
drag, startPoint x: 656, startPoint y: 468, endPoint x: 503, endPoint y: 454, distance: 153.3
click at [503, 454] on textarea "Hi Vera, congrats on hitting your 10% weight loss goal! I have set your next we…" at bounding box center [688, 450] width 424 height 49
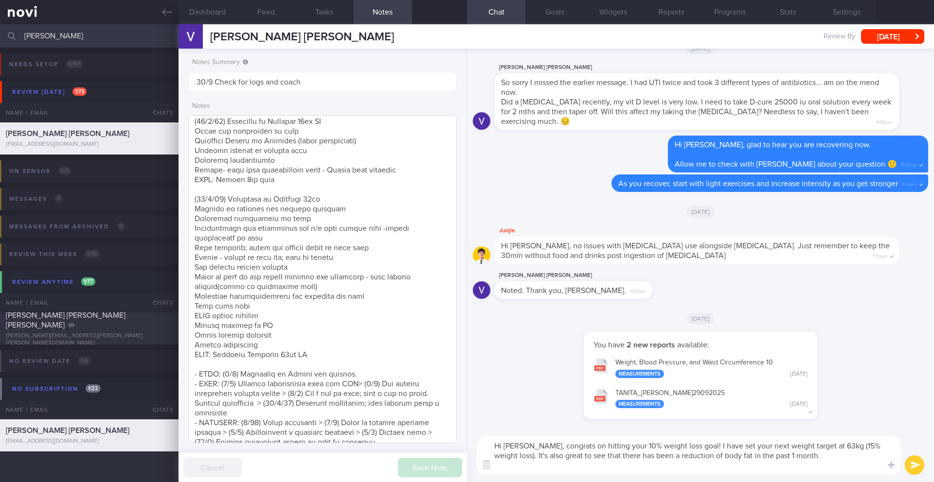
type textarea "Hi Vera, congrats on hitting your 10% weight loss goal! I have set your next we…"
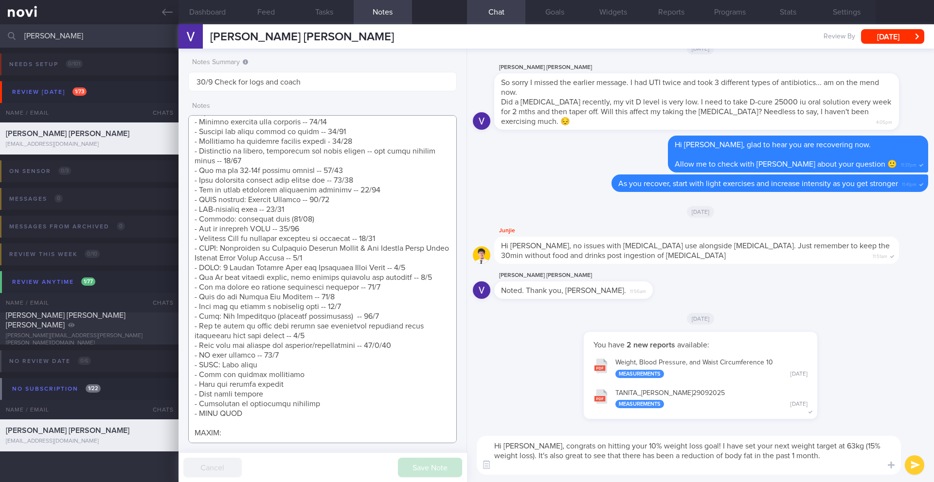
scroll to position [917, 0]
click at [427, 439] on textarea at bounding box center [322, 279] width 268 height 328
paste textarea "How are you doing on Wegovy so far? 🙂"
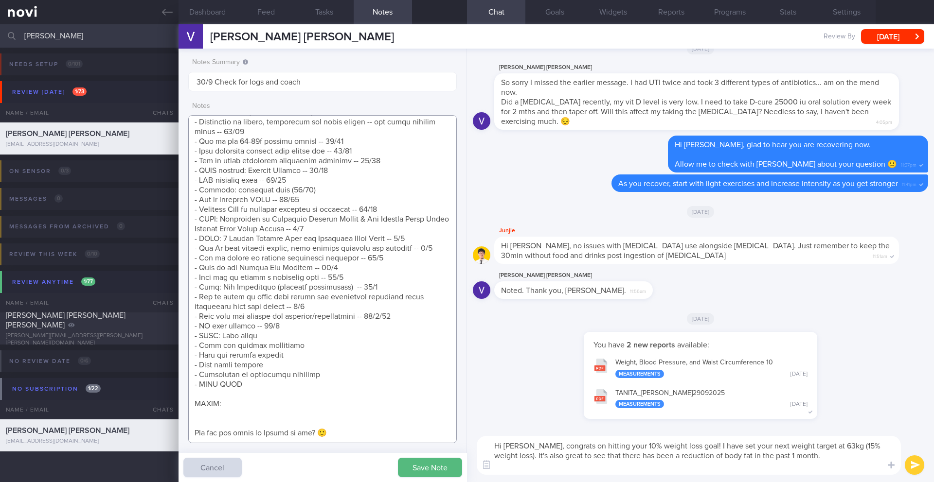
scroll to position [921, 0]
type textarea "**Wants to avoid whey products** SUPPORT NEEDED: Food suggestions for healthier…"
drag, startPoint x: 750, startPoint y: 456, endPoint x: 474, endPoint y: 443, distance: 276.5
click at [474, 443] on div "Hi Vera, congrats on hitting your 10% weight loss goal! I have set your next we…" at bounding box center [700, 455] width 467 height 53
paste textarea "ulations on hitting your 10% weight loss goal! That is absolutely fantastic pro…"
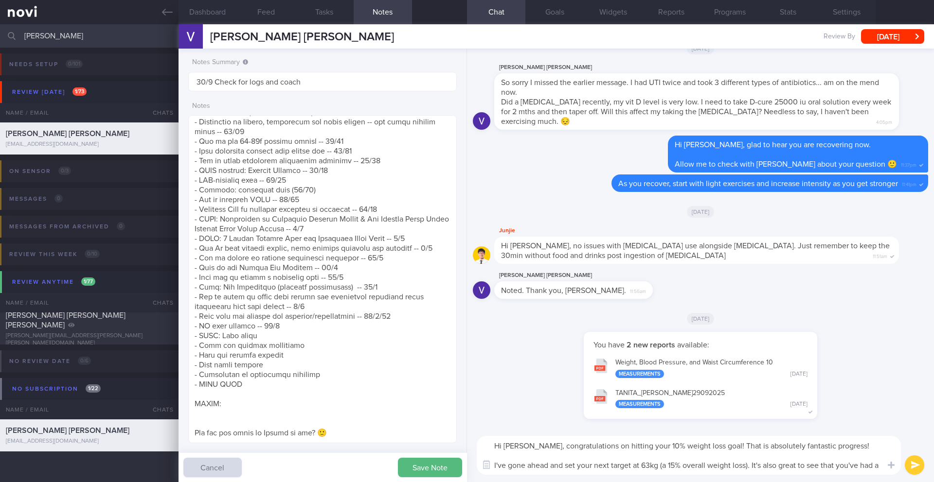
scroll to position [0, 0]
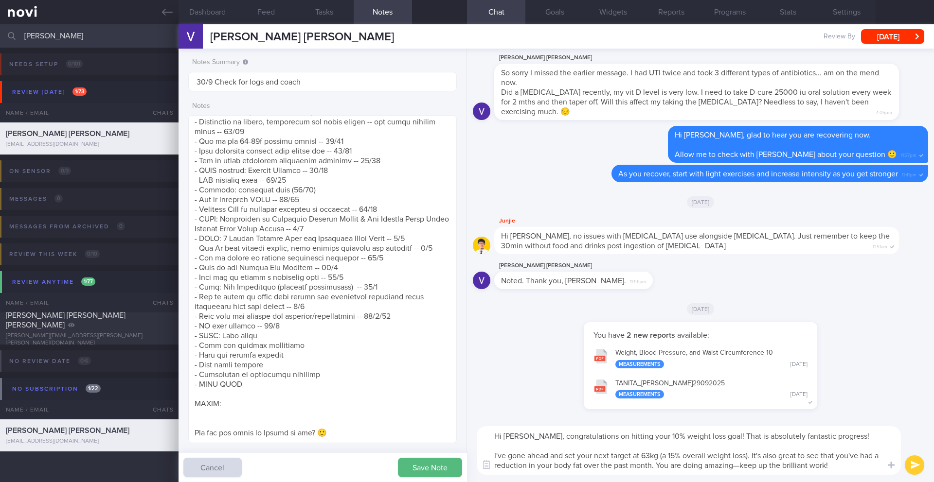
drag, startPoint x: 703, startPoint y: 438, endPoint x: 848, endPoint y: 438, distance: 145.4
click at [847, 440] on textarea "Hi Vera, congratulations on hitting your 10% weight loss goal! That is absolute…" at bounding box center [688, 450] width 424 height 49
drag, startPoint x: 564, startPoint y: 456, endPoint x: 523, endPoint y: 451, distance: 40.6
click at [523, 457] on textarea "Hi Vera, congratulations on hitting your 10% weight loss goal! I've gone ahead …" at bounding box center [688, 450] width 424 height 49
drag, startPoint x: 614, startPoint y: 467, endPoint x: 800, endPoint y: 468, distance: 186.7
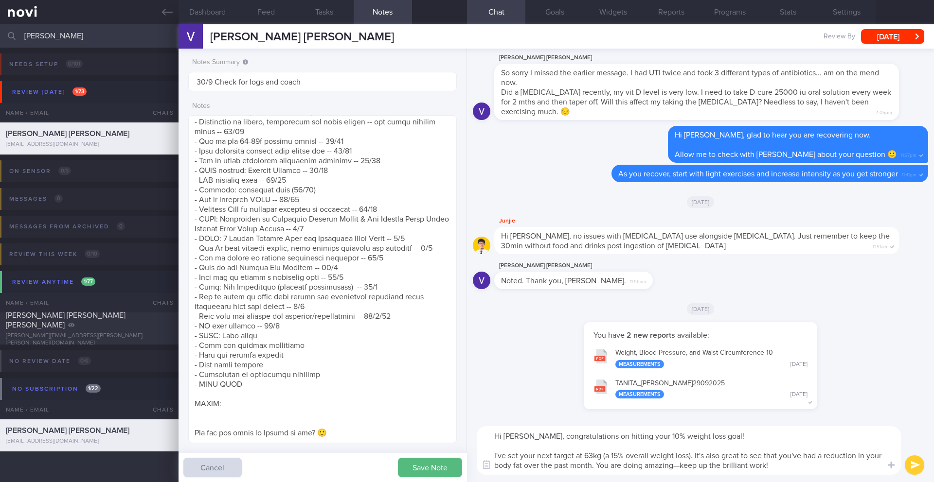
click at [800, 468] on textarea "Hi Vera, congratulations on hitting your 10% weight loss goal! I've set your ne…" at bounding box center [688, 450] width 424 height 49
type textarea "Hi Vera, congratulations on hitting your 10% weight loss goal! I've set your ne…"
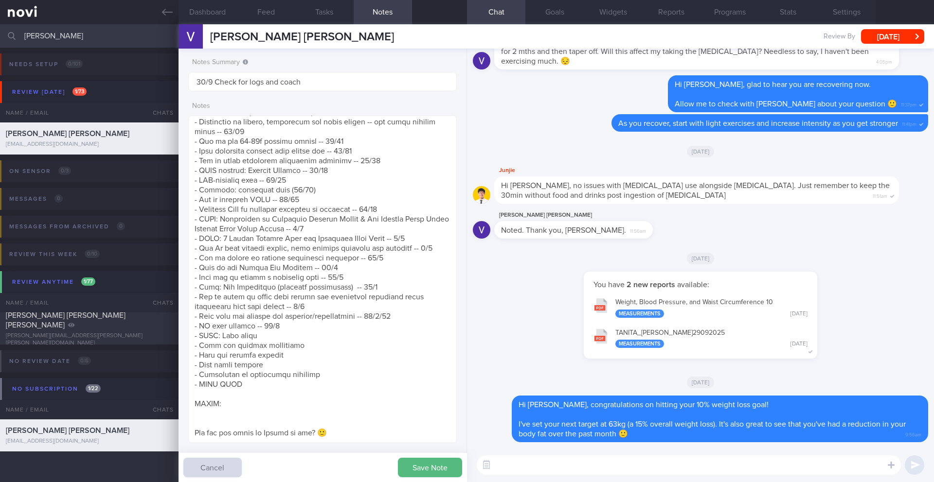
paste textarea "I’d like to reassess your energy and protein needs based on your current weight…"
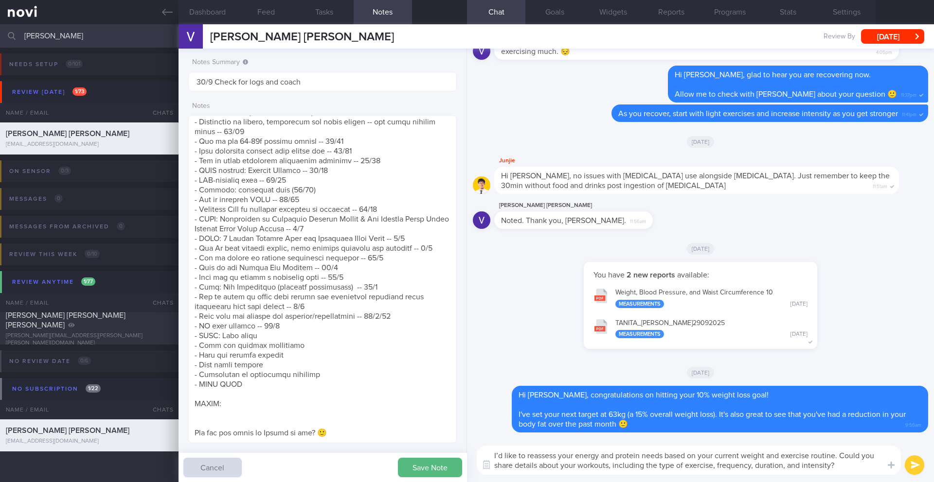
type textarea "I’d like to reassess your energy and protein needs based on your current weight…"
click at [914, 463] on button "submit" at bounding box center [913, 465] width 19 height 19
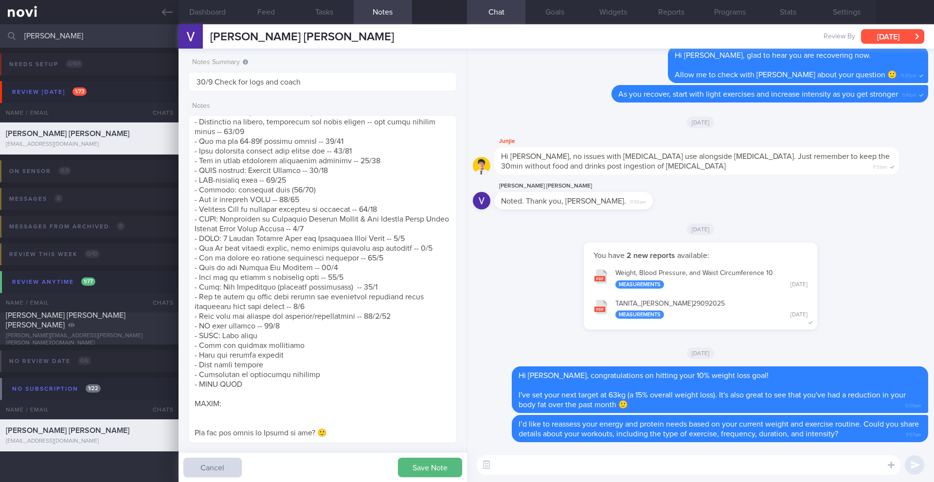
click at [888, 43] on button "[DATE]" at bounding box center [892, 36] width 63 height 15
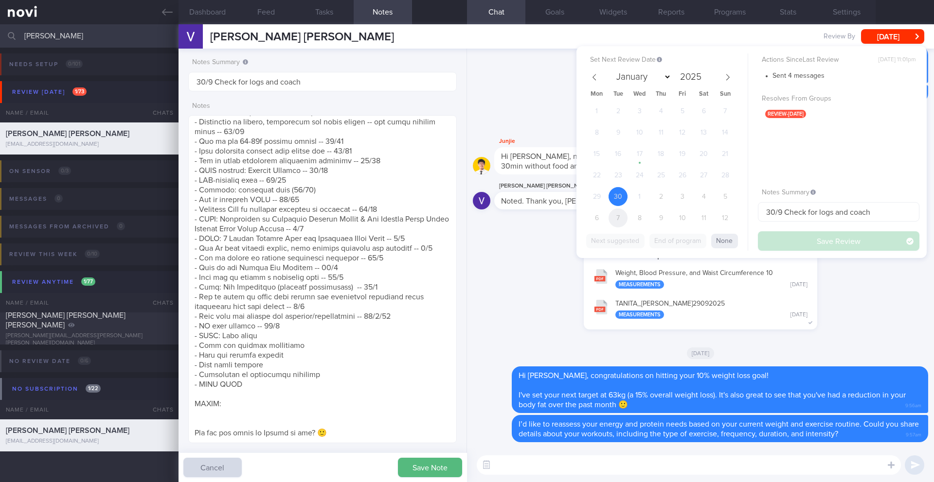
click at [615, 220] on span "7" at bounding box center [617, 218] width 19 height 19
select select "9"
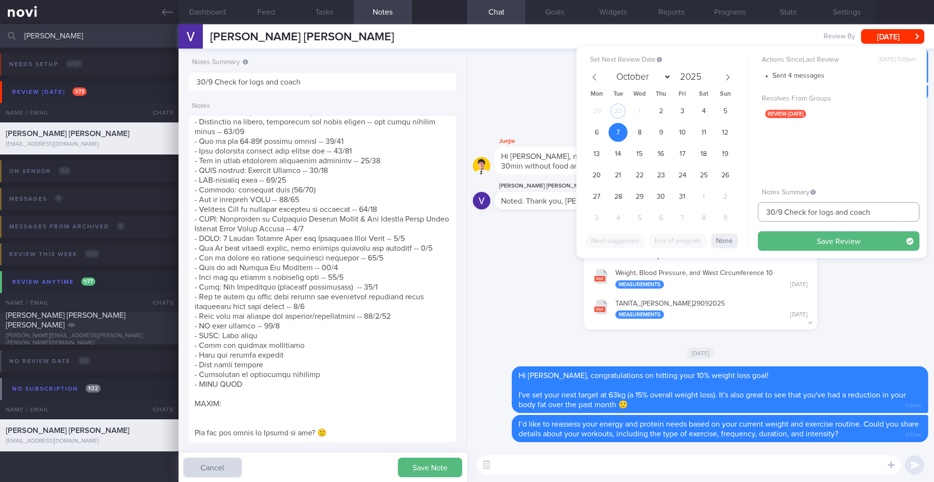
drag, startPoint x: 779, startPoint y: 212, endPoint x: 744, endPoint y: 210, distance: 35.1
click at [744, 210] on div "Set Next Review Date 7 Oct 2025 January February March April May June July Augu…" at bounding box center [751, 152] width 350 height 212
type input "7-9/10 Check for logs and coach"
click at [814, 243] on button "Save Review" at bounding box center [838, 240] width 161 height 19
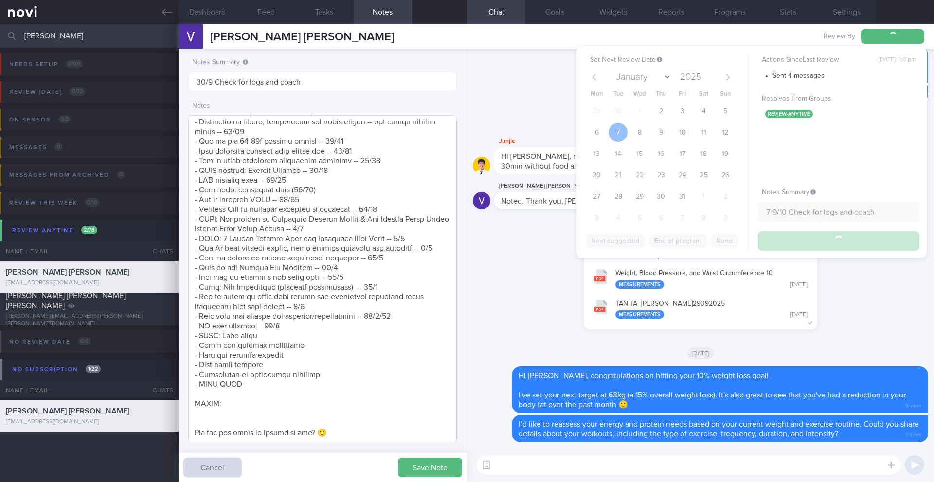
type input "7-9/10 Check for logs and coach"
type textarea "**Wants to avoid whey products** SUPPORT NEEDED: Food suggestions for healthier…"
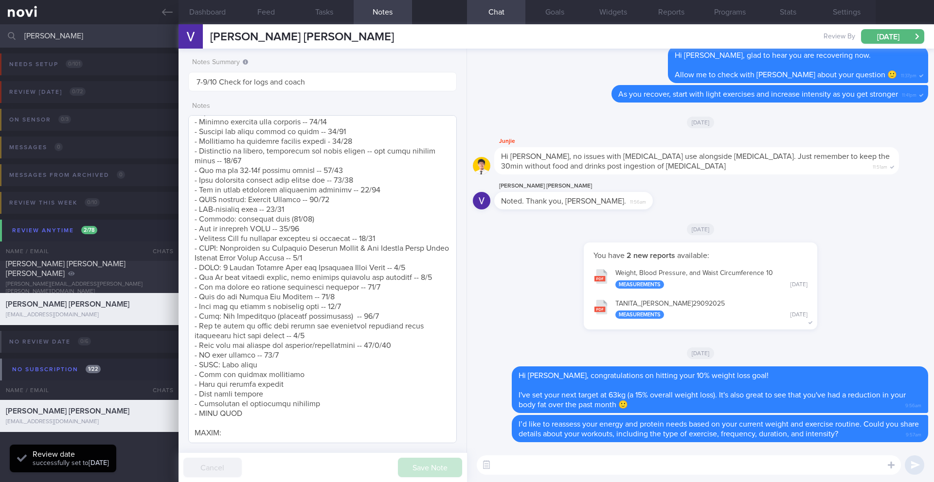
scroll to position [917, 0]
click at [60, 42] on input "[PERSON_NAME]" at bounding box center [467, 35] width 934 height 23
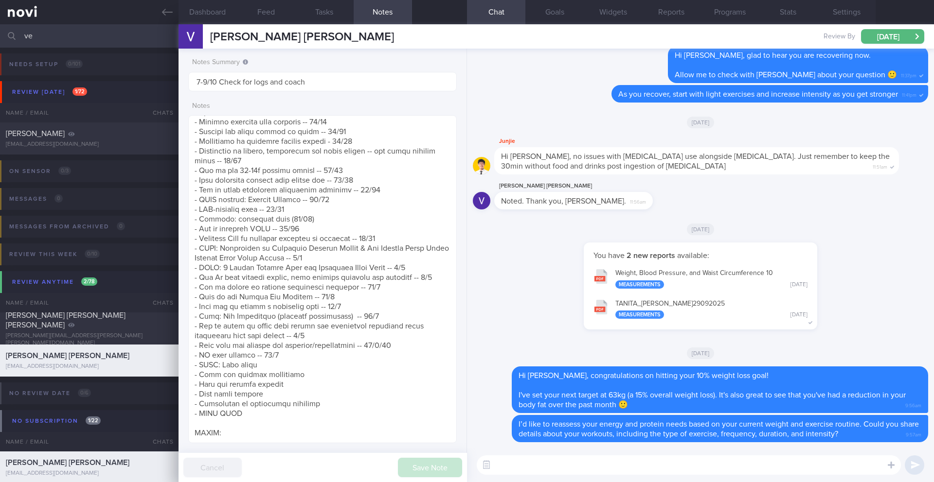
type input "v"
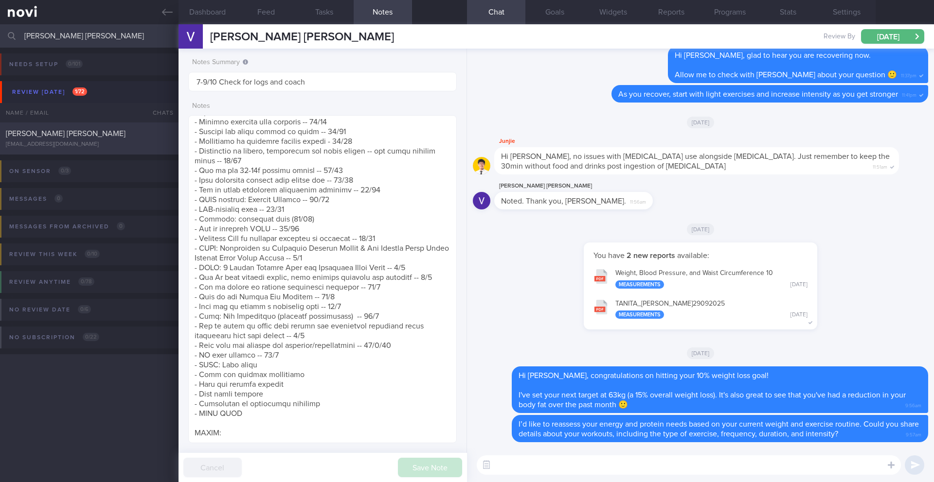
type input "[PERSON_NAME] [PERSON_NAME]"
click at [123, 133] on div "[PERSON_NAME] [PERSON_NAME]" at bounding box center [88, 134] width 164 height 10
type input "29/9 KIV offer Dig Supp. coach more on exercise"
type textarea "SUPPORT NEEDED: CHALLENGE: - OVERALL: (7/7/25) Occ nausea - not often. Smaller …"
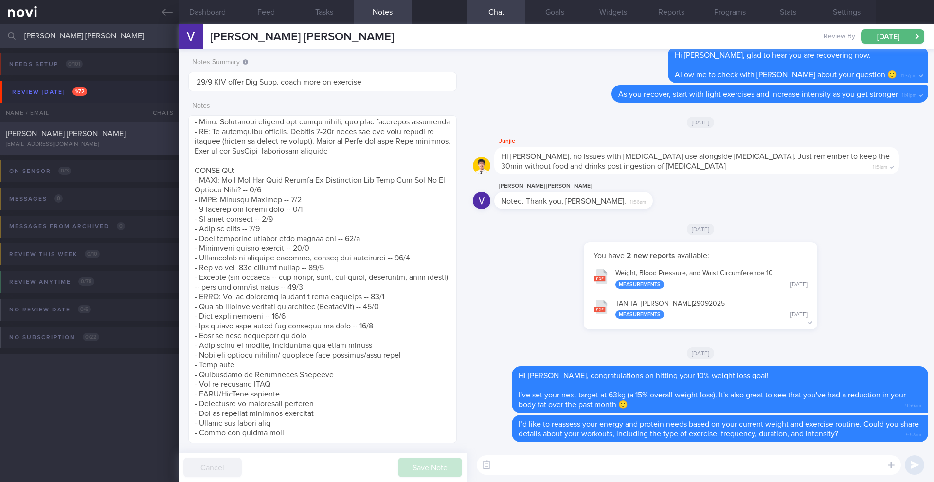
select select "8"
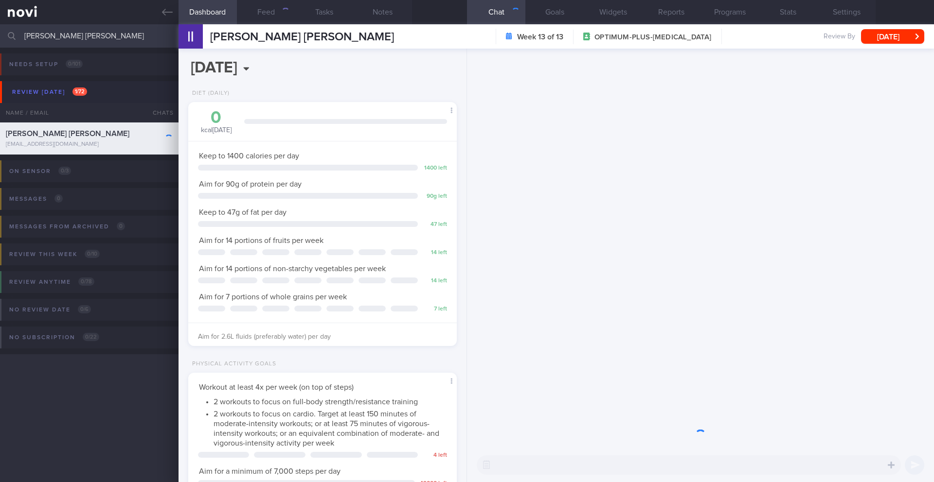
scroll to position [136, 244]
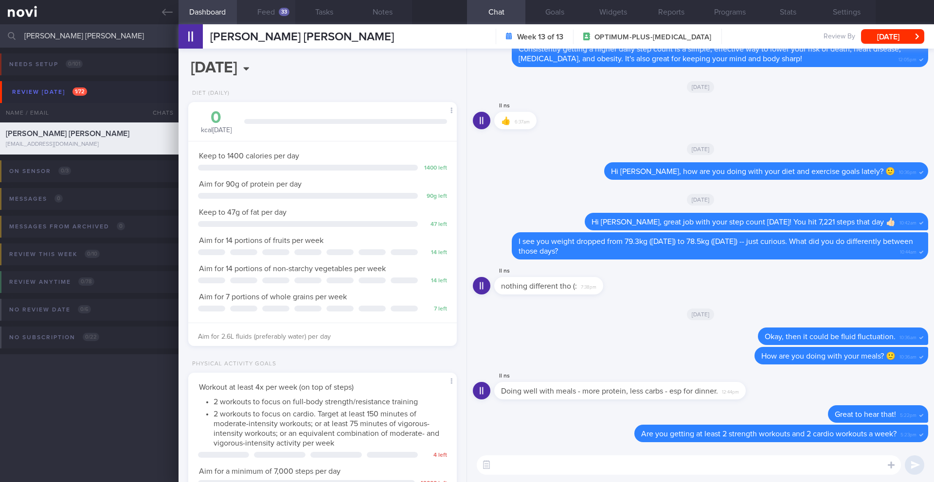
click at [287, 9] on div "33" at bounding box center [284, 12] width 11 height 8
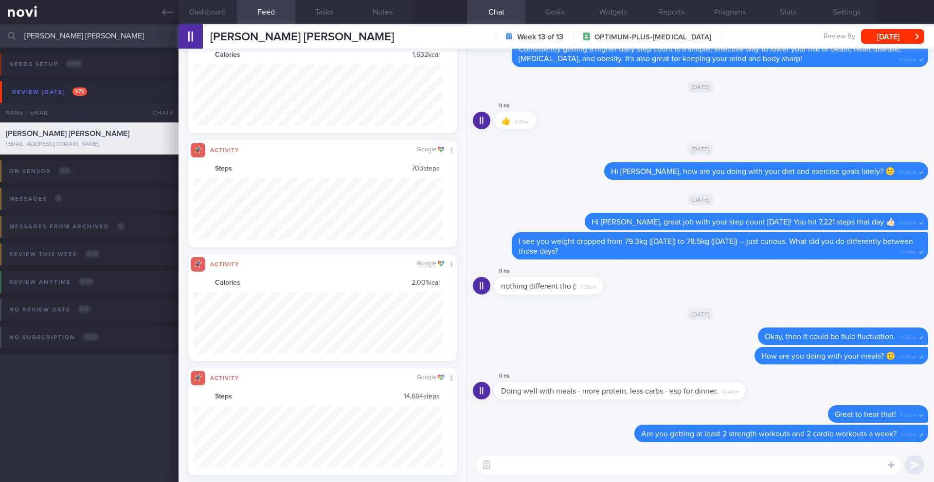
scroll to position [486157, 485970]
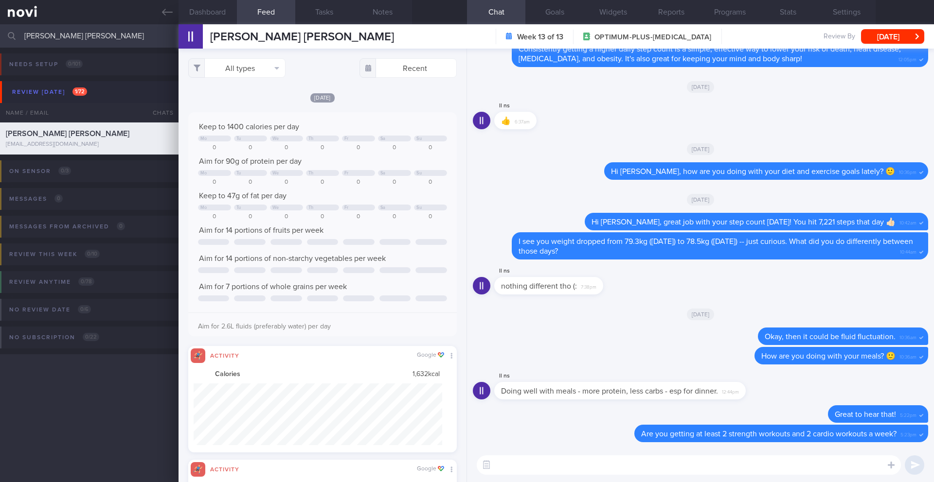
click at [249, 79] on div "All types Food Activity Glucose Weight Medicine Blood Pressure CGM Install Rece…" at bounding box center [322, 266] width 288 height 434
click at [251, 75] on button "All types" at bounding box center [236, 67] width 97 height 19
click at [247, 101] on button "Activity" at bounding box center [237, 101] width 96 height 15
checkbox input "false"
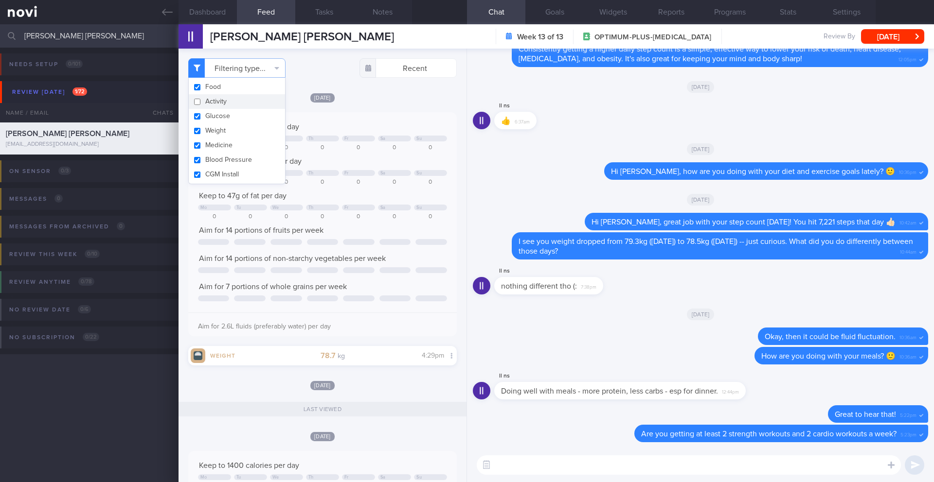
click at [398, 123] on div "Keep to 1400 calories per day" at bounding box center [322, 127] width 249 height 10
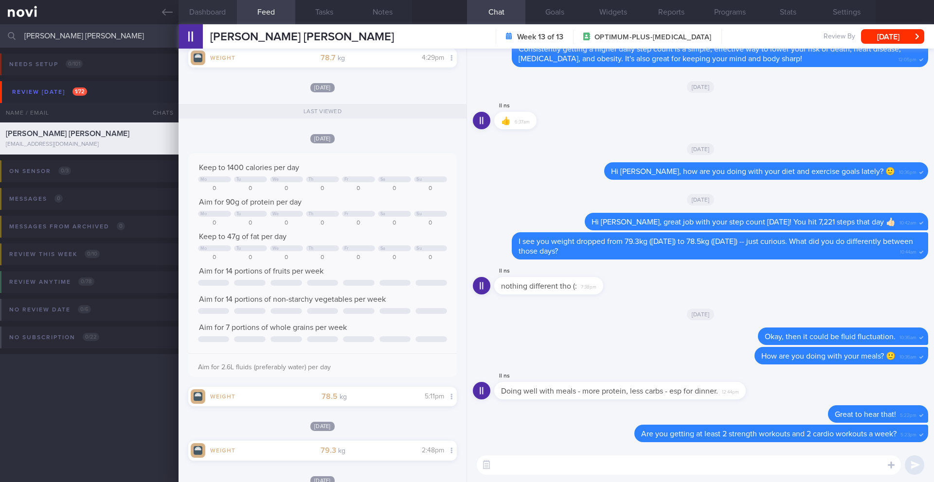
click at [207, 17] on button "Dashboard" at bounding box center [207, 12] width 58 height 24
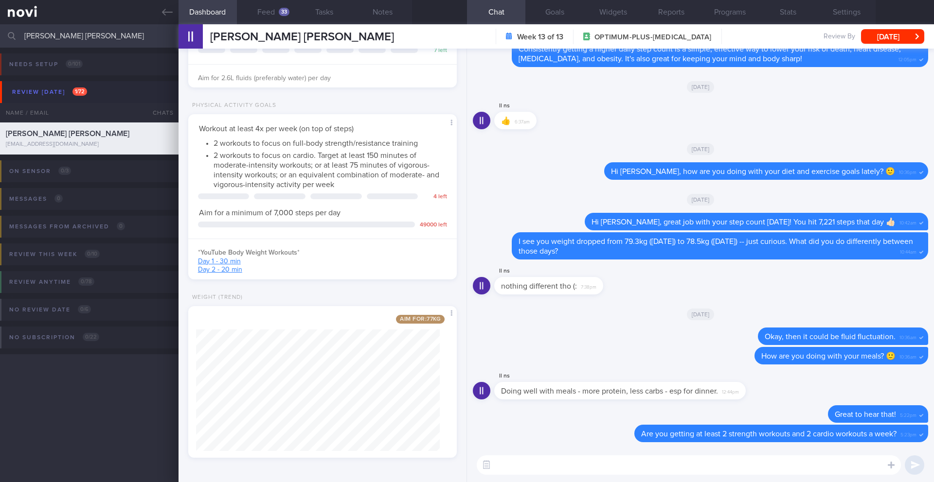
click at [664, 471] on textarea at bounding box center [688, 465] width 424 height 19
click at [564, 466] on textarea "Hi Sarah," at bounding box center [688, 465] width 424 height 19
click at [531, 466] on textarea "Hi Sarah," at bounding box center [688, 465] width 424 height 19
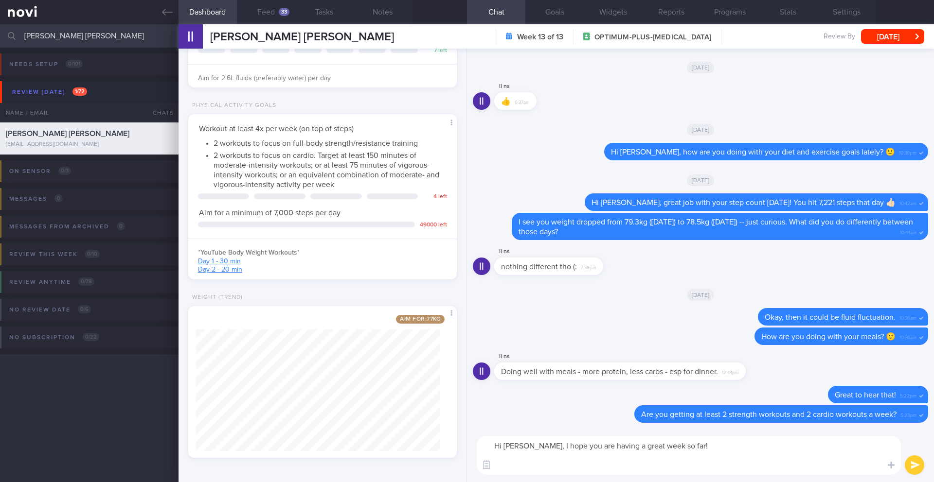
paste textarea "Facing any challenges in meeting your diet and exercise targets?"
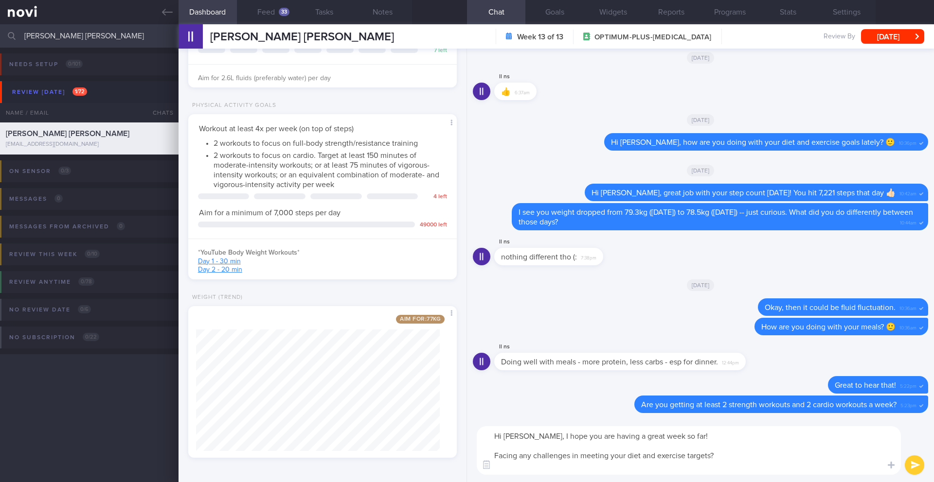
click at [712, 457] on textarea "Hi Sarah, I hope you are having a great week so far! Facing any challenges in m…" at bounding box center [688, 450] width 424 height 49
type textarea "Hi Sarah, I hope you are having a great week so far! Facing any challenges in m…"
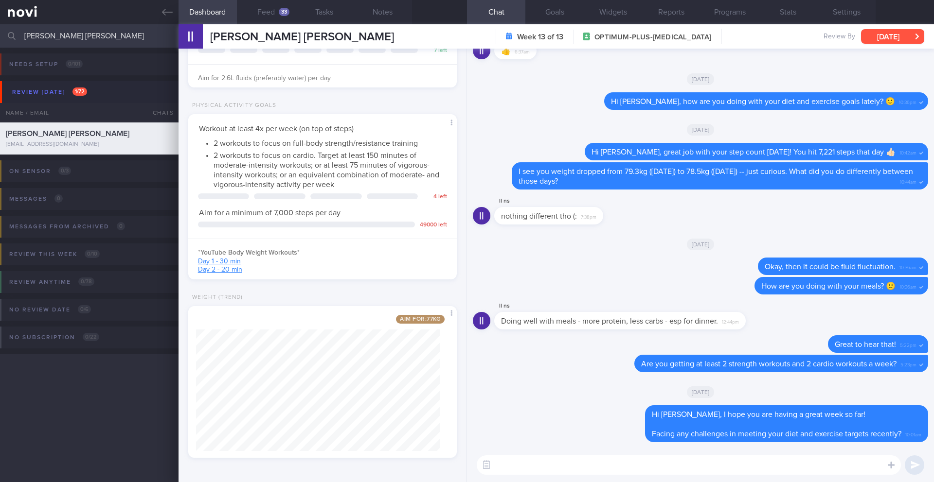
click at [898, 35] on button "[DATE]" at bounding box center [892, 36] width 63 height 15
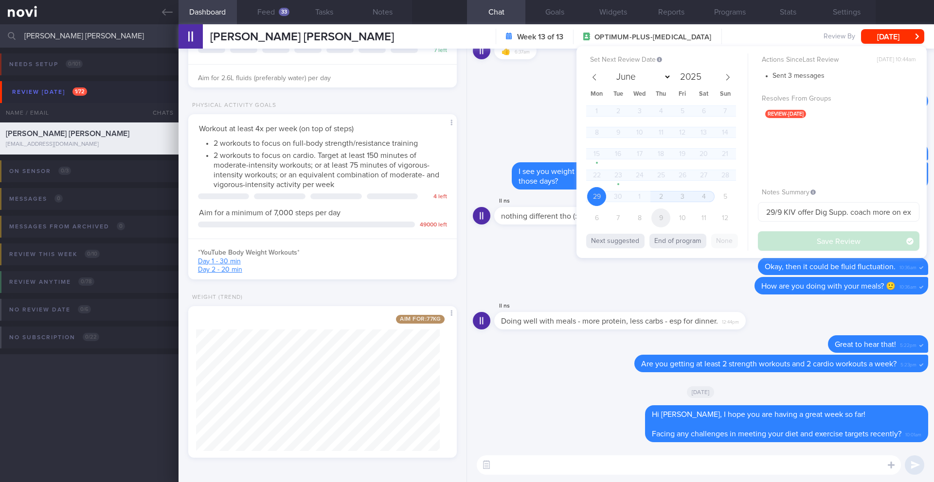
click at [663, 216] on span "9" at bounding box center [660, 218] width 19 height 19
select select "9"
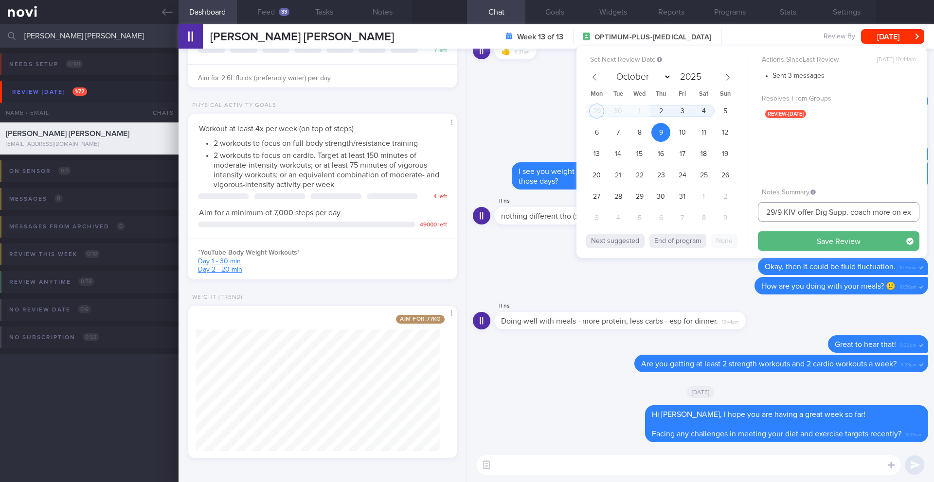
drag, startPoint x: 783, startPoint y: 212, endPoint x: 735, endPoint y: 210, distance: 48.2
click at [735, 210] on div "Set Next Review Date 9 Oct 2025 June July August September October November Dec…" at bounding box center [751, 152] width 350 height 212
type input "9/10 KIV offer Dig Supp. coach more on exercise"
click at [786, 245] on button "Save Review" at bounding box center [838, 240] width 161 height 19
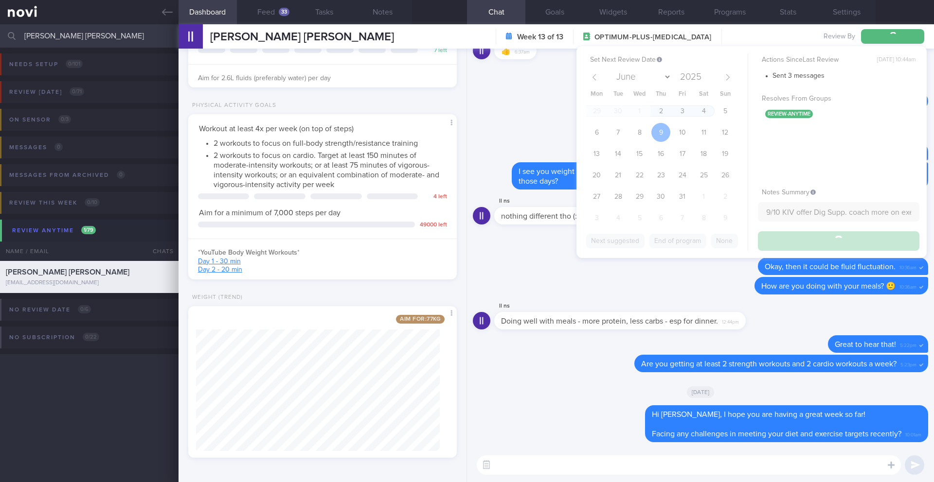
type input "9/10 KIV offer Dig Supp. coach more on exercise"
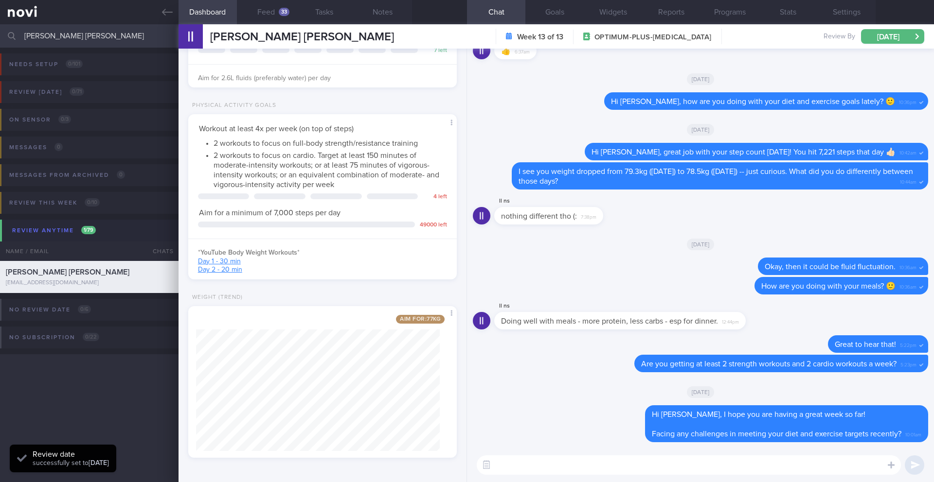
click at [92, 40] on input "[PERSON_NAME] [PERSON_NAME]" at bounding box center [467, 35] width 934 height 23
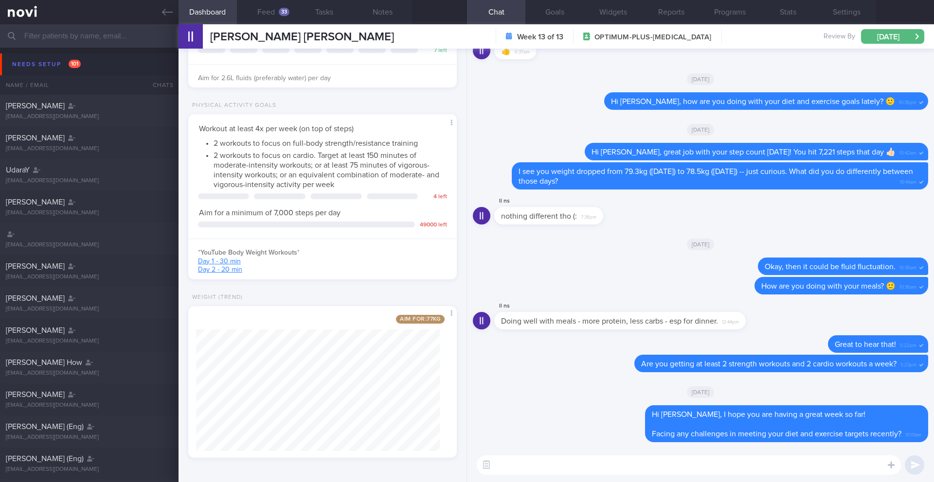
click at [125, 39] on input "text" at bounding box center [467, 35] width 934 height 23
